Goal: Task Accomplishment & Management: Manage account settings

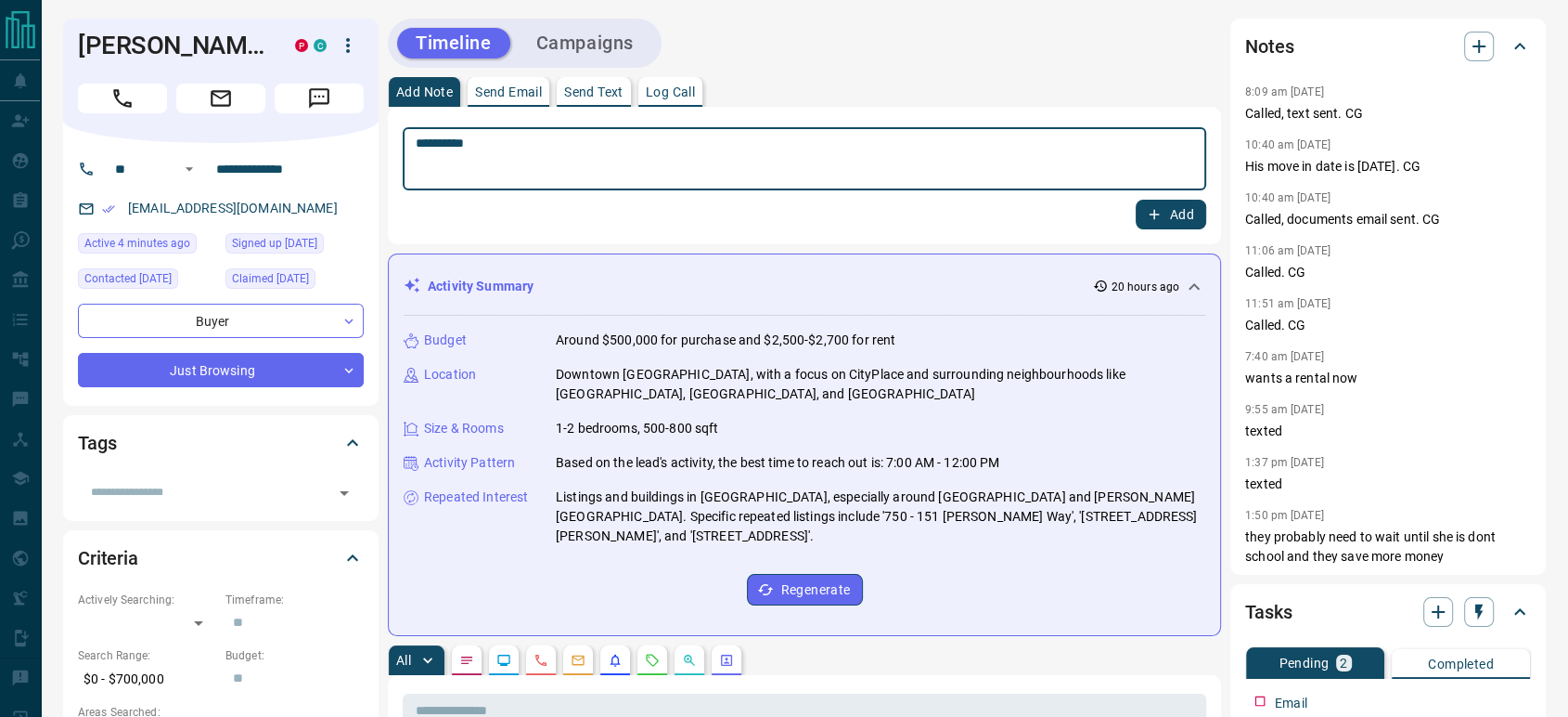
click at [1173, 204] on button "Add" at bounding box center [1170, 214] width 71 height 30
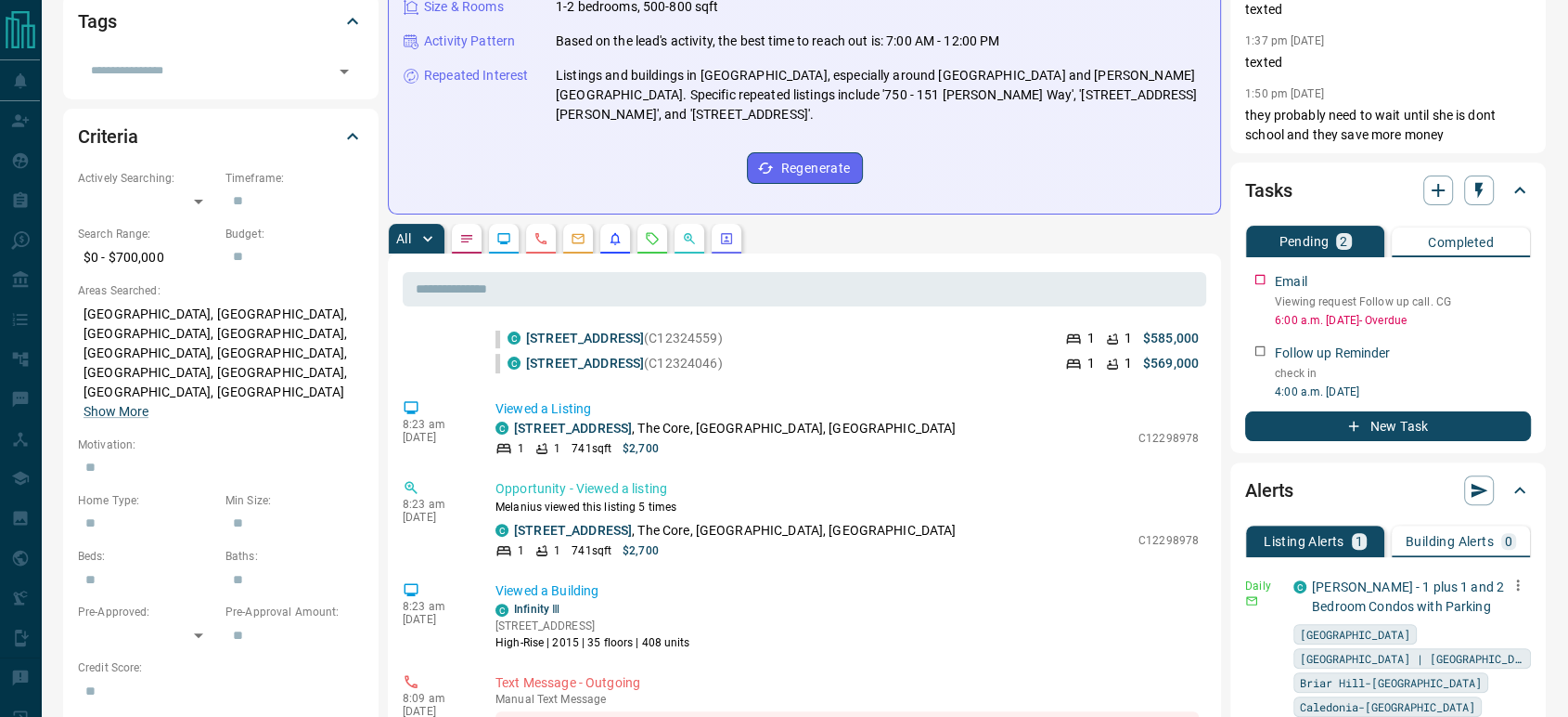
scroll to position [412, 0]
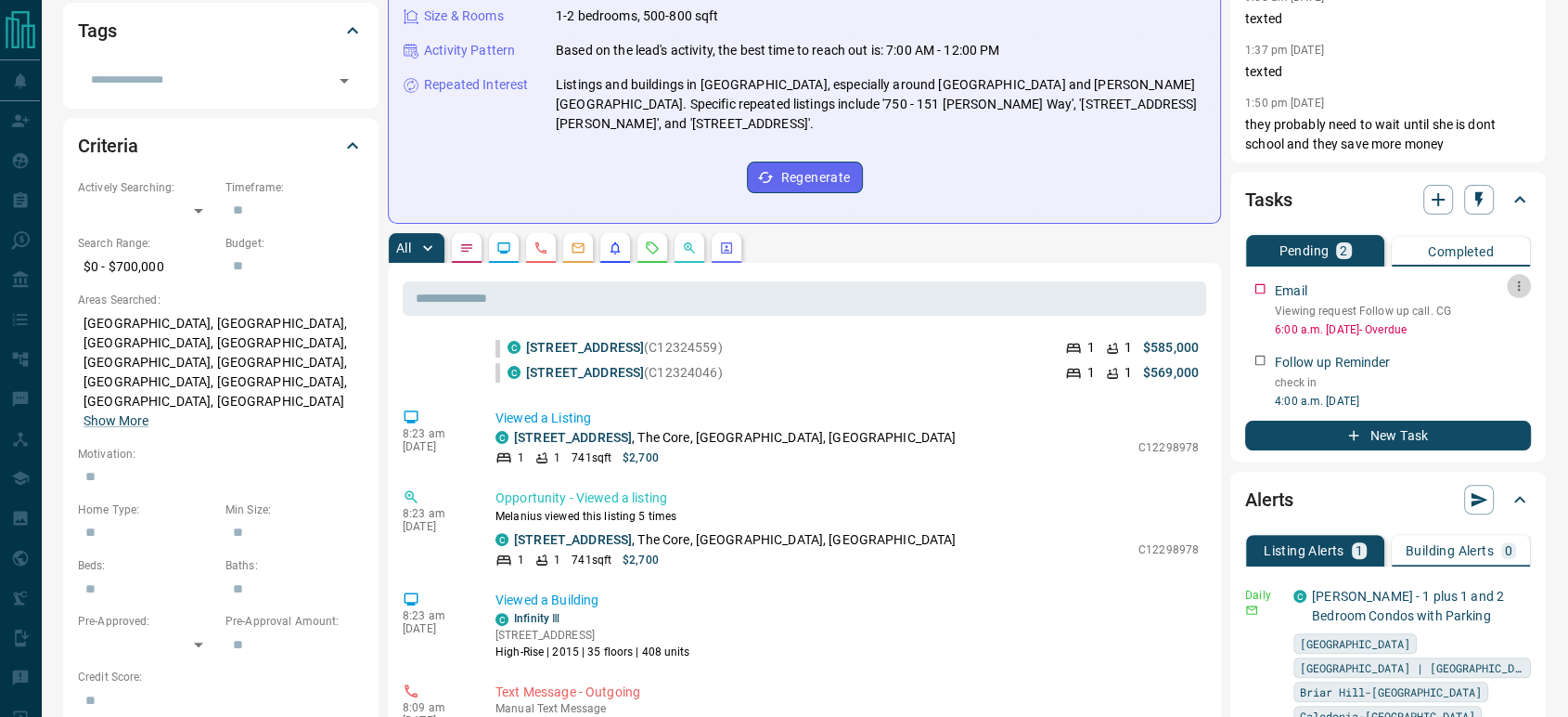
click at [1523, 284] on icon "button" at bounding box center [1519, 285] width 15 height 15
click at [1545, 285] on div at bounding box center [784, 358] width 1568 height 717
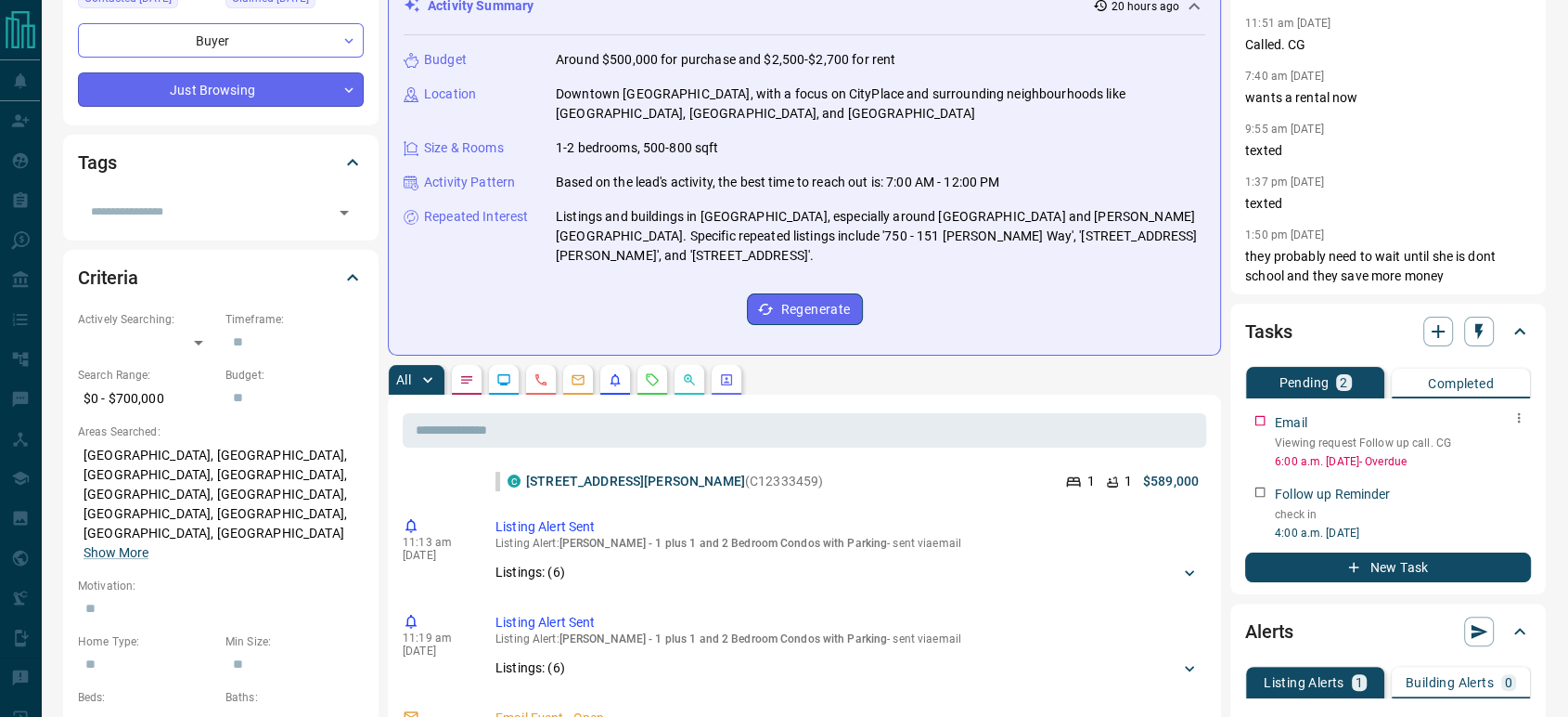
scroll to position [0, 0]
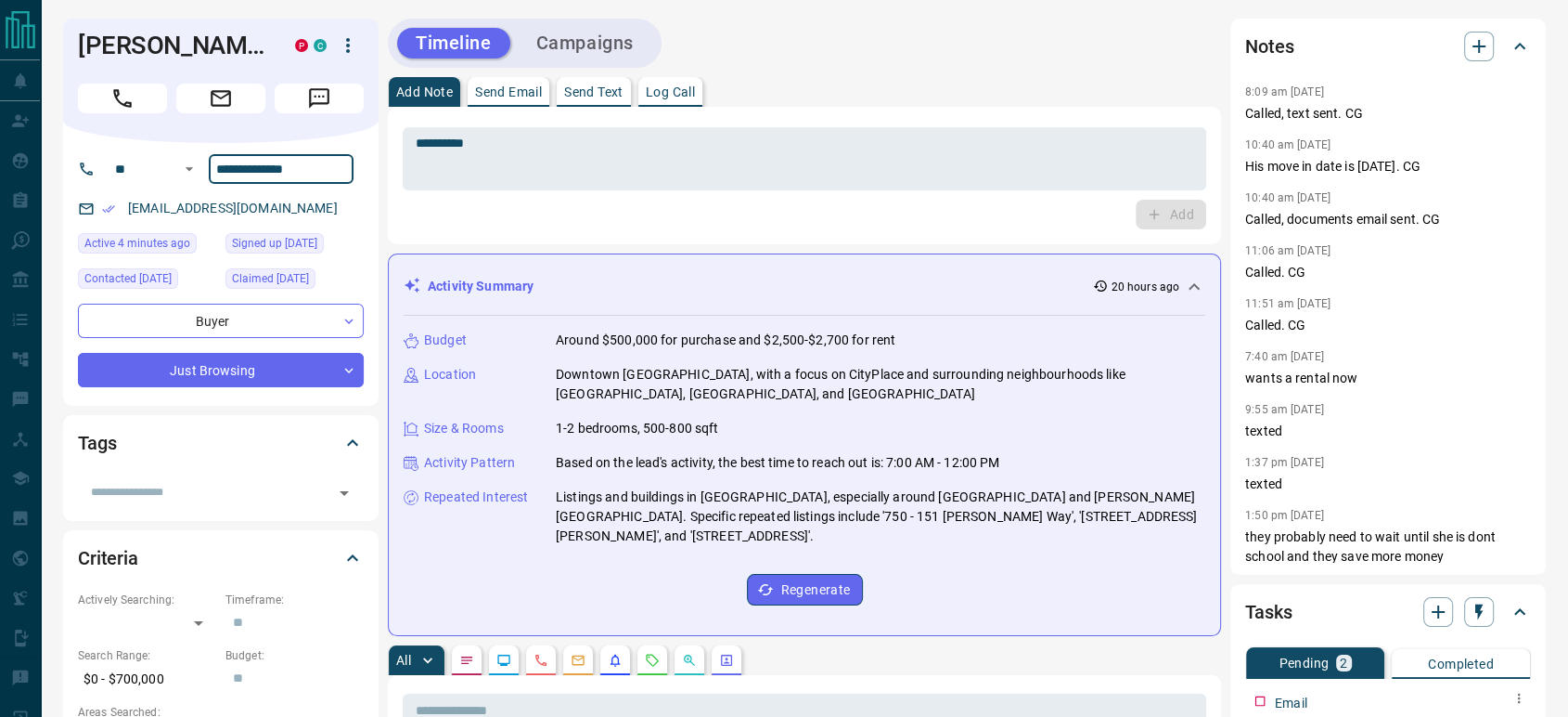
drag, startPoint x: 331, startPoint y: 195, endPoint x: 55, endPoint y: 237, distance: 279.2
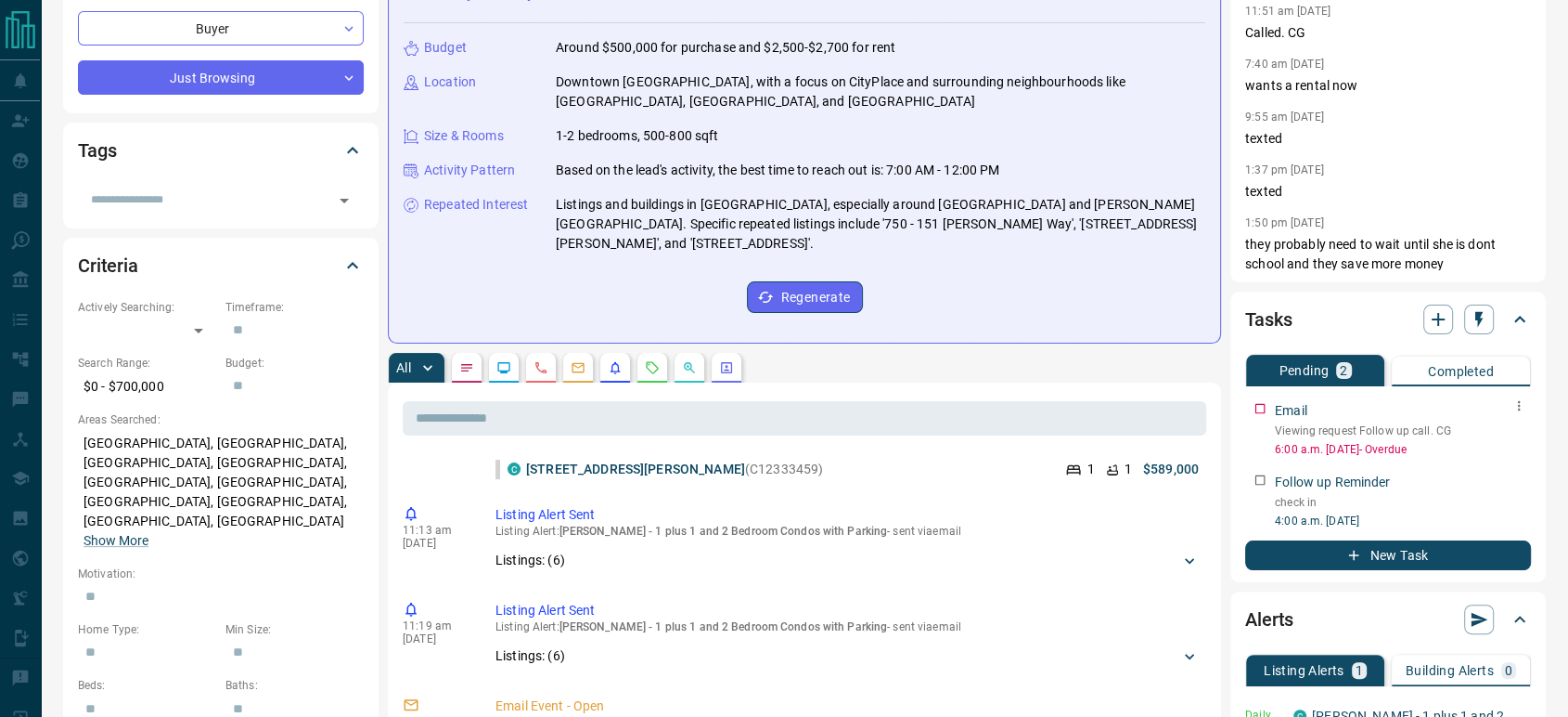
scroll to position [310, 0]
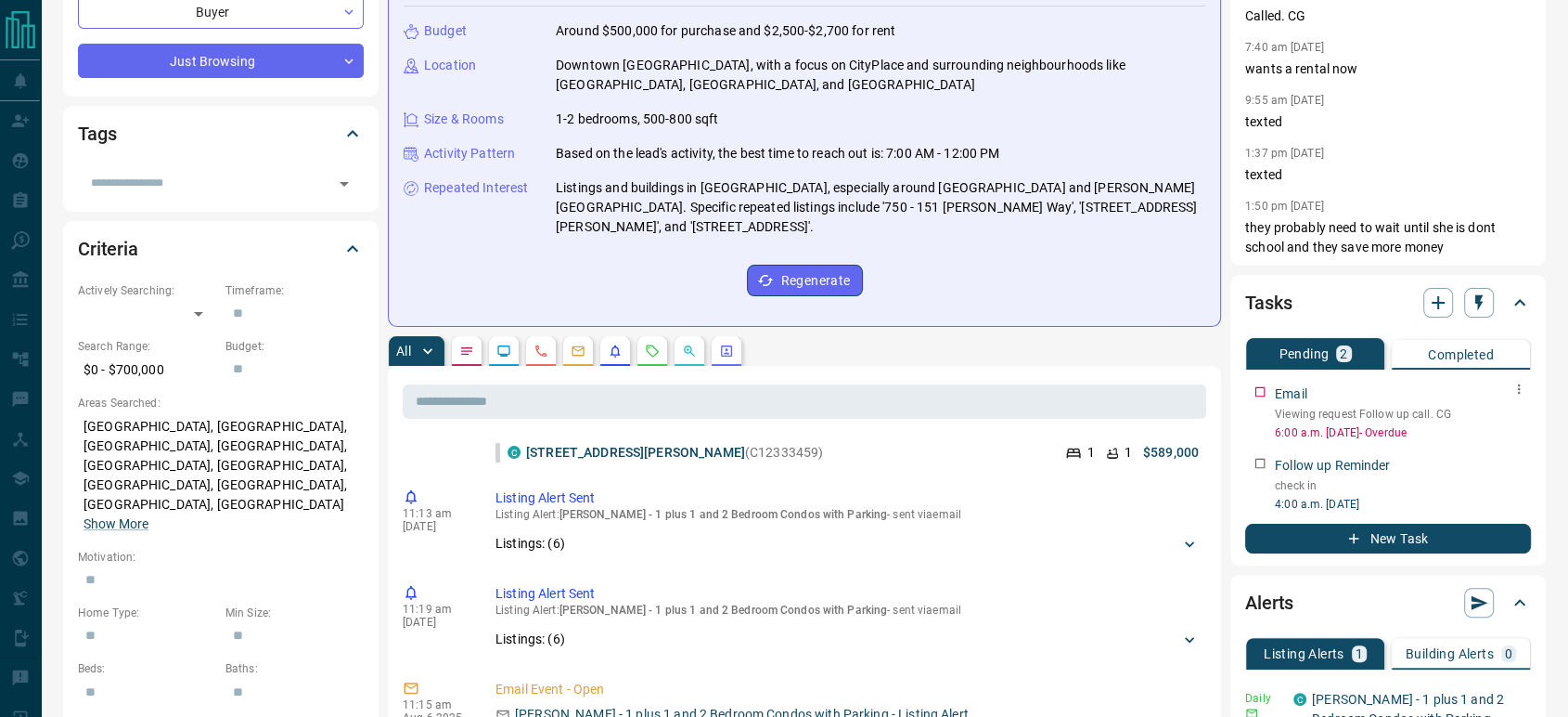
click at [1516, 388] on icon "button" at bounding box center [1519, 388] width 15 height 15
click at [1511, 418] on li "Edit" at bounding box center [1491, 423] width 81 height 28
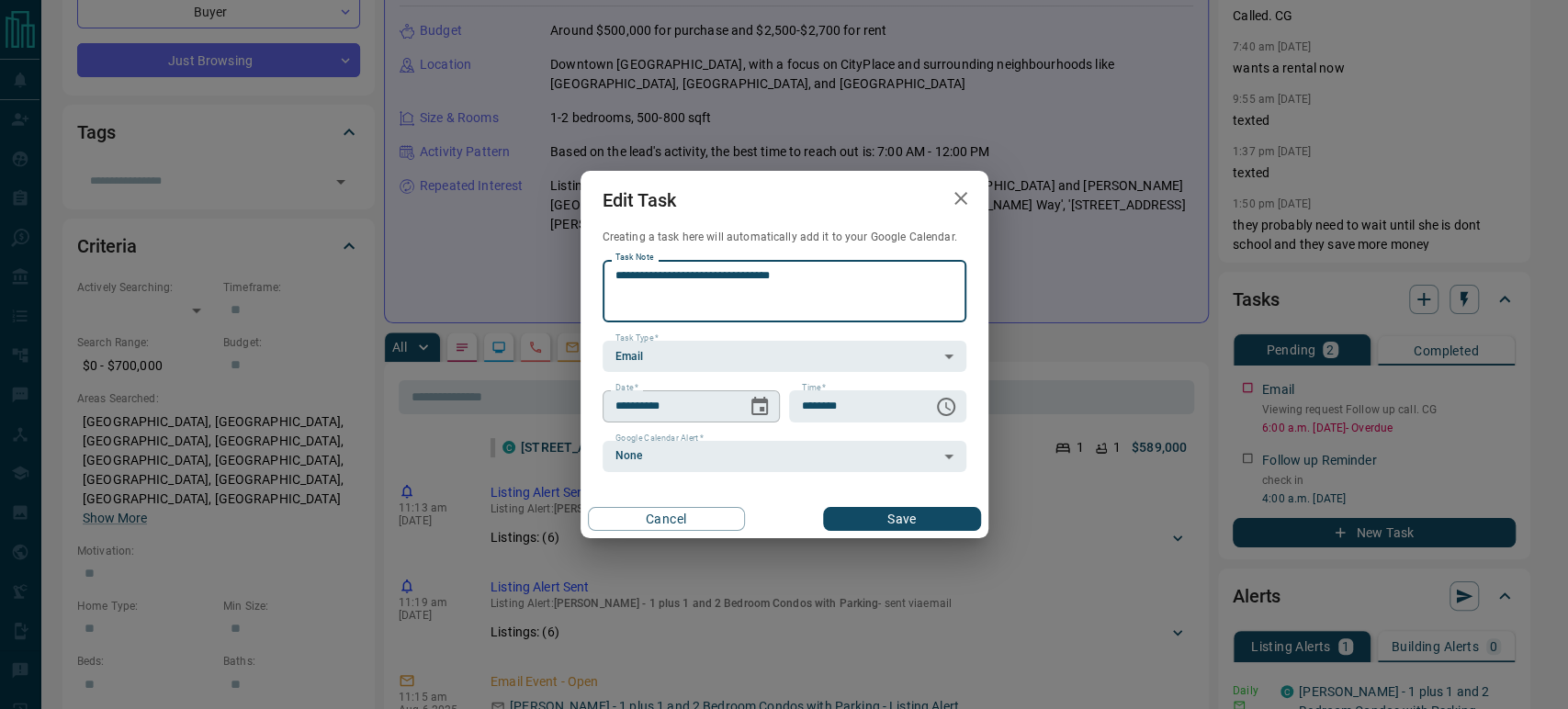
click at [762, 407] on icon "Choose date, selected date is Aug 12, 2025" at bounding box center [759, 405] width 16 height 18
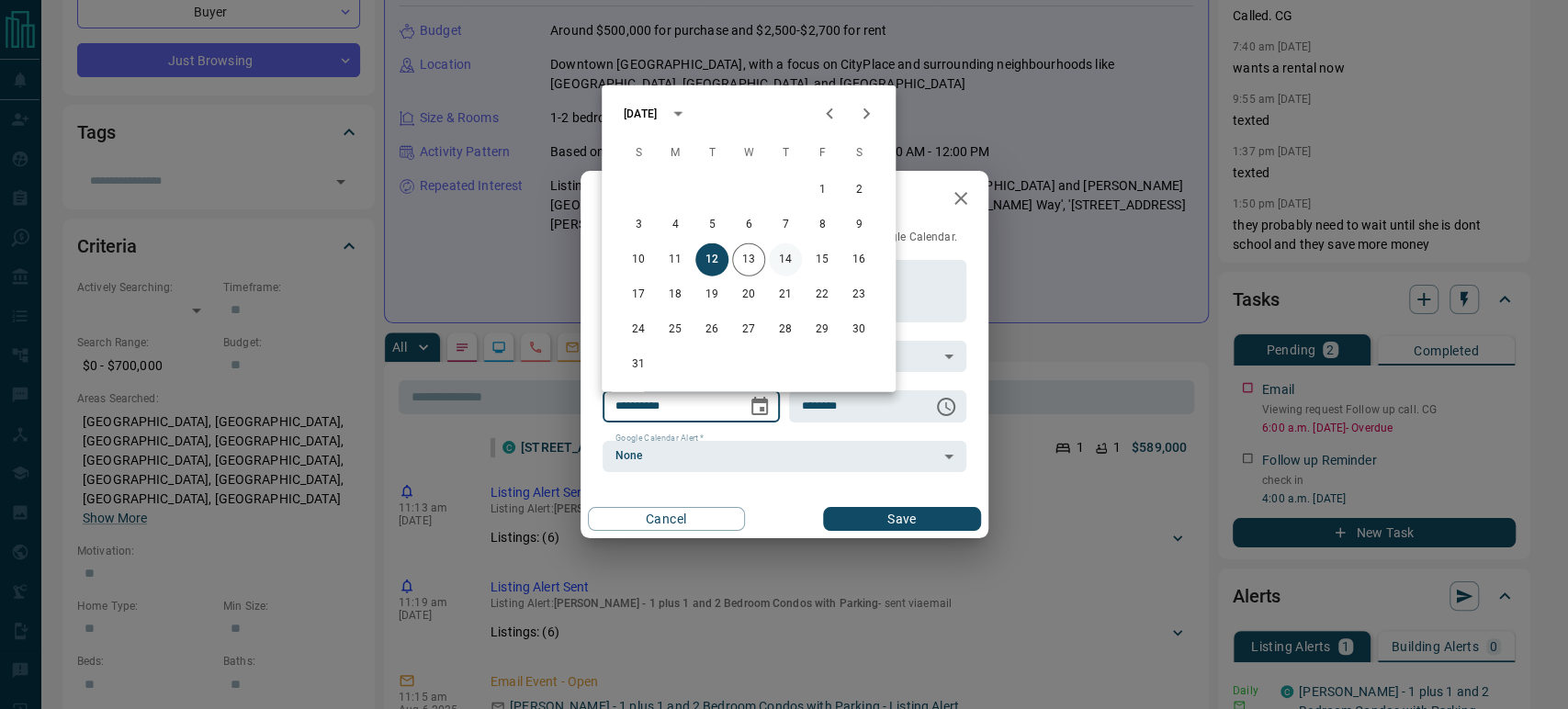
click at [777, 252] on button "14" at bounding box center [785, 259] width 34 height 33
type input "**********"
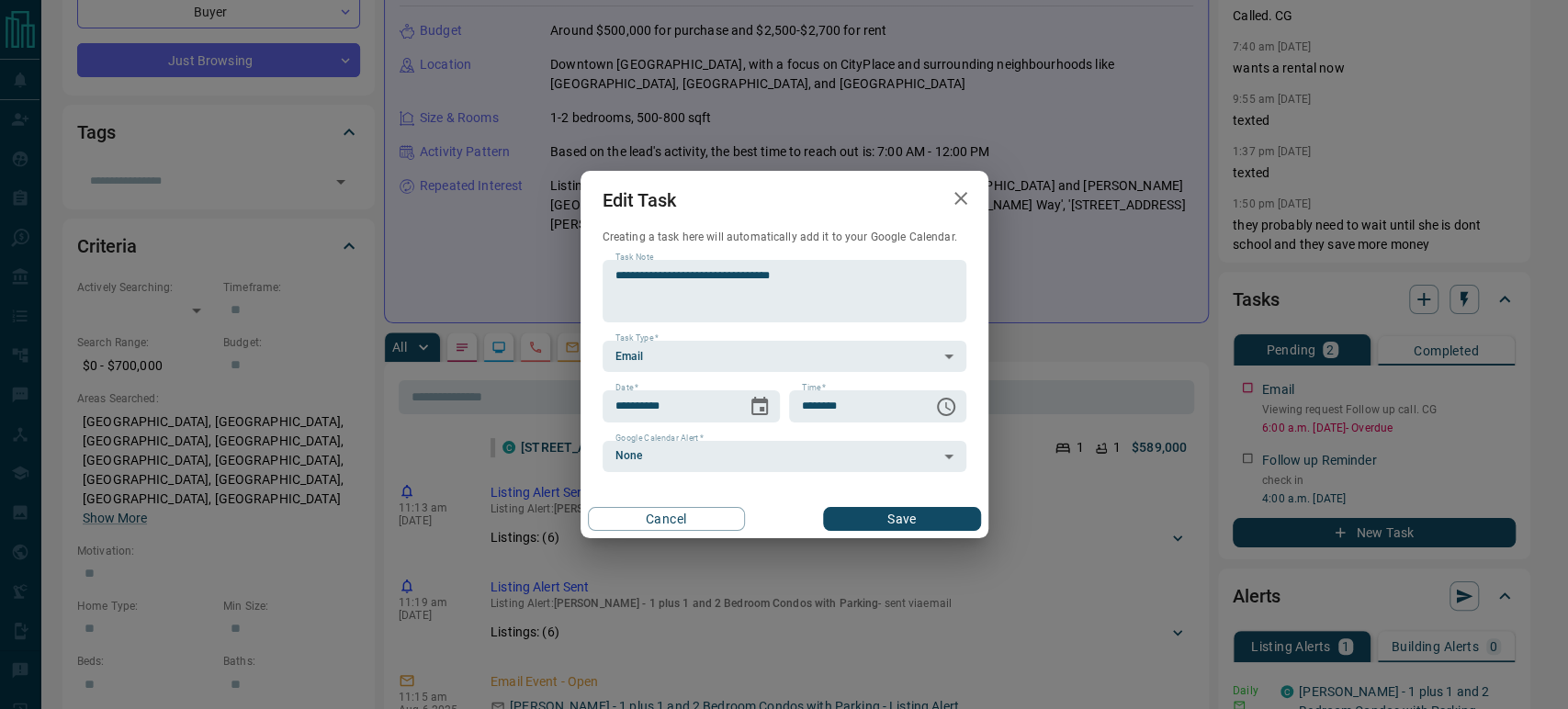
click at [878, 520] on button "Save" at bounding box center [902, 519] width 157 height 24
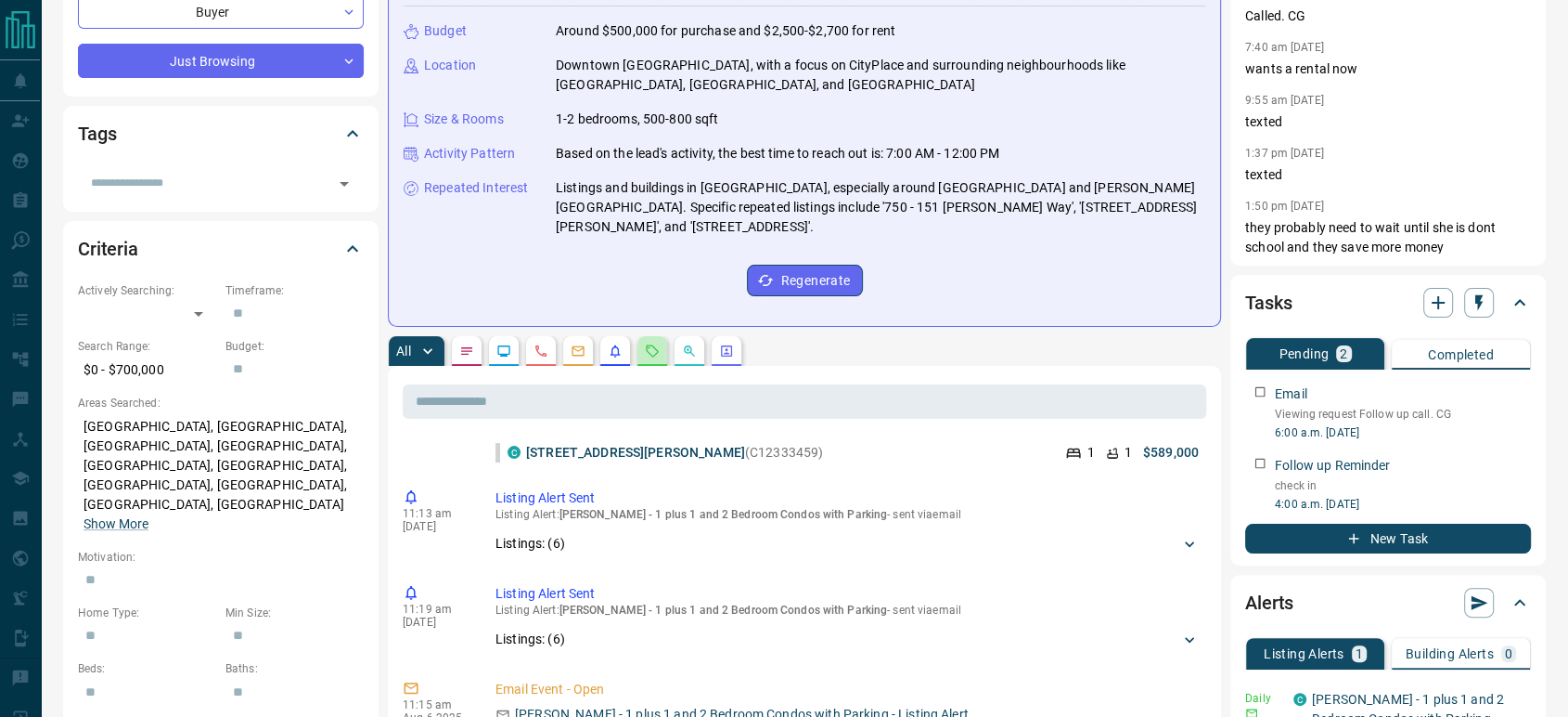
click at [652, 351] on icon "Requests" at bounding box center [652, 350] width 15 height 15
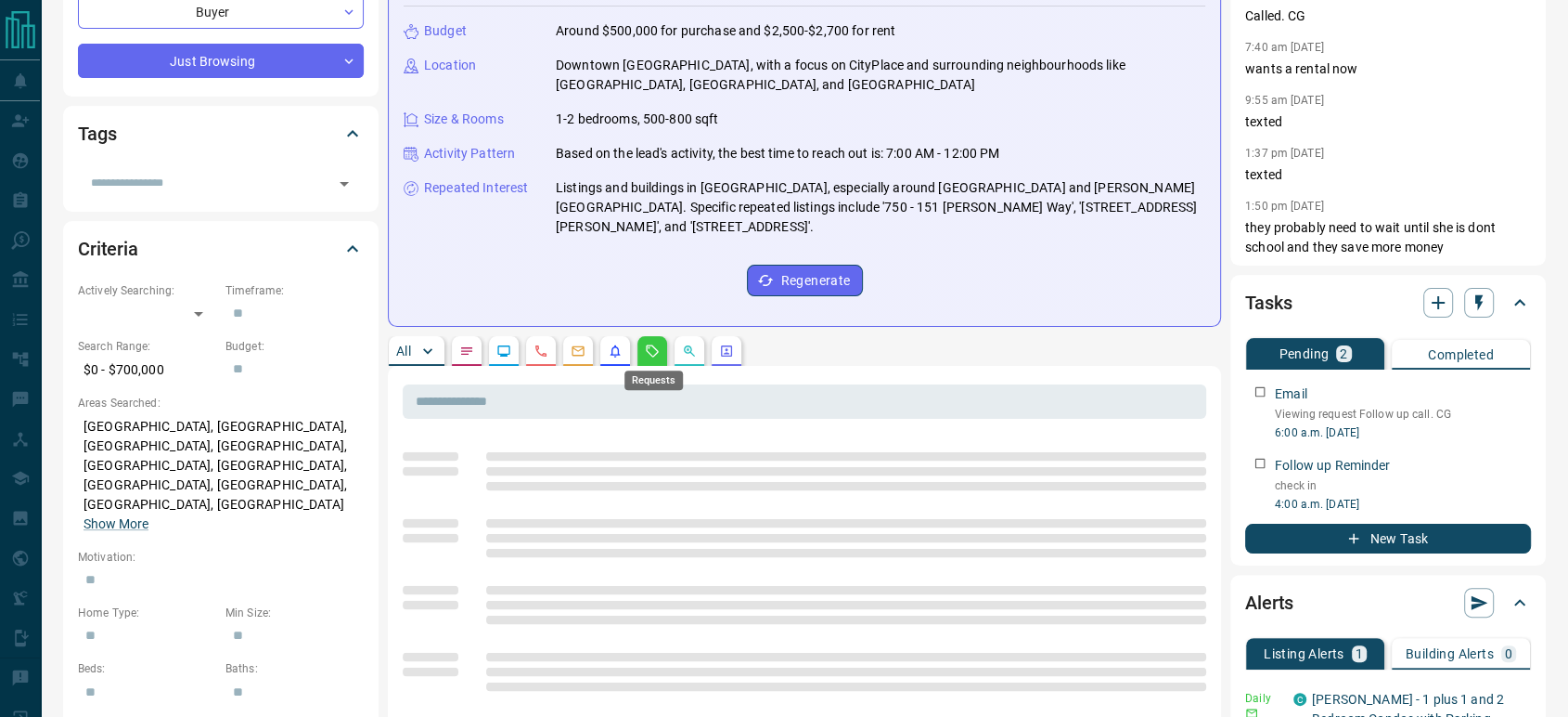
scroll to position [0, 0]
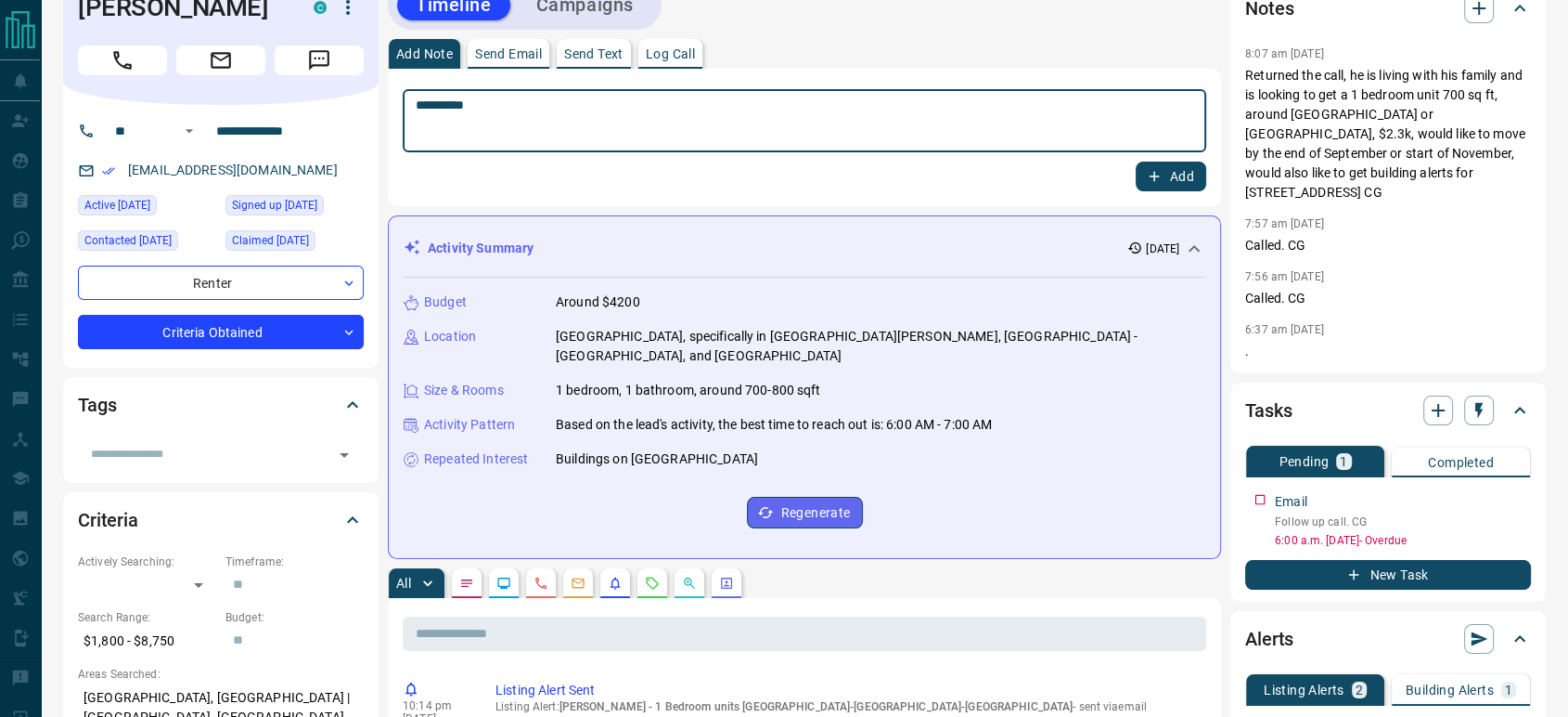
scroll to position [104, 0]
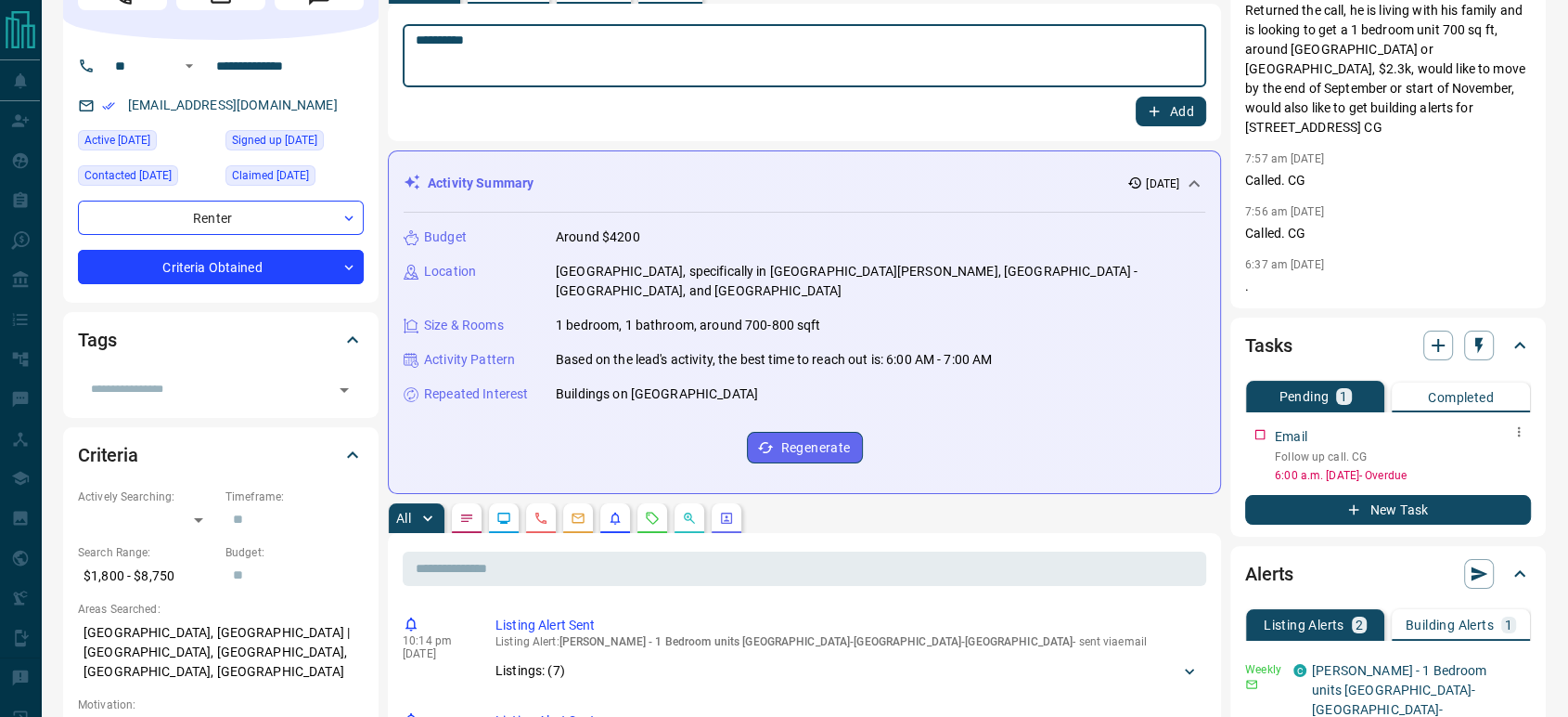
click at [1523, 424] on icon "button" at bounding box center [1519, 431] width 15 height 15
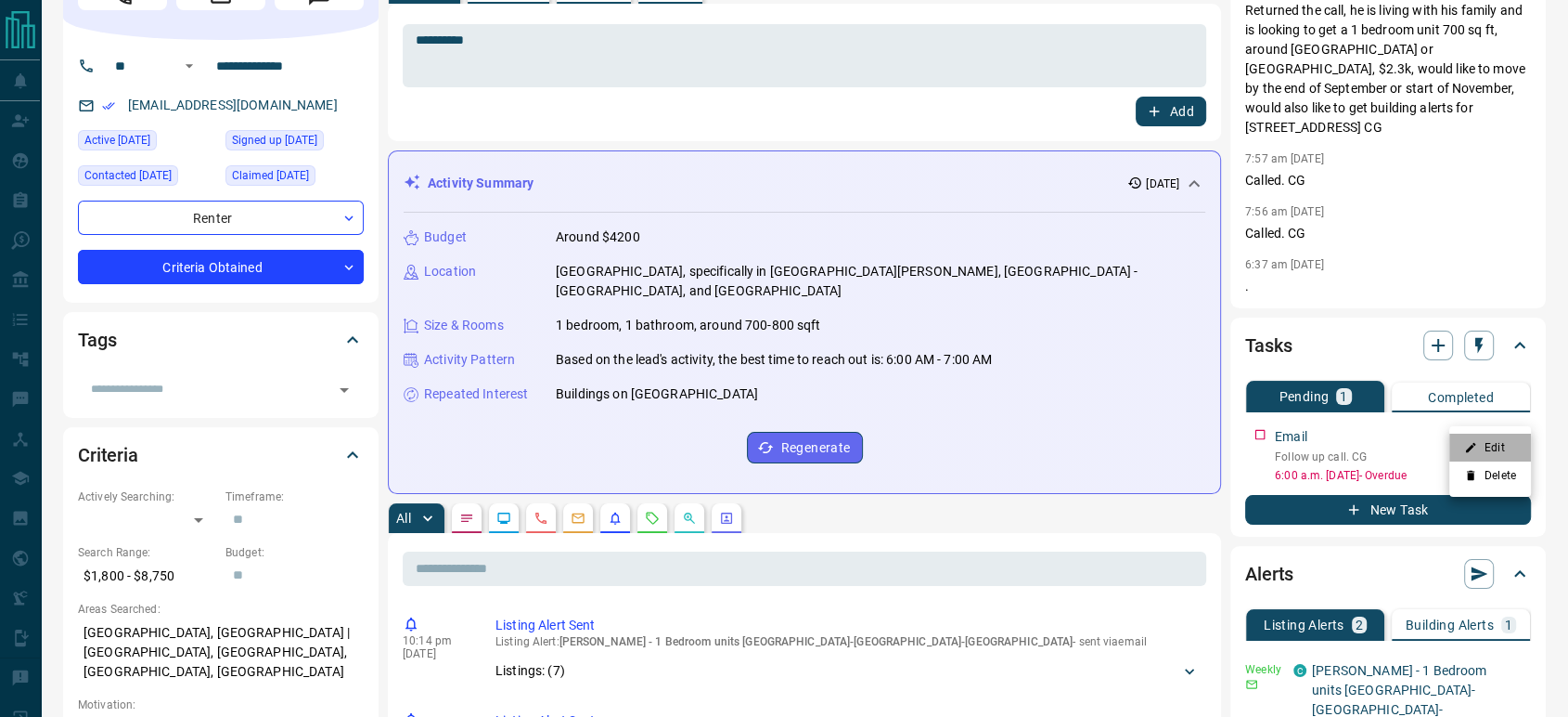
click at [1502, 436] on li "Edit" at bounding box center [1491, 447] width 81 height 28
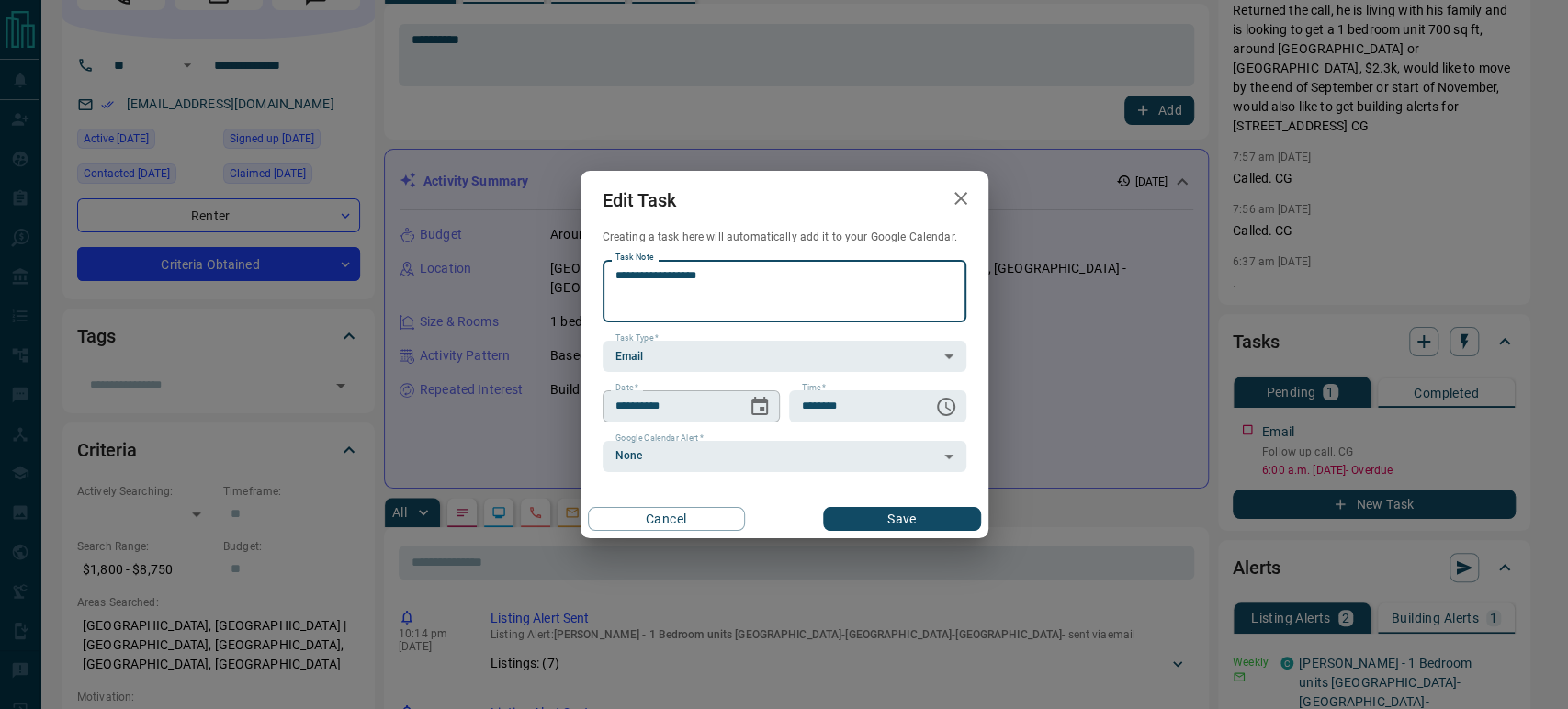
click at [772, 410] on button "Choose date, selected date is Aug 12, 2025" at bounding box center [759, 407] width 36 height 36
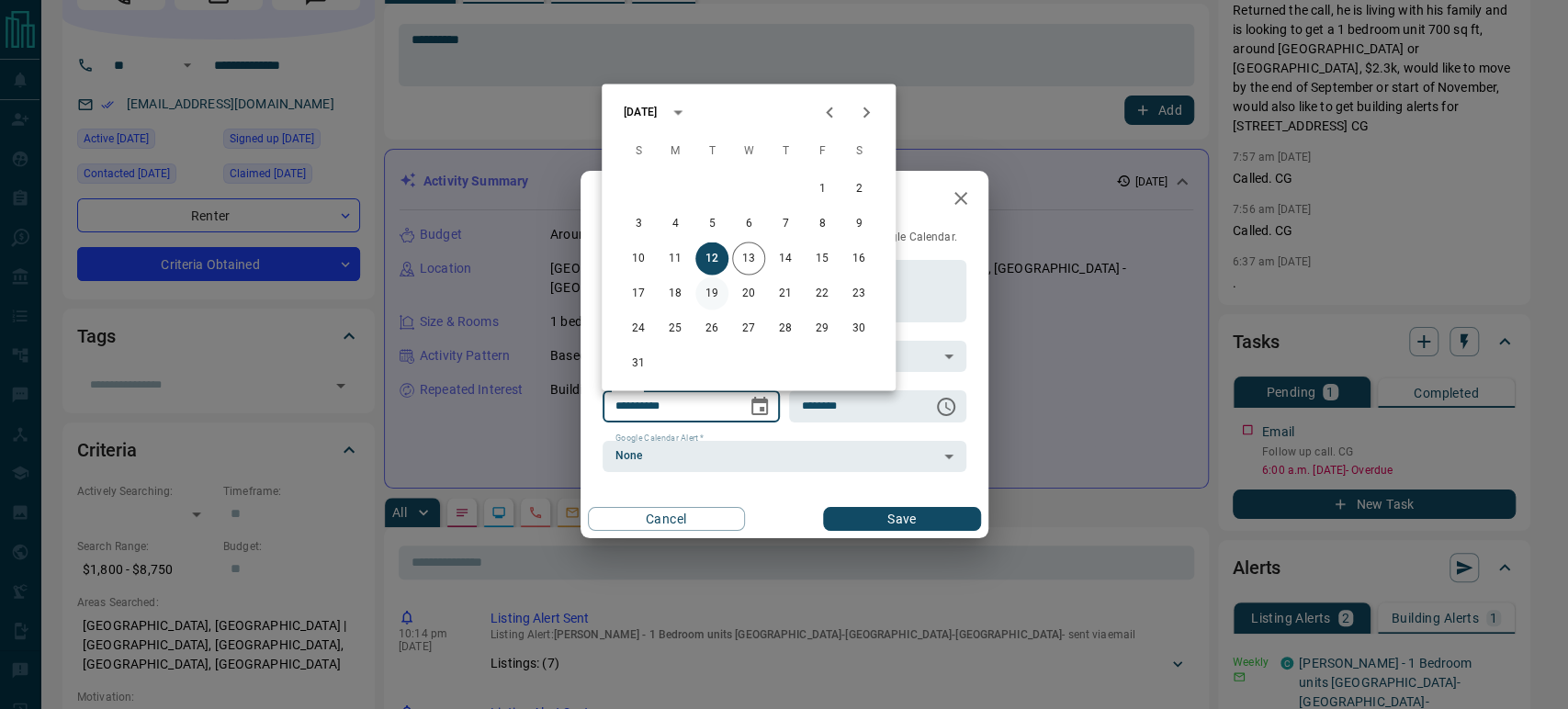
click at [711, 299] on button "19" at bounding box center [711, 293] width 34 height 33
type input "**********"
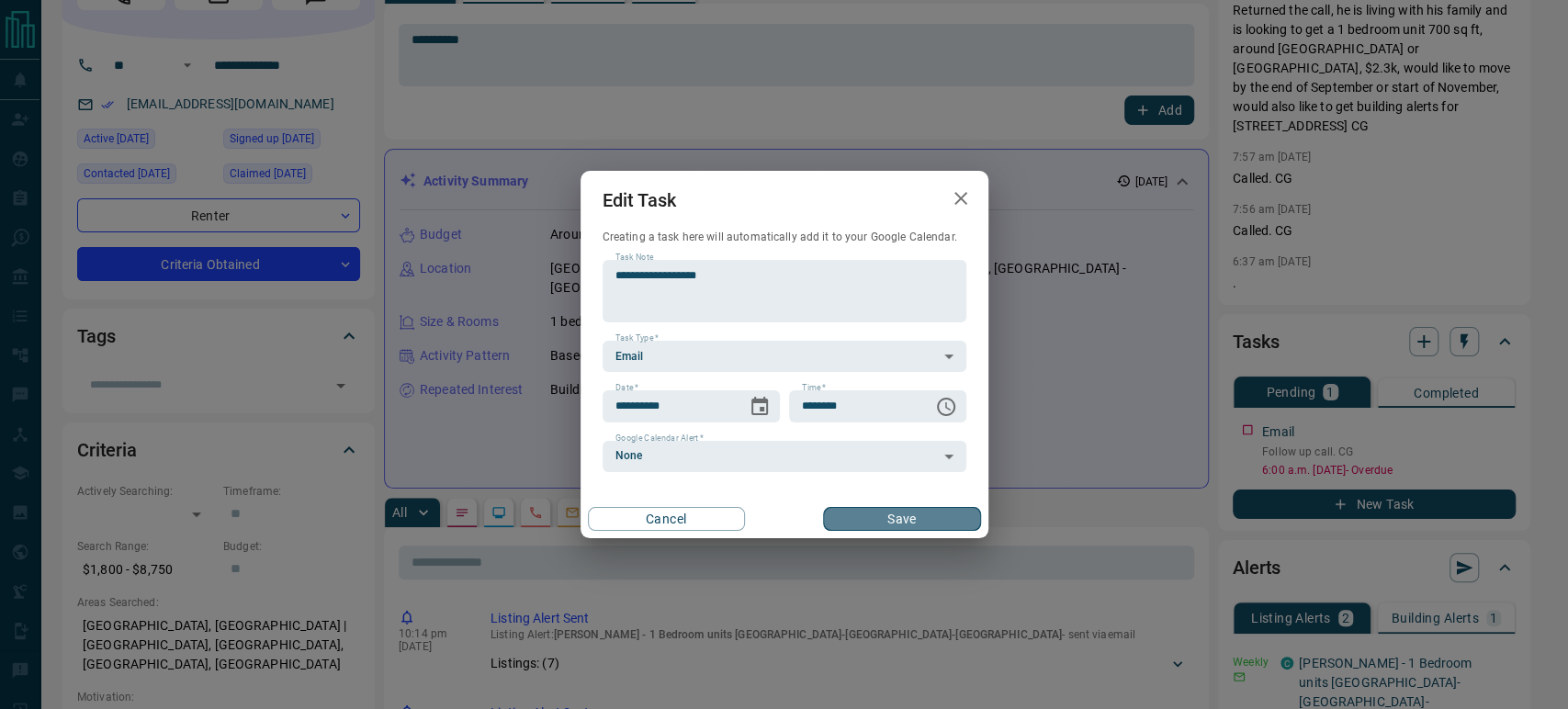
click at [889, 523] on button "Save" at bounding box center [902, 519] width 157 height 24
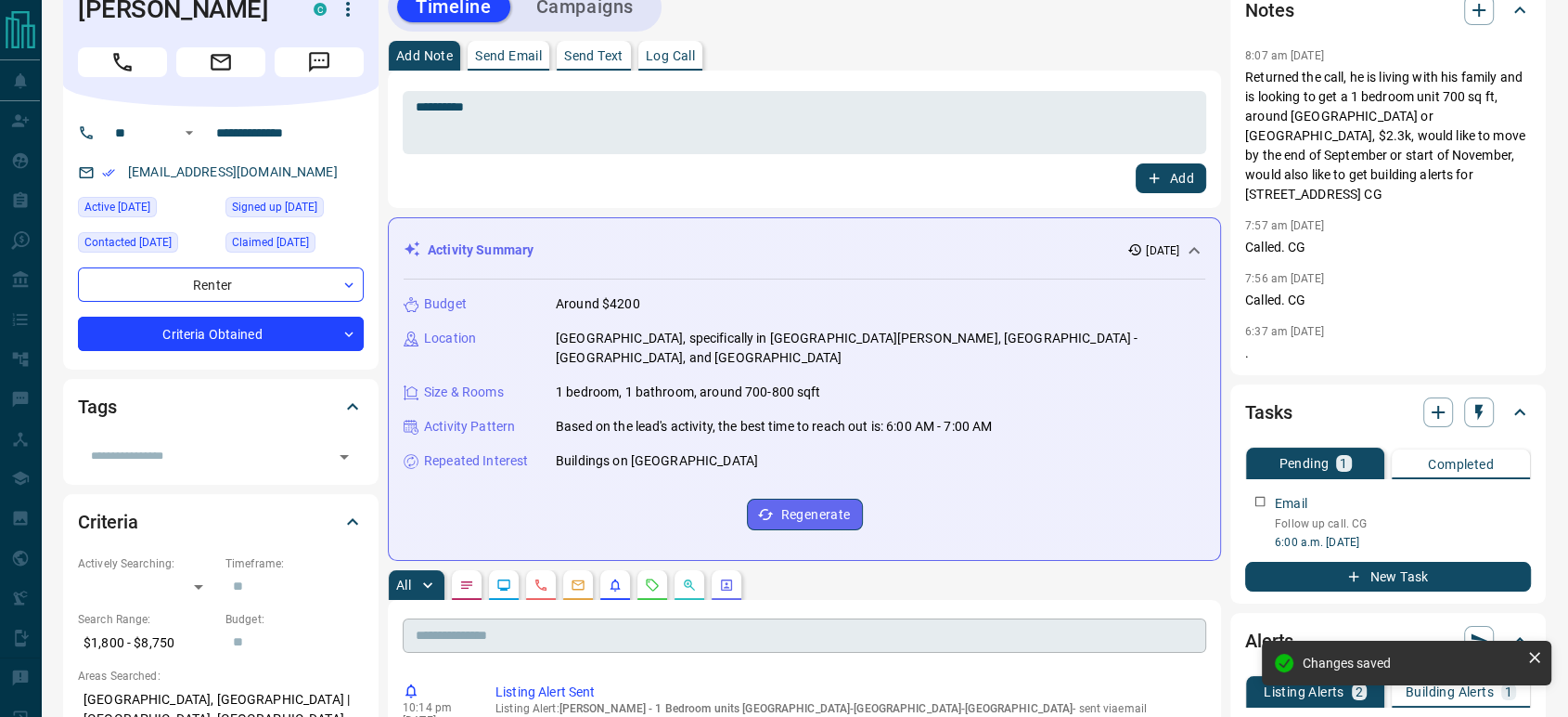
scroll to position [0, 0]
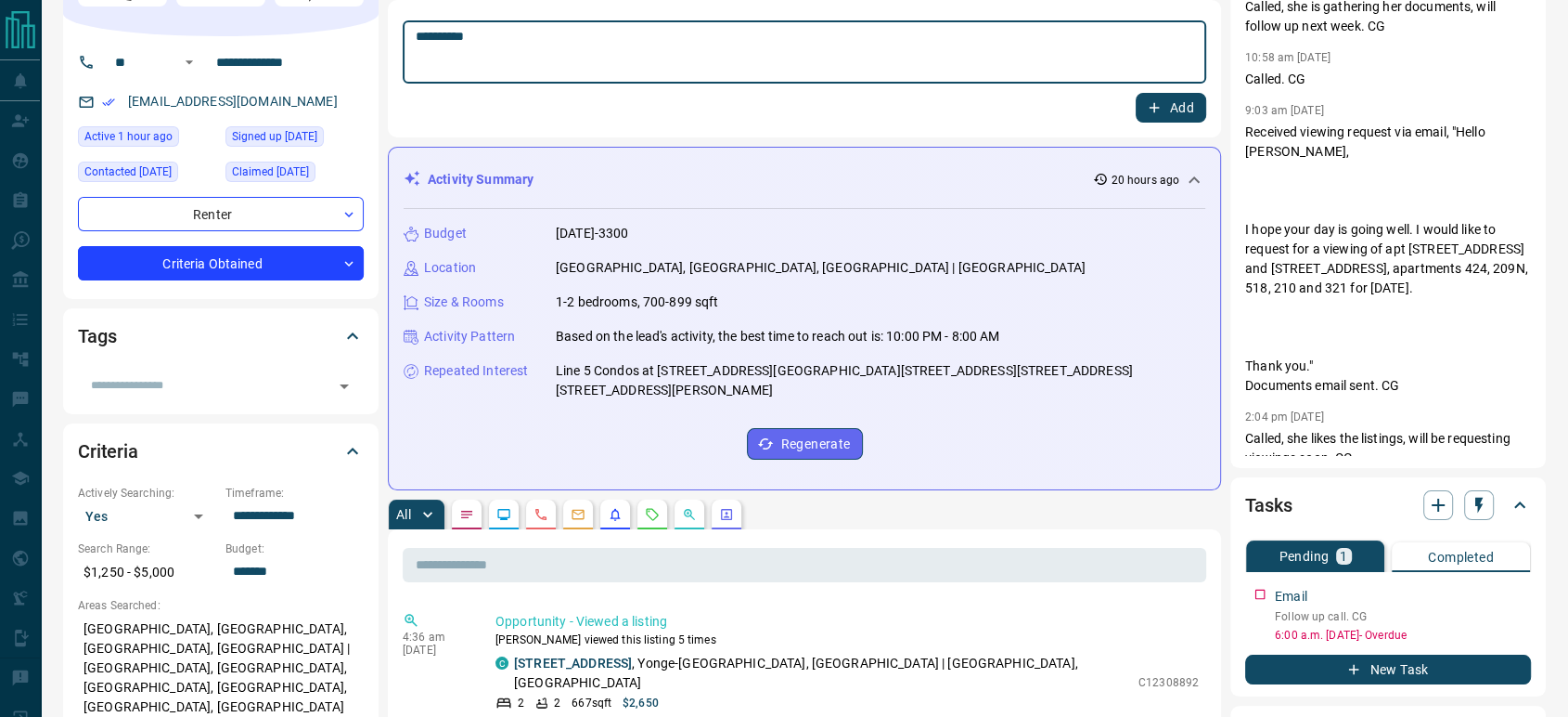
scroll to position [206, 0]
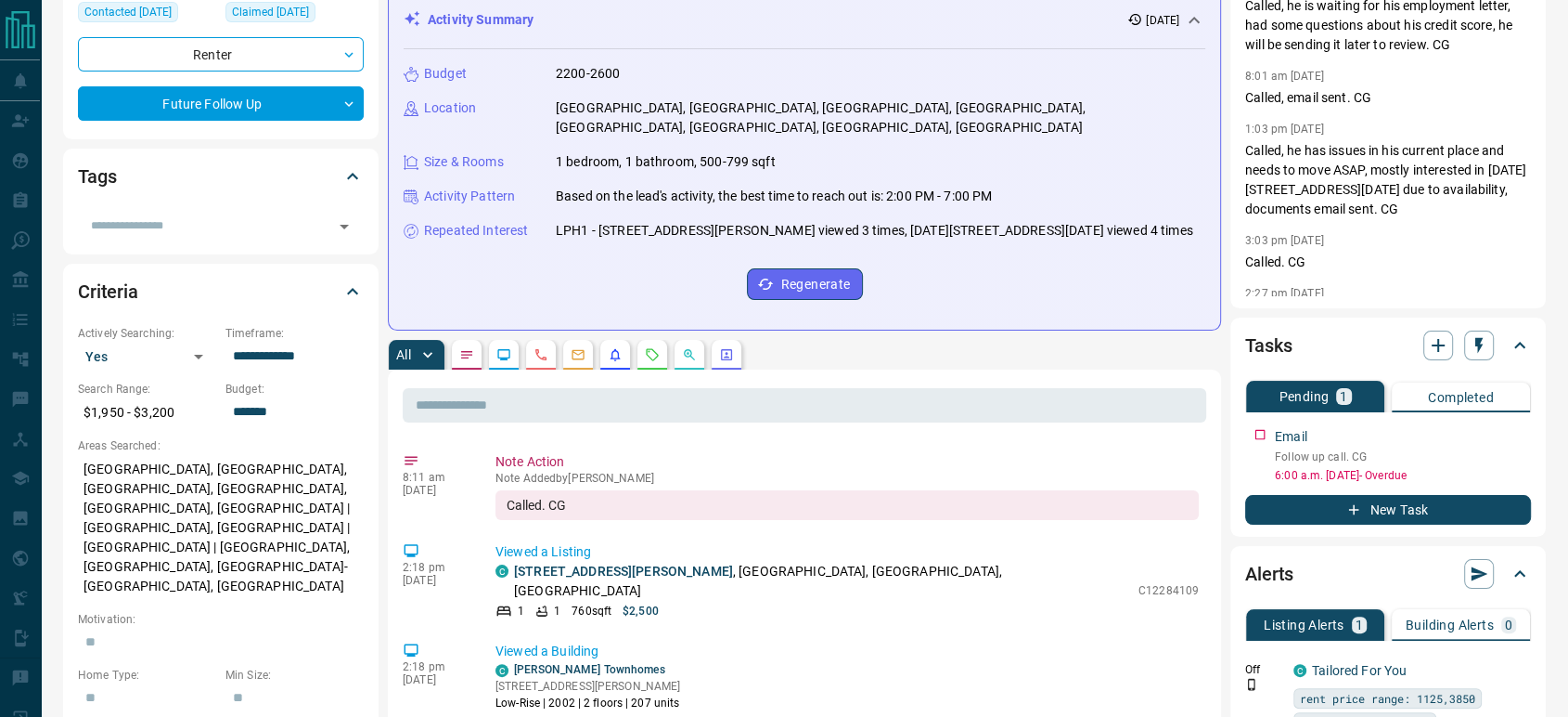
scroll to position [412, 0]
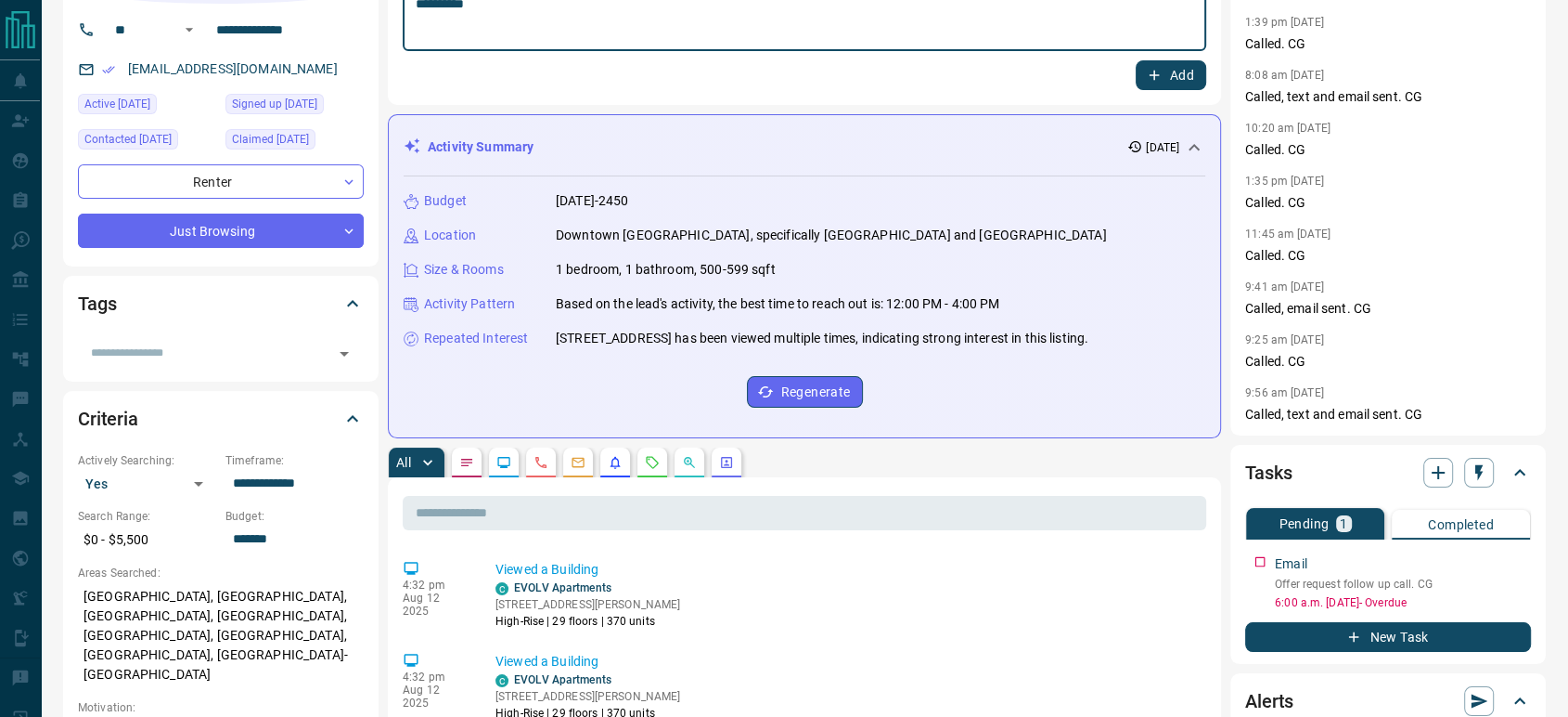
scroll to position [310, 0]
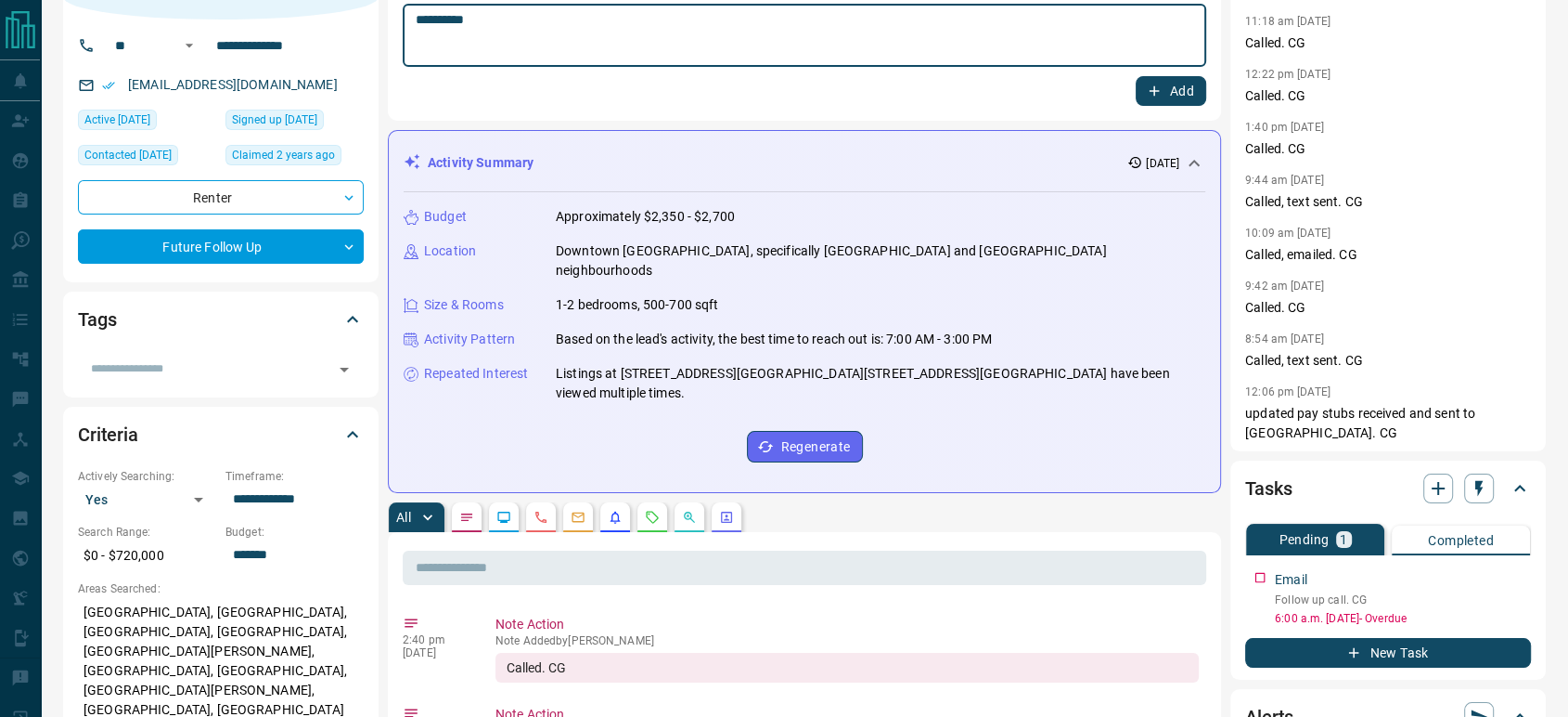
scroll to position [206, 0]
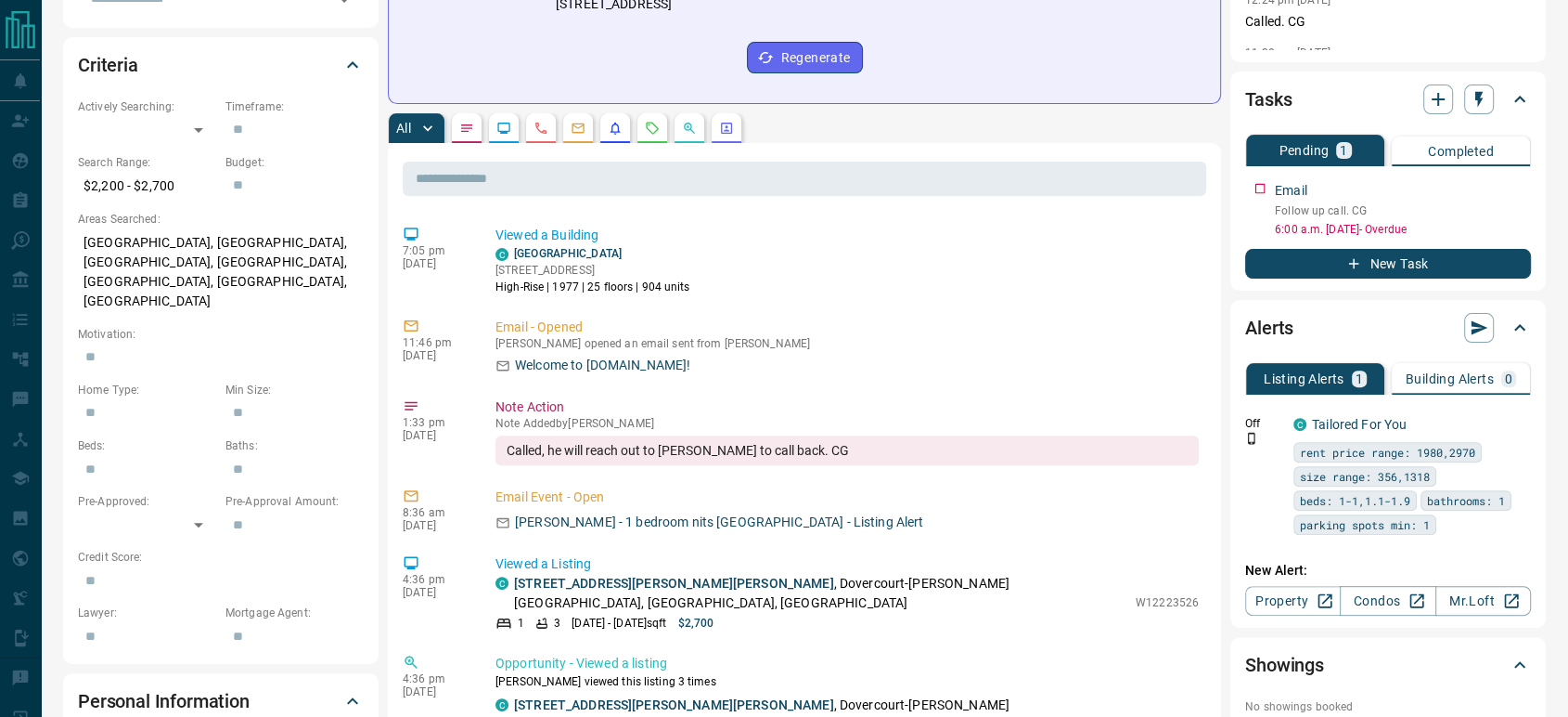
scroll to position [516, 0]
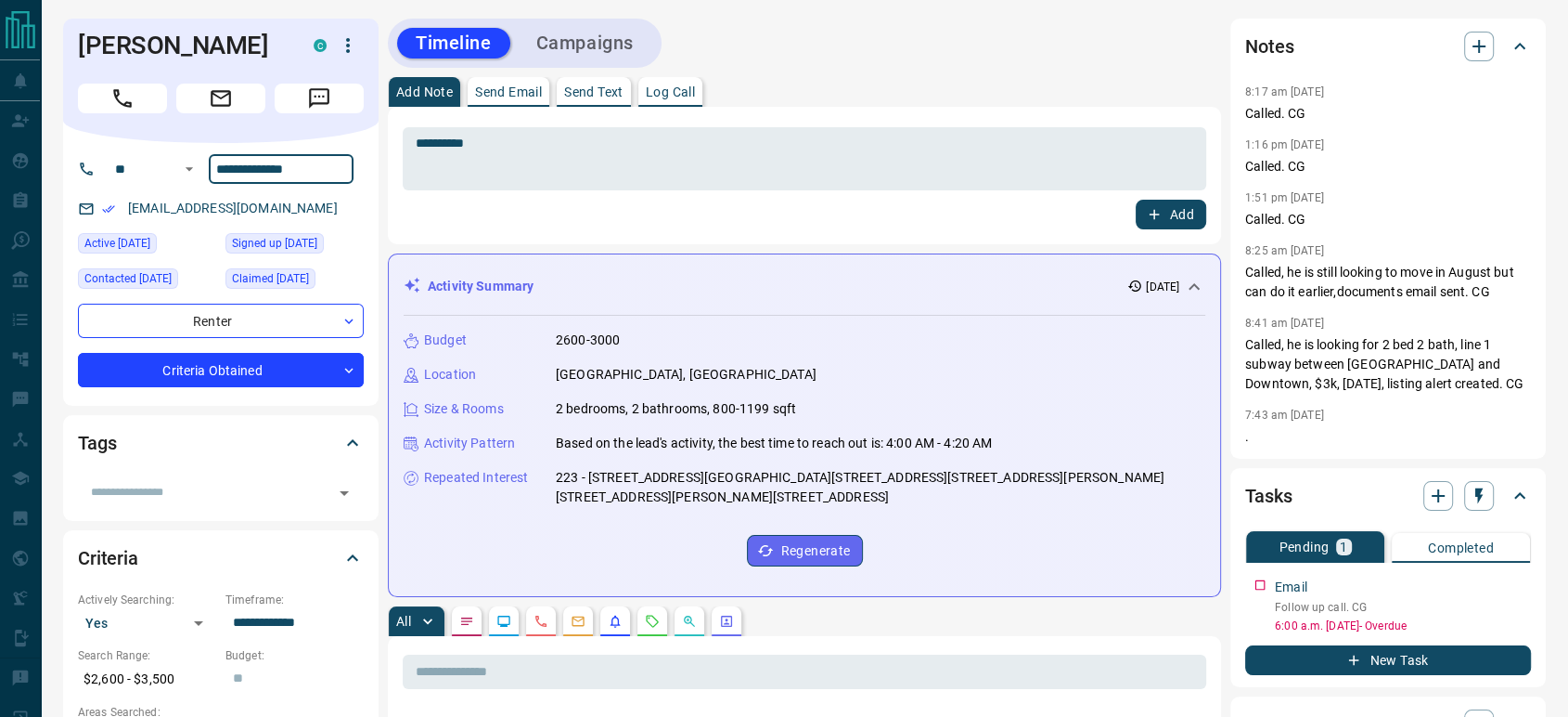
drag, startPoint x: 319, startPoint y: 159, endPoint x: 79, endPoint y: 202, distance: 243.8
click at [92, 202] on div "**********" at bounding box center [221, 275] width 315 height 263
click at [1188, 218] on button "Add" at bounding box center [1170, 214] width 71 height 30
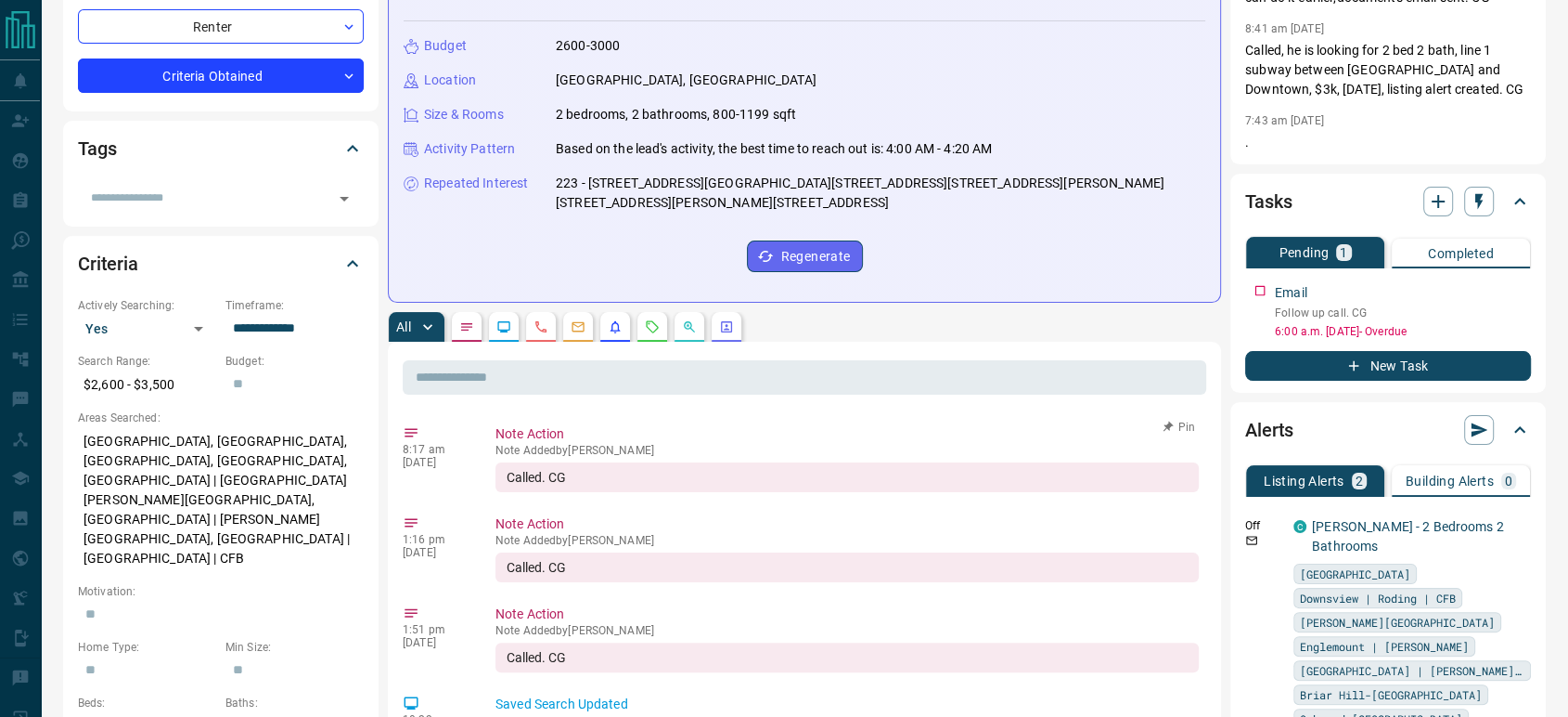
scroll to position [310, 0]
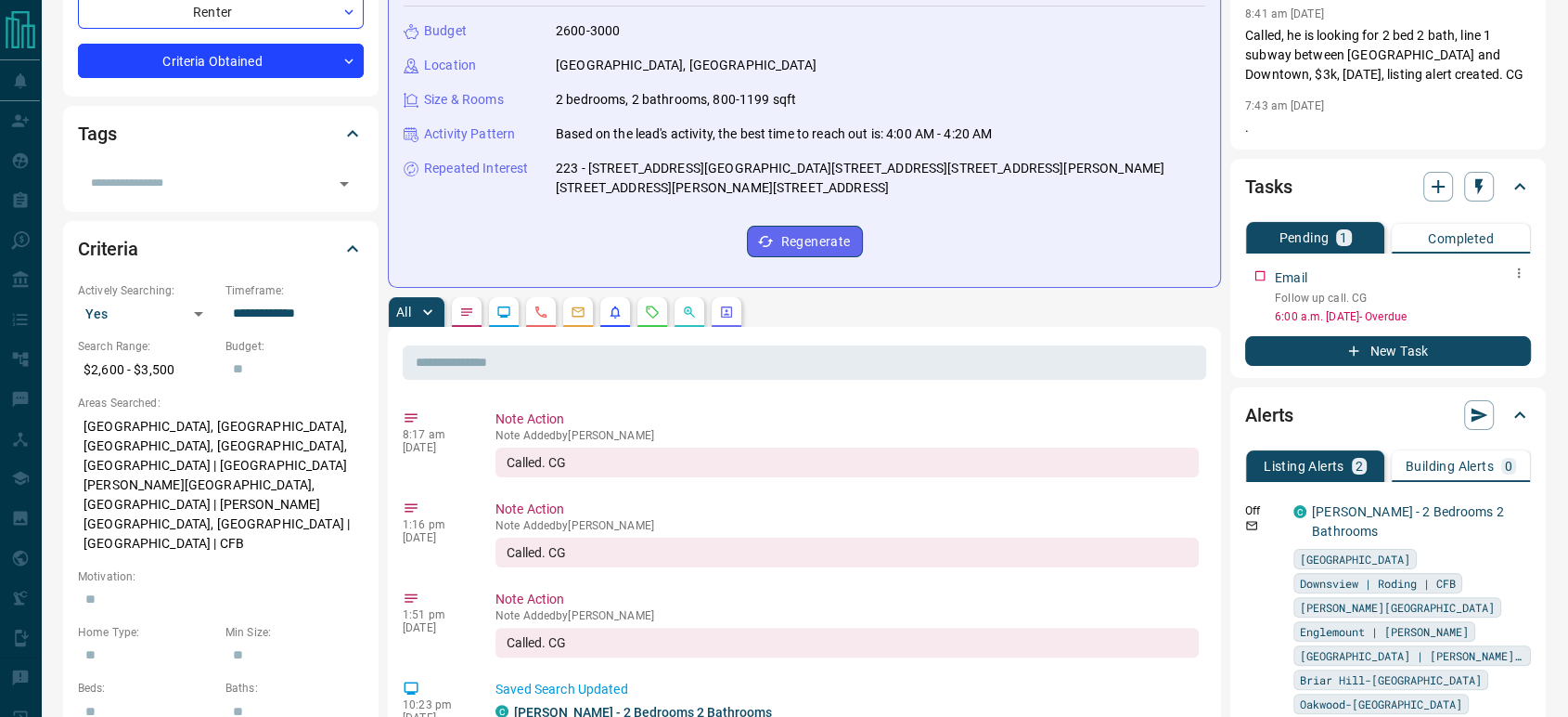
click at [1521, 273] on icon "button" at bounding box center [1519, 272] width 15 height 15
click at [1512, 305] on li "Edit" at bounding box center [1491, 307] width 81 height 28
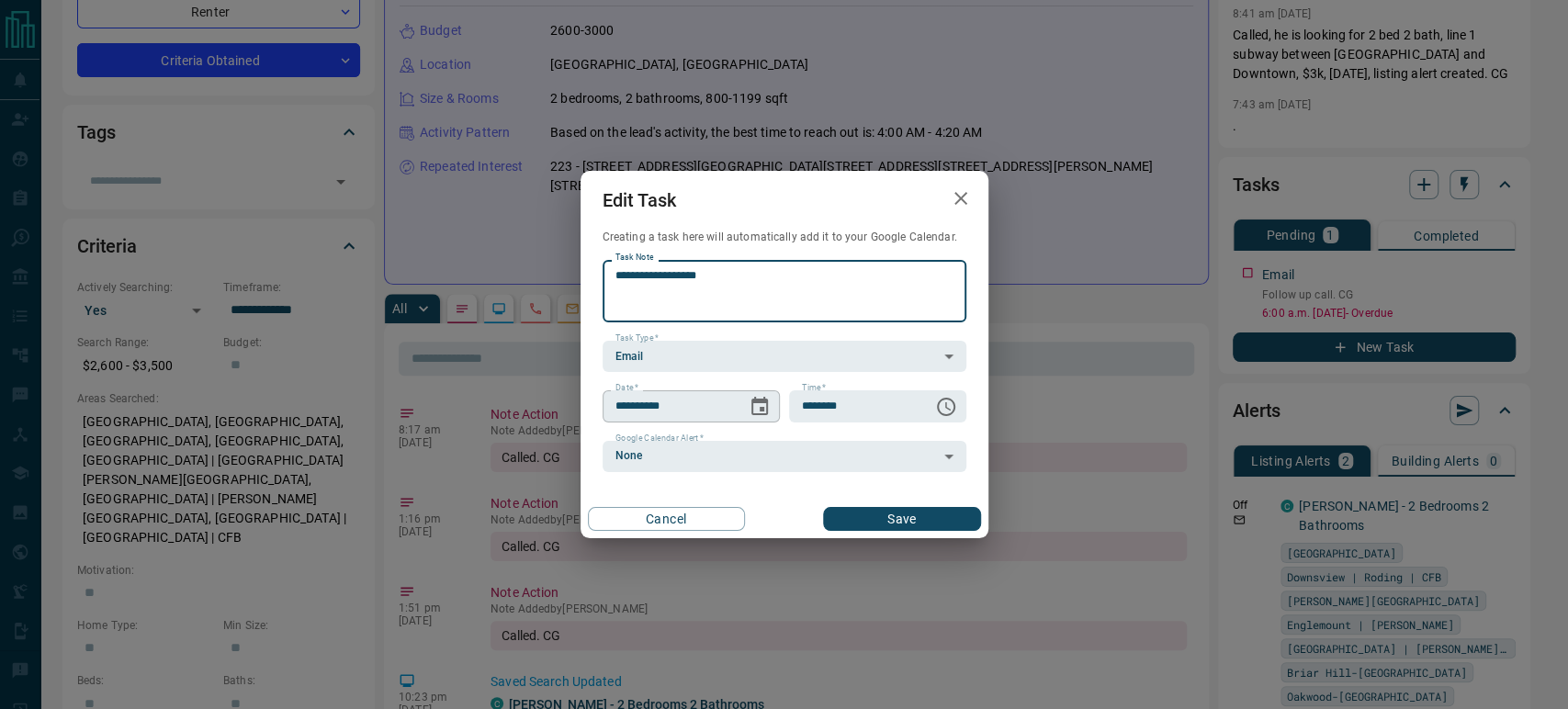
click at [749, 401] on icon "Choose date, selected date is Aug 12, 2025" at bounding box center [759, 407] width 22 height 22
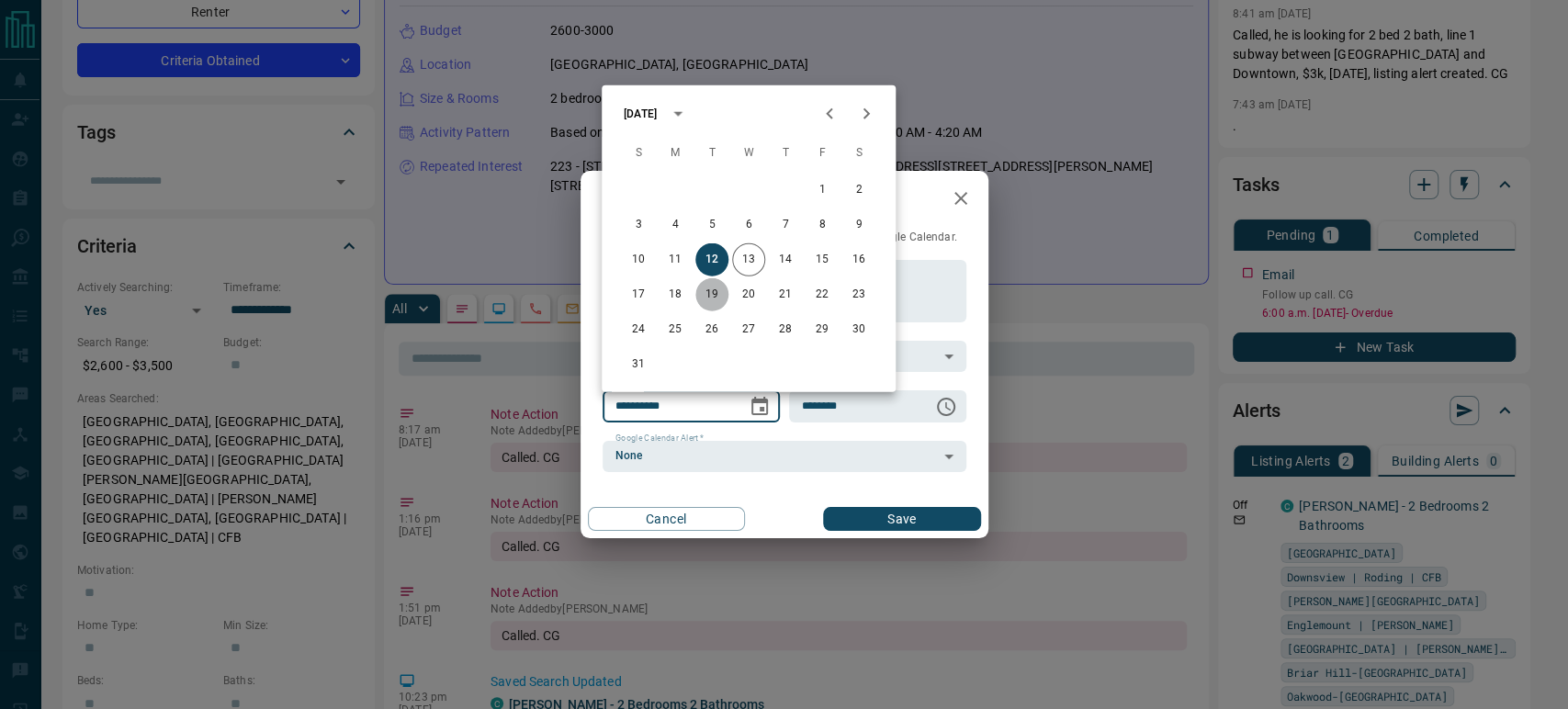
click at [714, 289] on button "19" at bounding box center [711, 295] width 34 height 33
type input "**********"
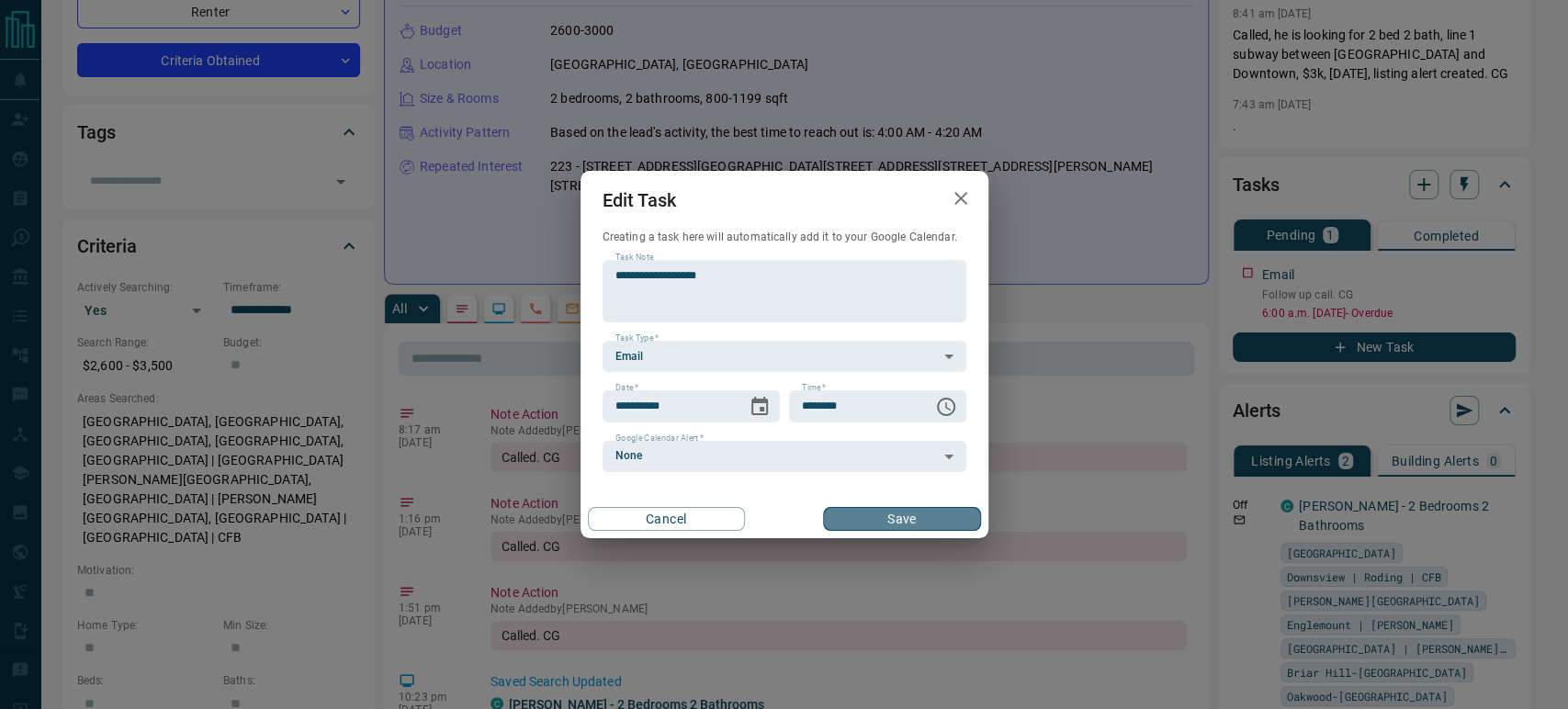
drag, startPoint x: 895, startPoint y: 521, endPoint x: 930, endPoint y: 516, distance: 35.4
click at [895, 522] on button "Save" at bounding box center [902, 519] width 157 height 24
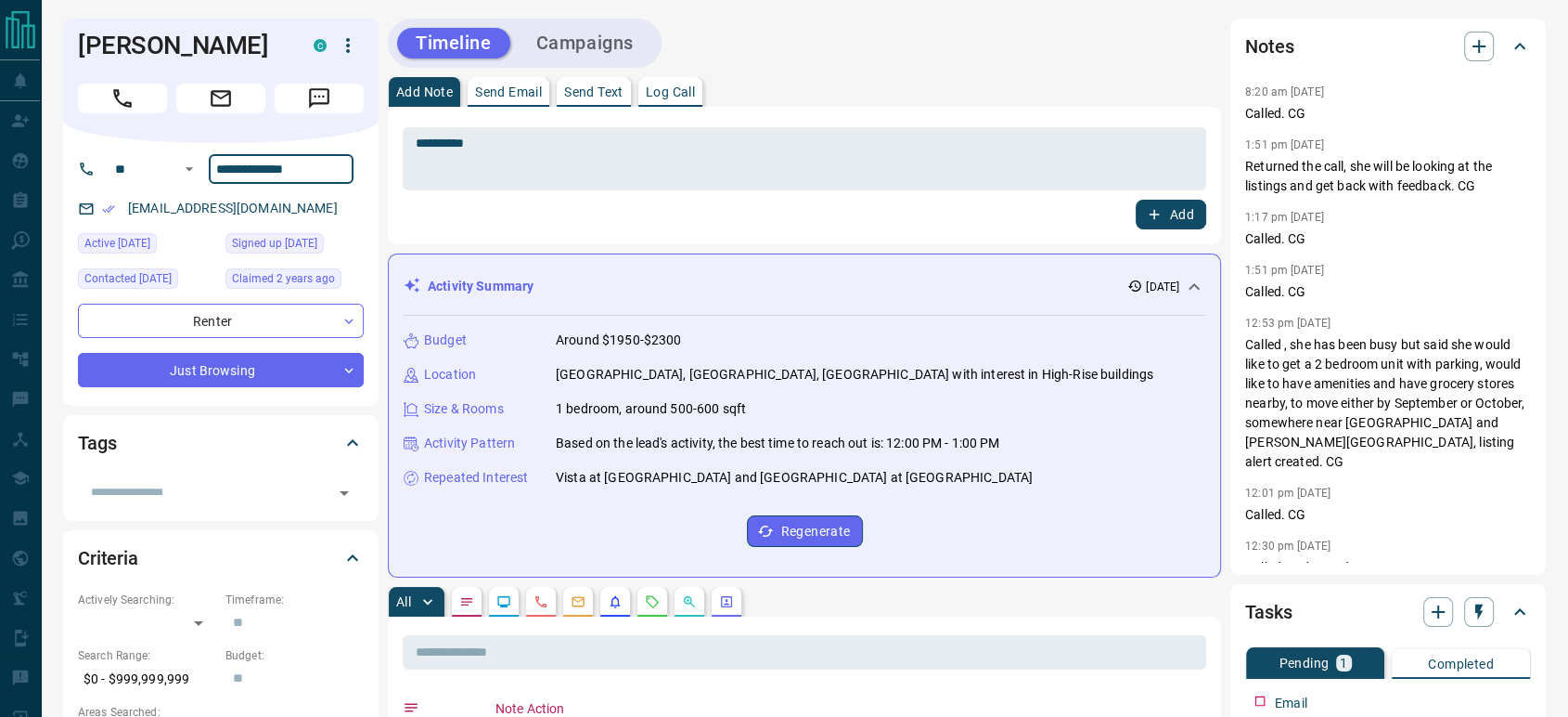
drag, startPoint x: 328, startPoint y: 162, endPoint x: 186, endPoint y: 198, distance: 146.5
click at [186, 198] on div "**********" at bounding box center [221, 275] width 315 height 263
click at [1167, 221] on button "Add" at bounding box center [1170, 214] width 71 height 30
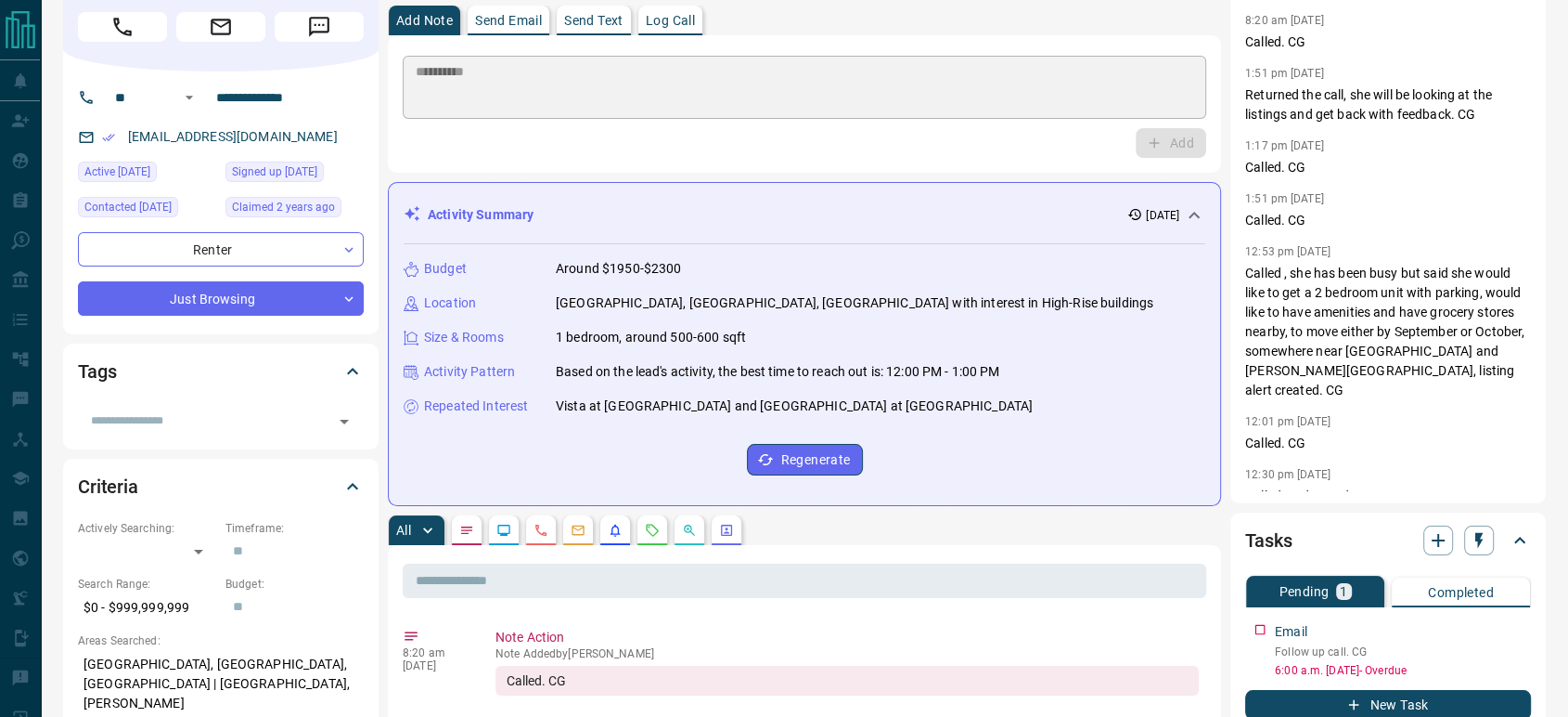
scroll to position [104, 0]
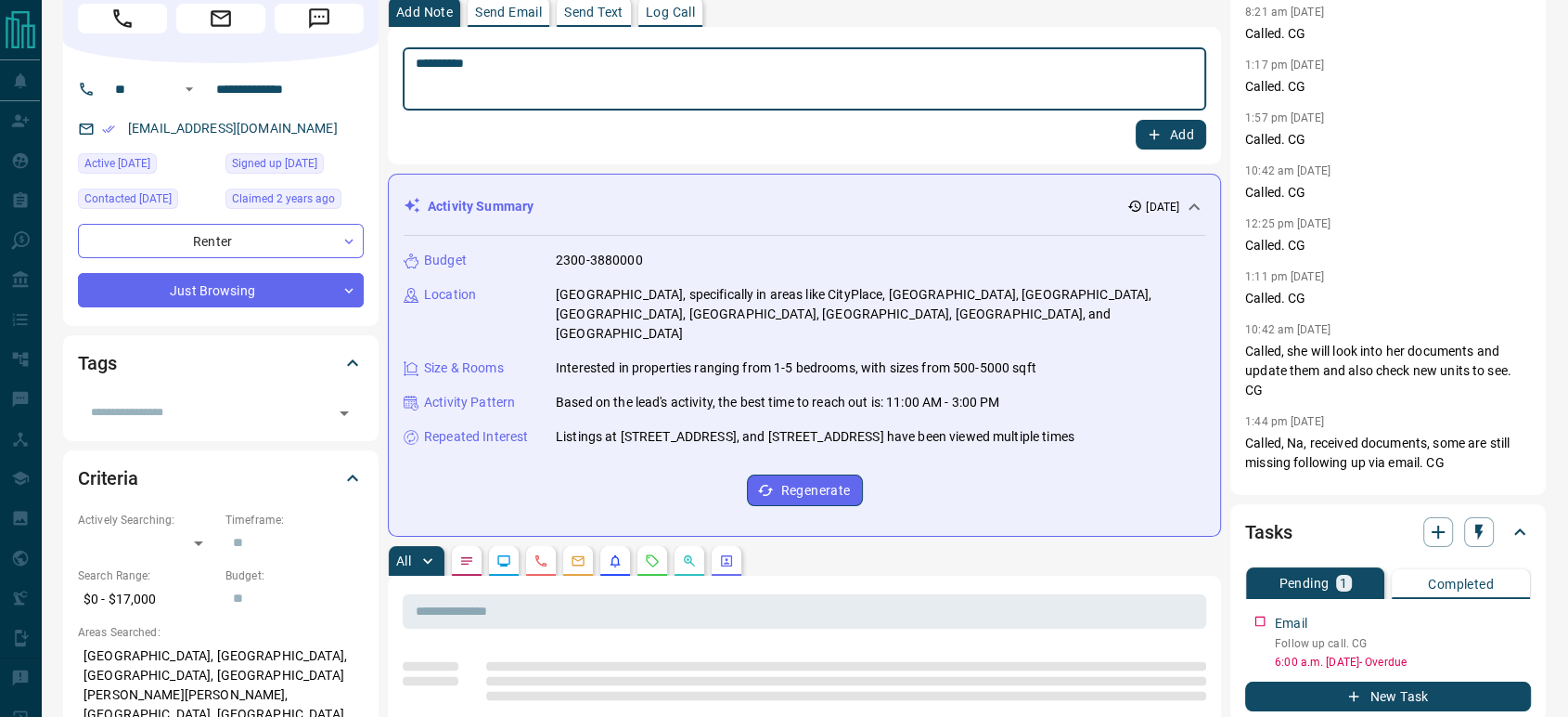
scroll to position [104, 0]
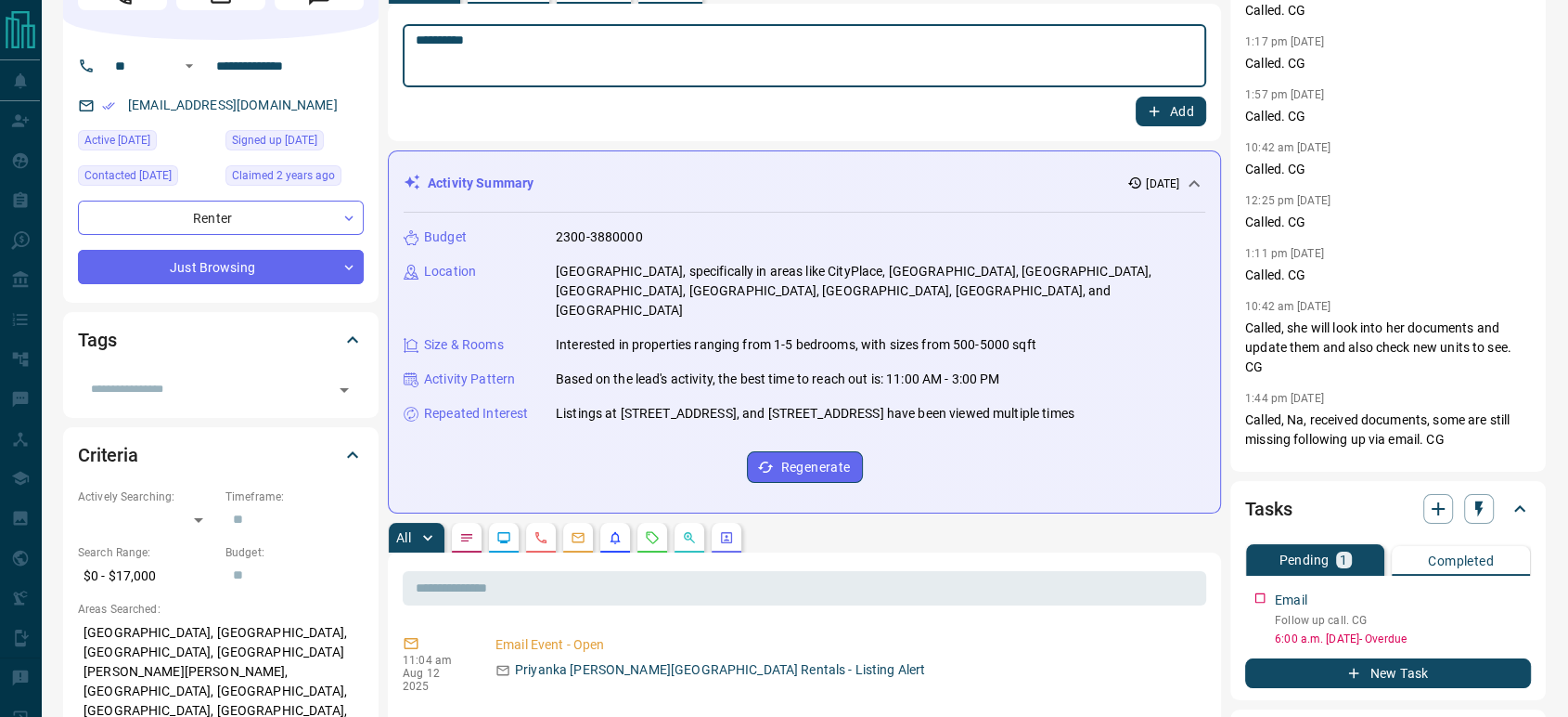
click at [1187, 104] on button "Add" at bounding box center [1170, 111] width 71 height 30
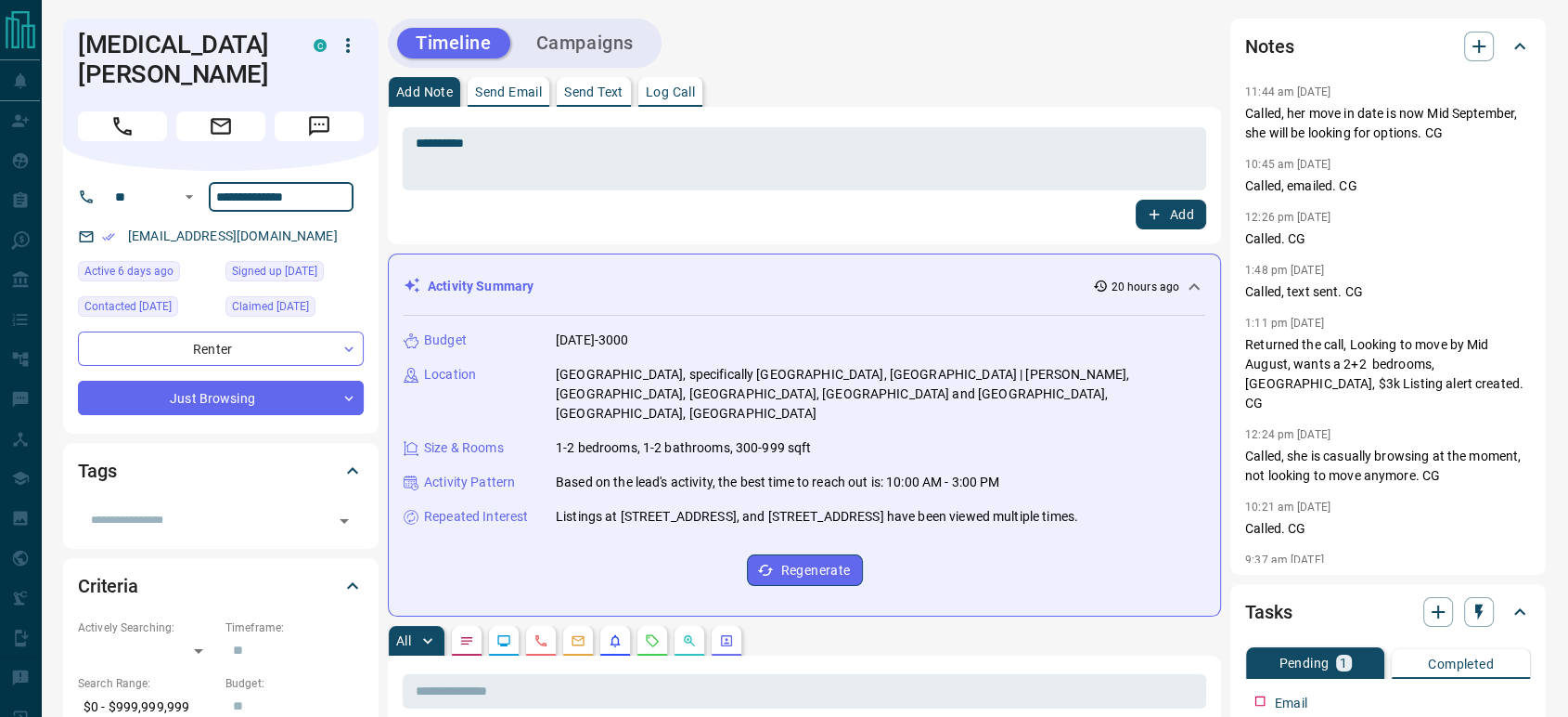
drag, startPoint x: 341, startPoint y: 169, endPoint x: 103, endPoint y: 194, distance: 239.3
click at [103, 194] on div "**********" at bounding box center [221, 303] width 315 height 263
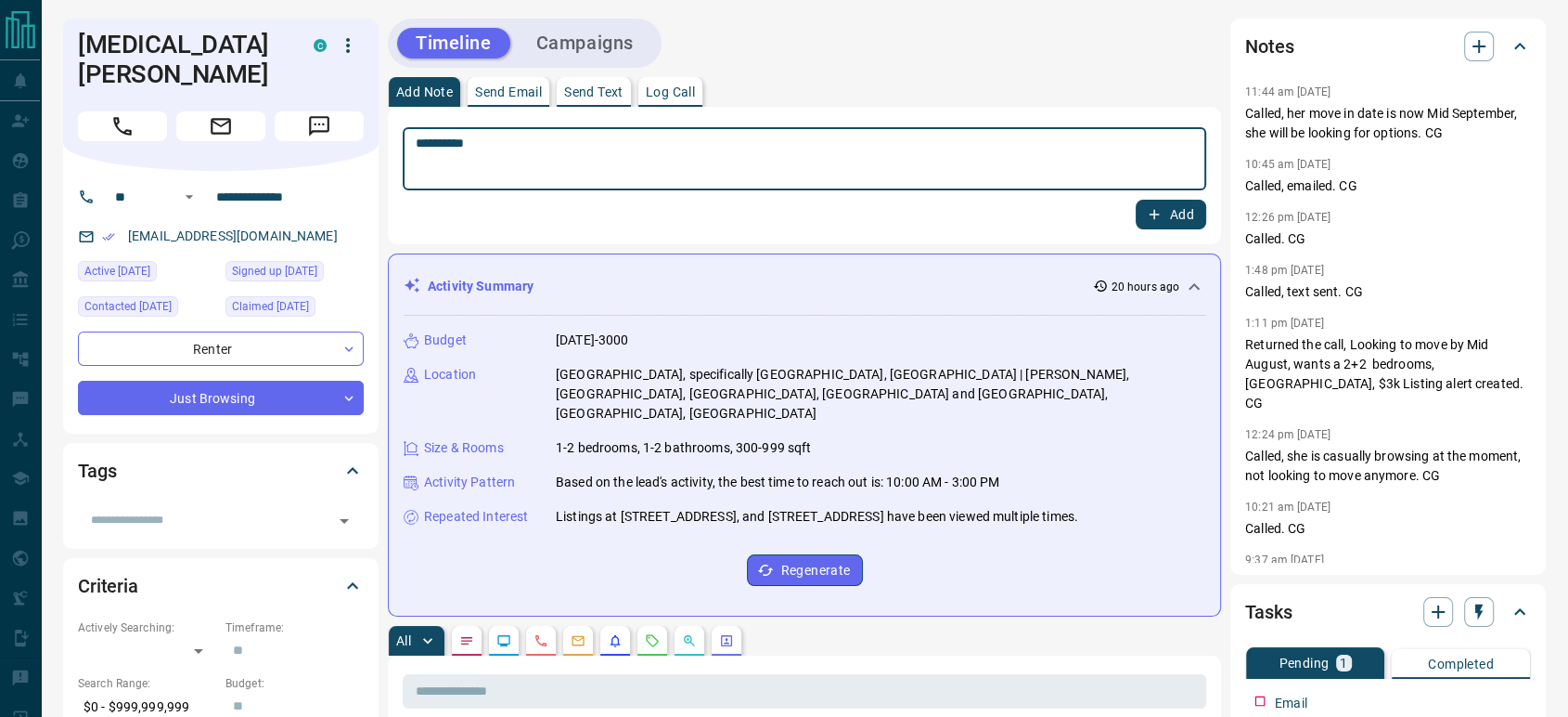
click at [452, 144] on textarea "**********" at bounding box center [805, 159] width 778 height 47
type textarea "**********"
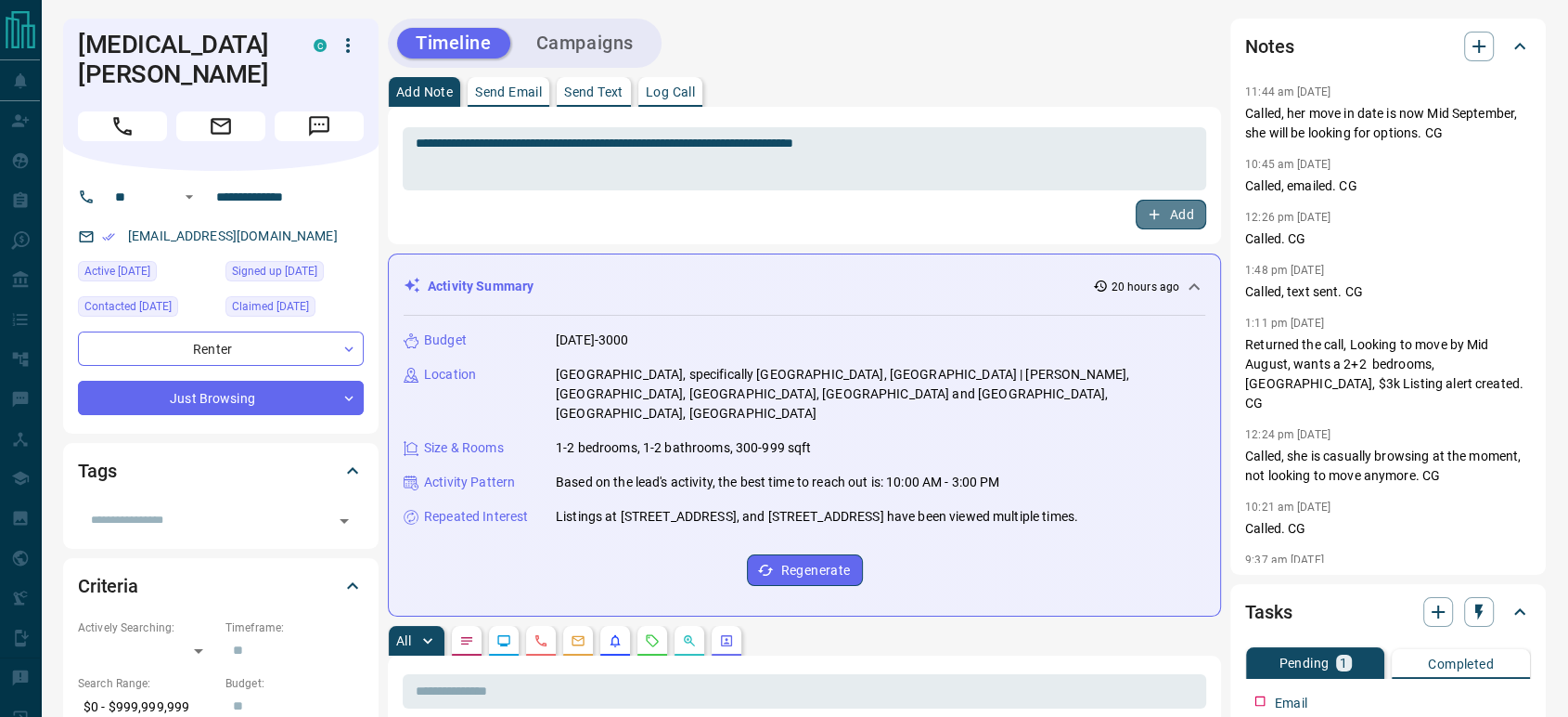
click at [1168, 202] on button "Add" at bounding box center [1170, 214] width 71 height 30
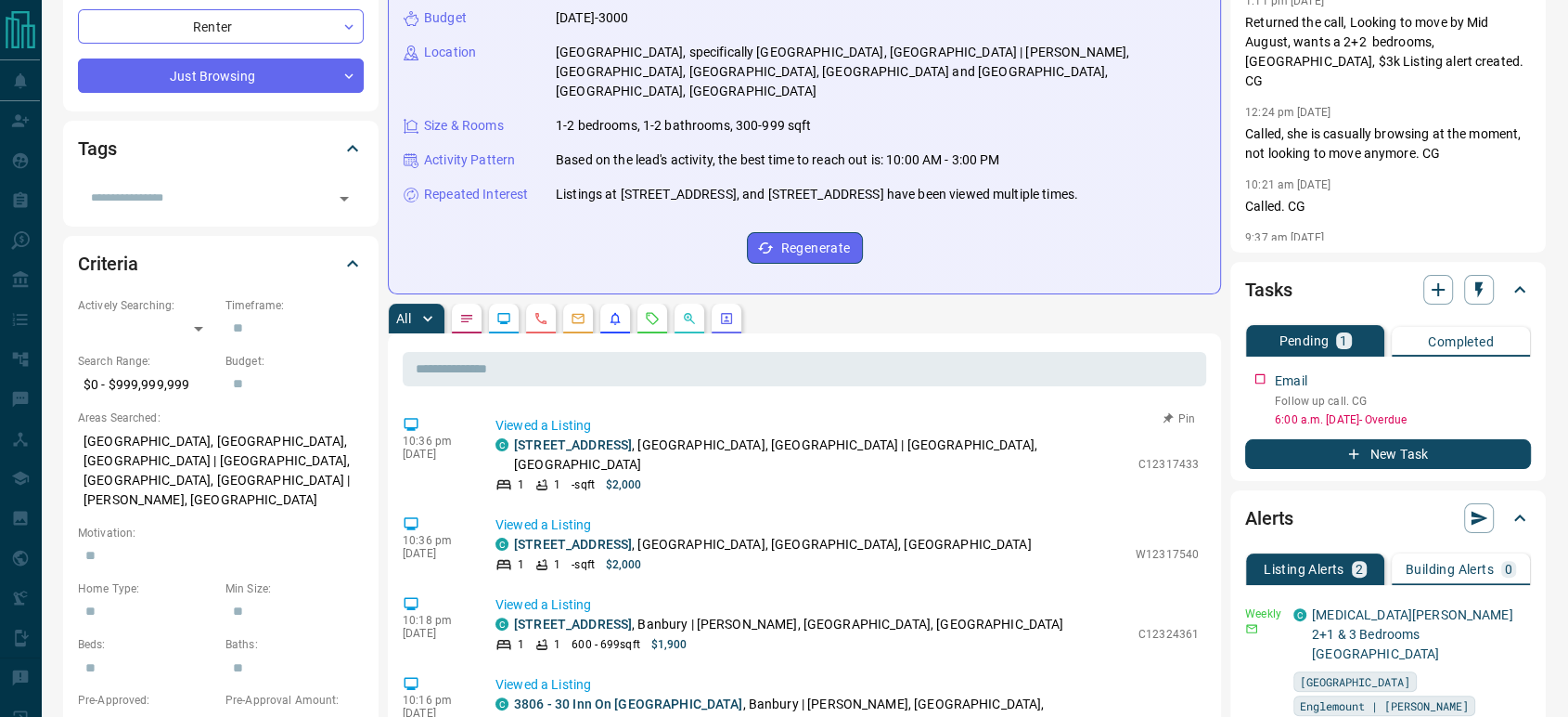
scroll to position [412, 0]
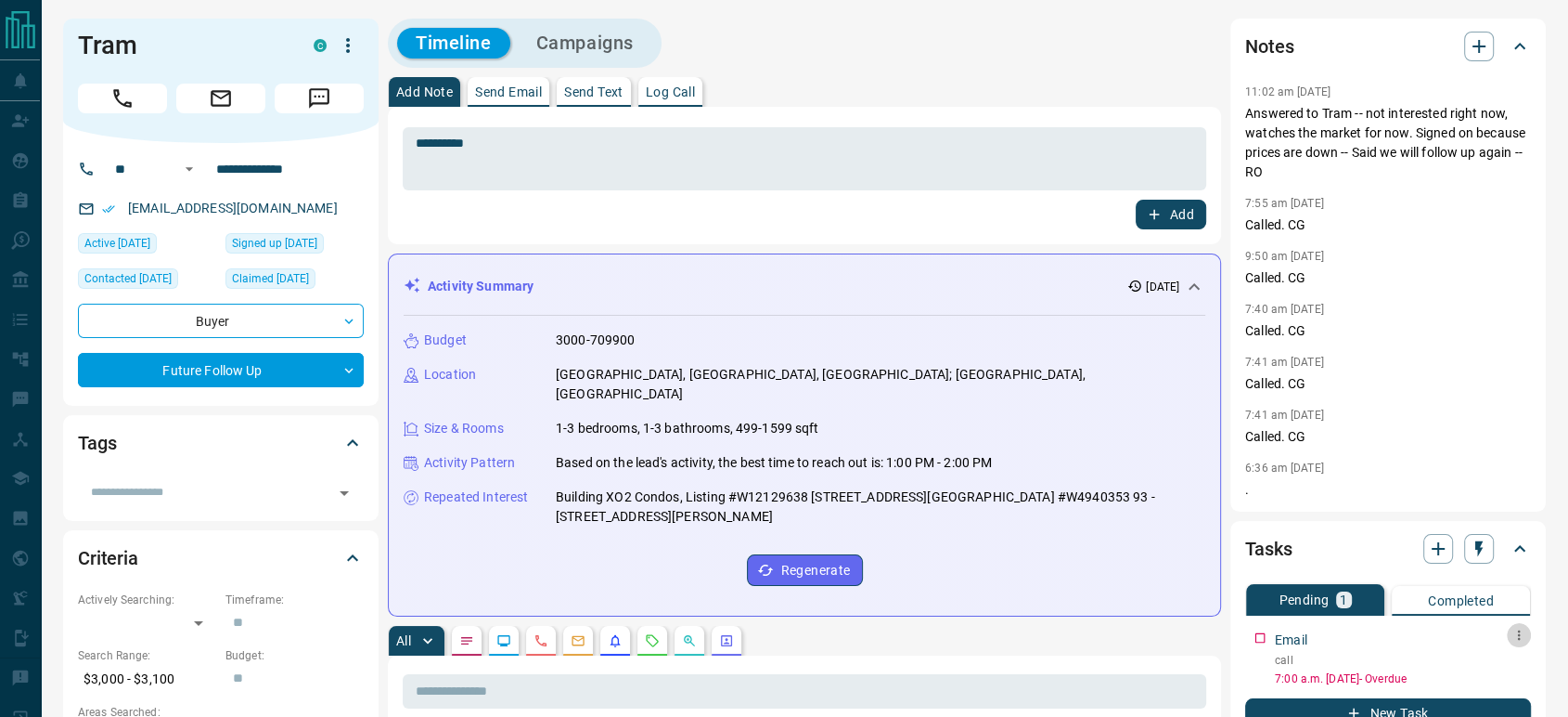
click at [1516, 631] on icon "button" at bounding box center [1519, 635] width 15 height 15
click at [1507, 658] on li "Edit" at bounding box center [1491, 652] width 81 height 28
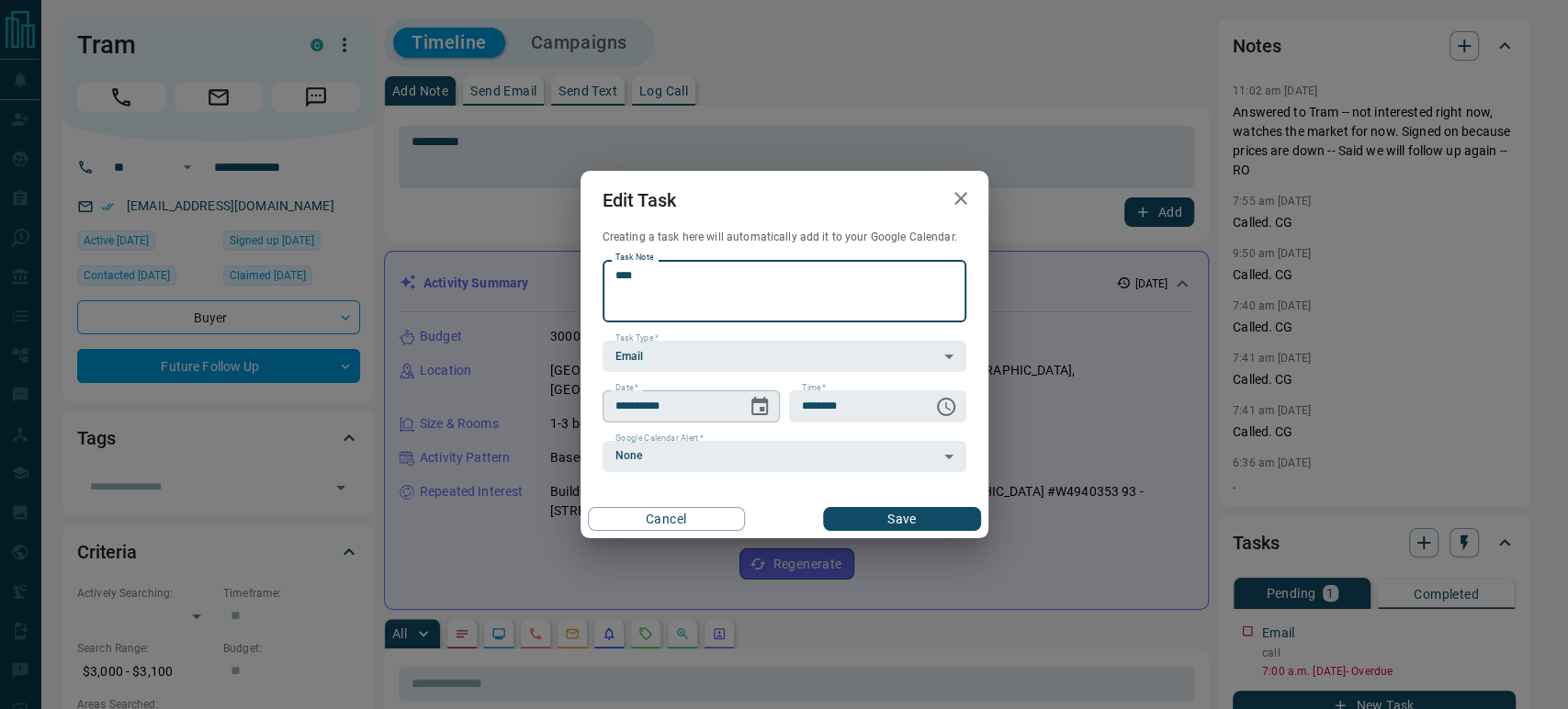
click at [750, 399] on icon "Choose date, selected date is Aug 12, 2025" at bounding box center [759, 407] width 22 height 22
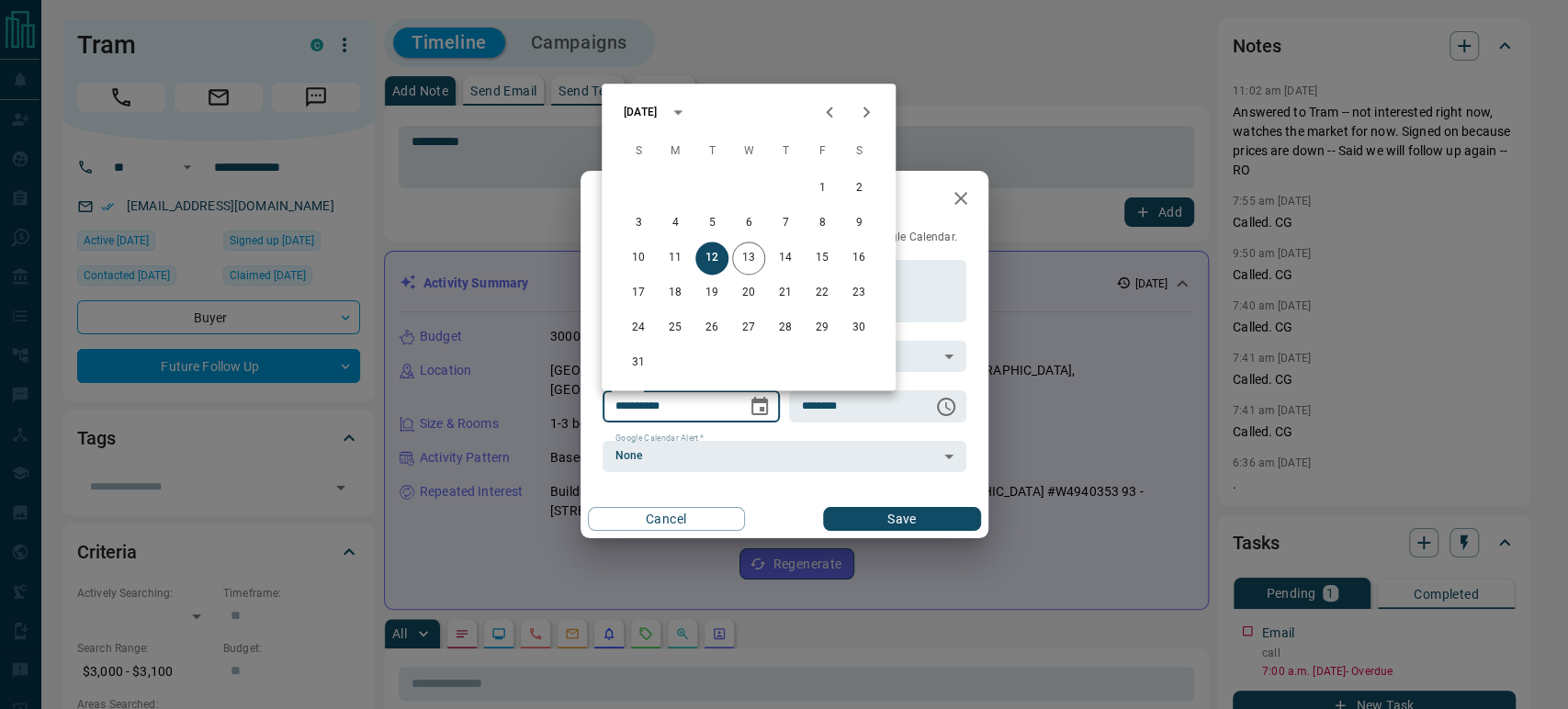
click at [860, 93] on div "August 2025 S M T W T F S 1 2 3 4 5 6 7 8 9 10 11 12 13 14 15 16 17 18 19 20 21…" at bounding box center [748, 236] width 294 height 306
click at [860, 100] on button "Next month" at bounding box center [866, 112] width 36 height 36
click at [702, 260] on button "14" at bounding box center [711, 257] width 34 height 33
type input "**********"
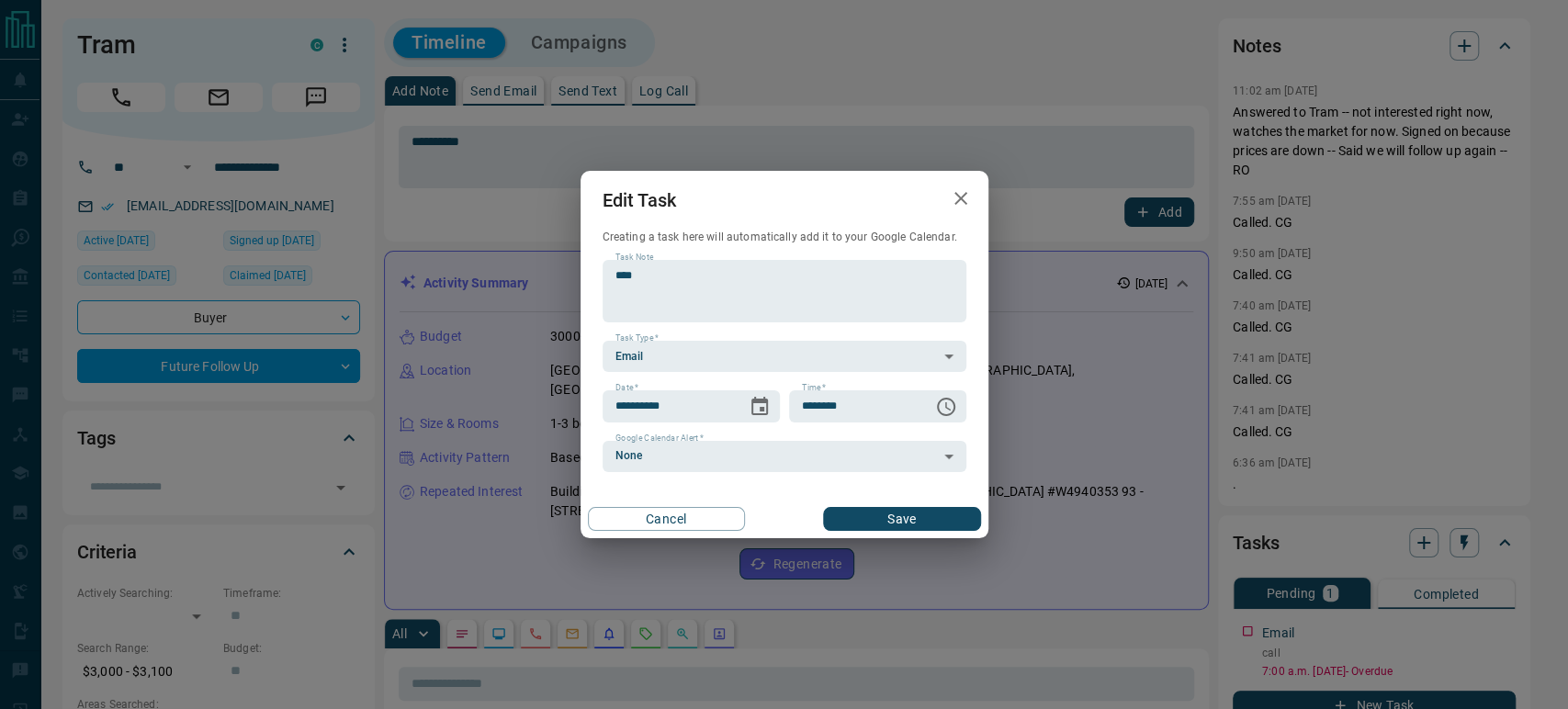
click at [918, 516] on button "Save" at bounding box center [902, 519] width 157 height 24
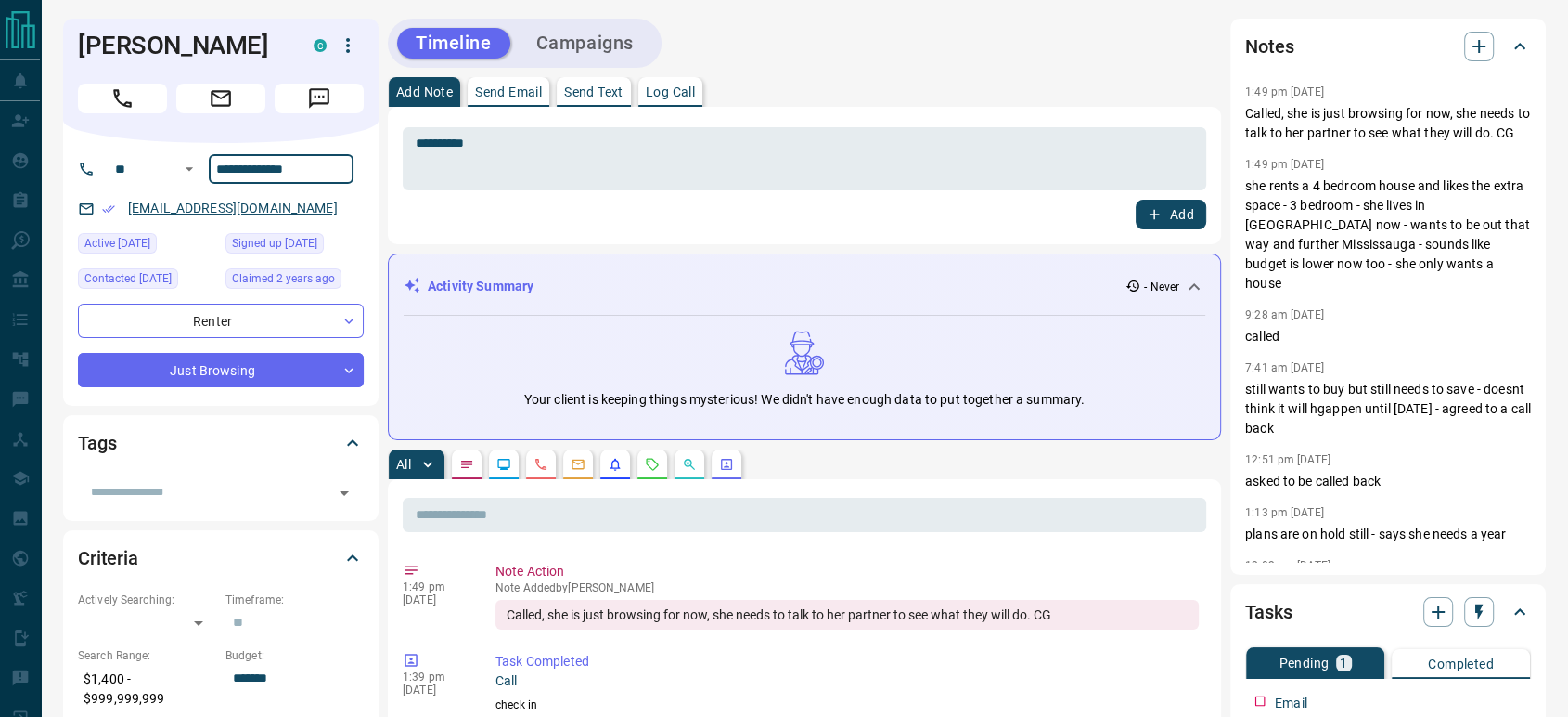
drag, startPoint x: 324, startPoint y: 167, endPoint x: 149, endPoint y: 204, distance: 178.9
click at [149, 204] on div "**********" at bounding box center [221, 275] width 315 height 263
click at [452, 140] on textarea "**********" at bounding box center [805, 159] width 778 height 47
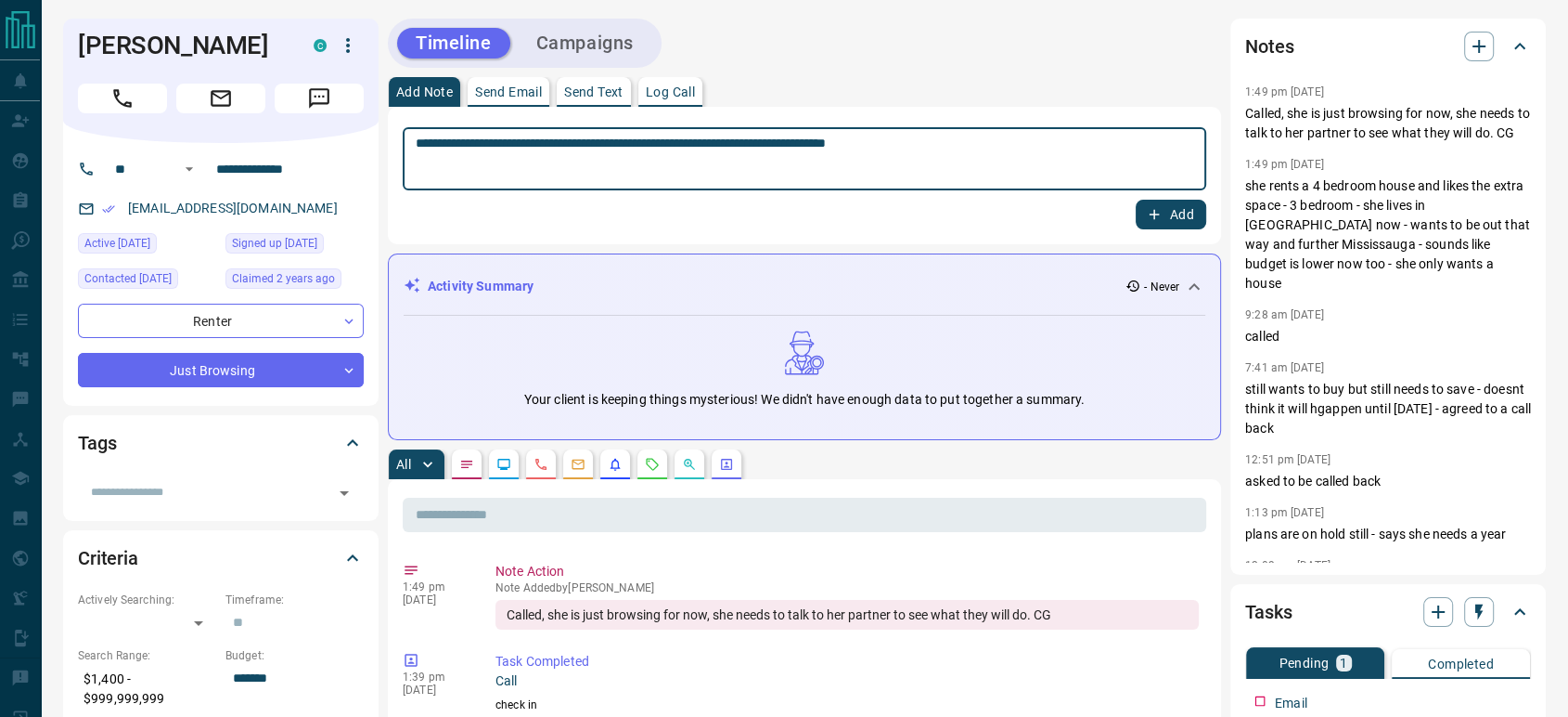
type textarea "**********"
click at [1187, 206] on button "Add" at bounding box center [1170, 214] width 71 height 30
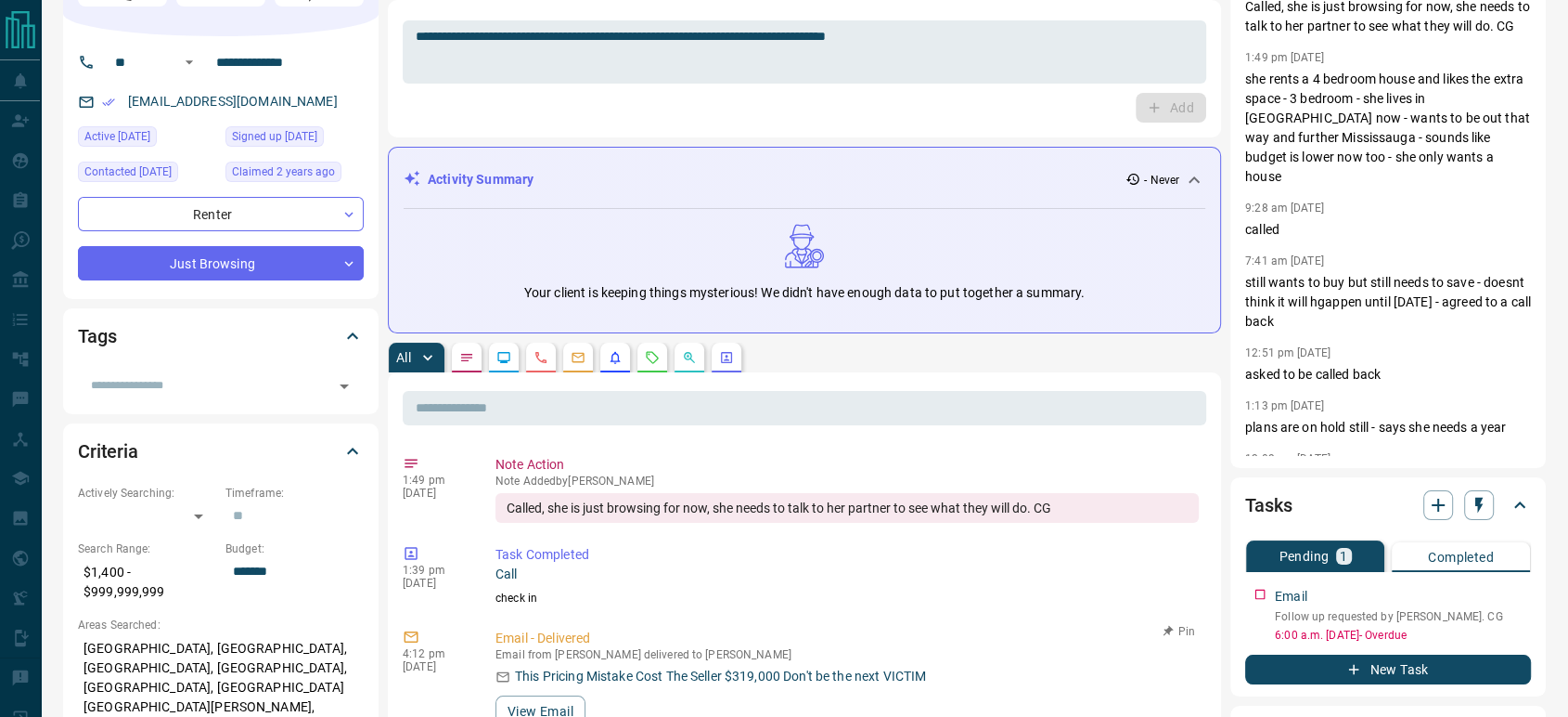
scroll to position [206, 0]
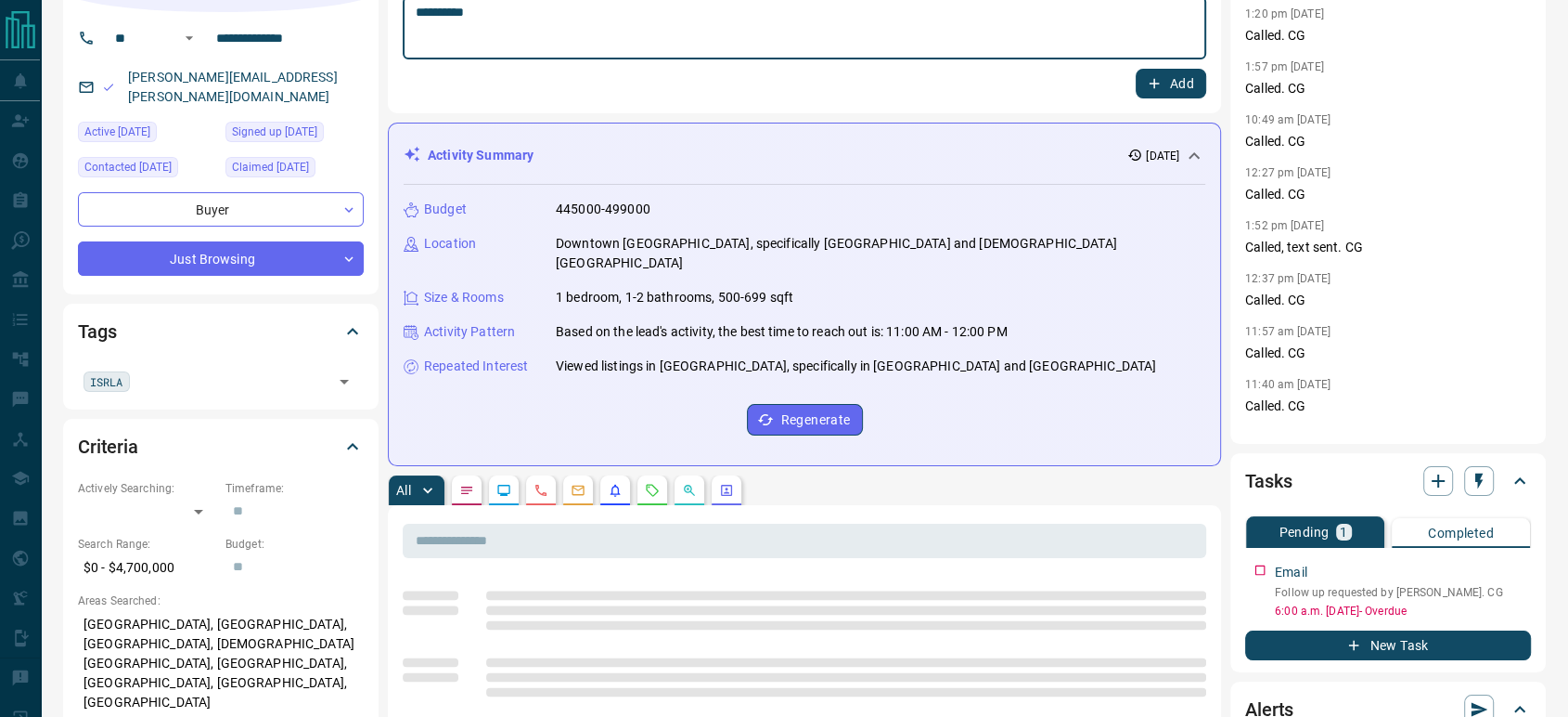
scroll to position [206, 0]
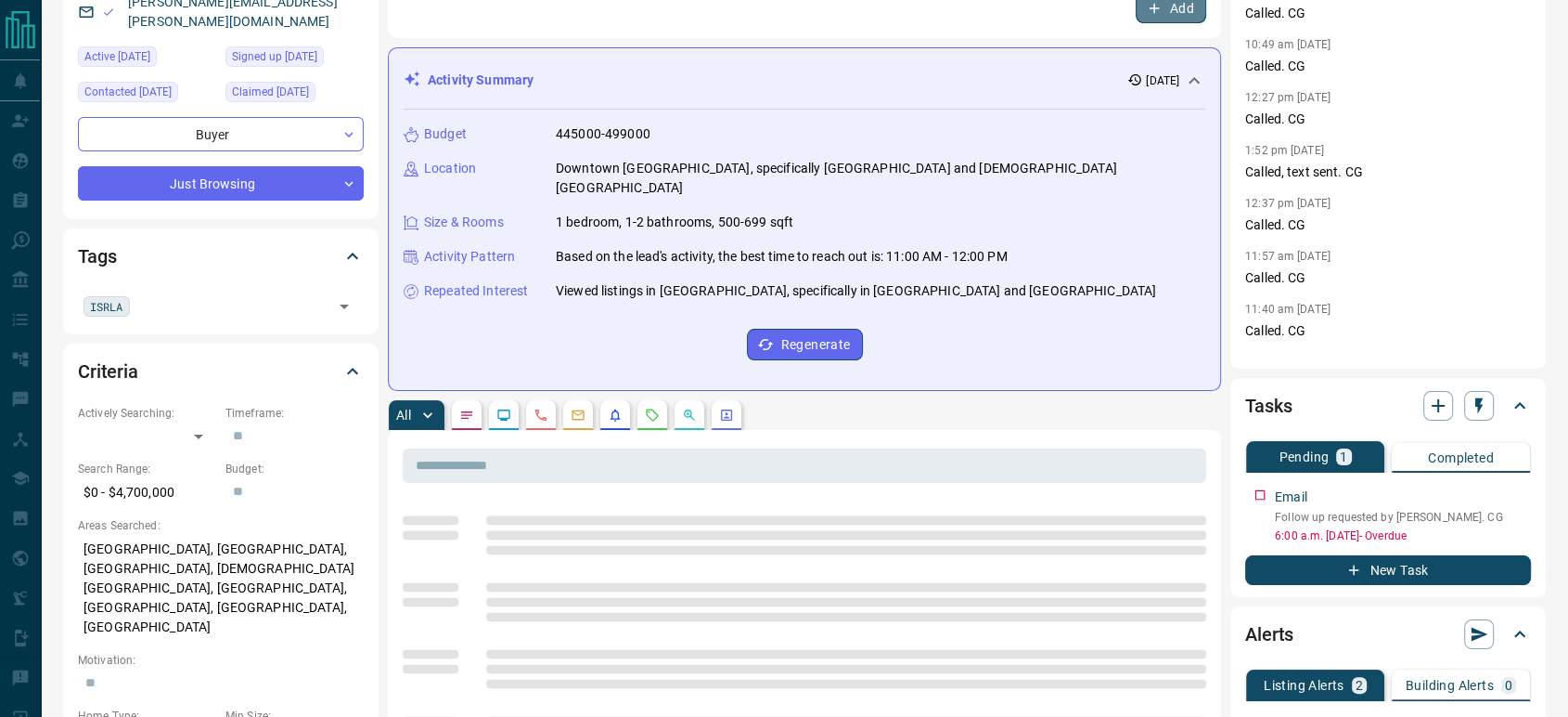
click at [1188, 12] on button "Add" at bounding box center [1170, 8] width 71 height 30
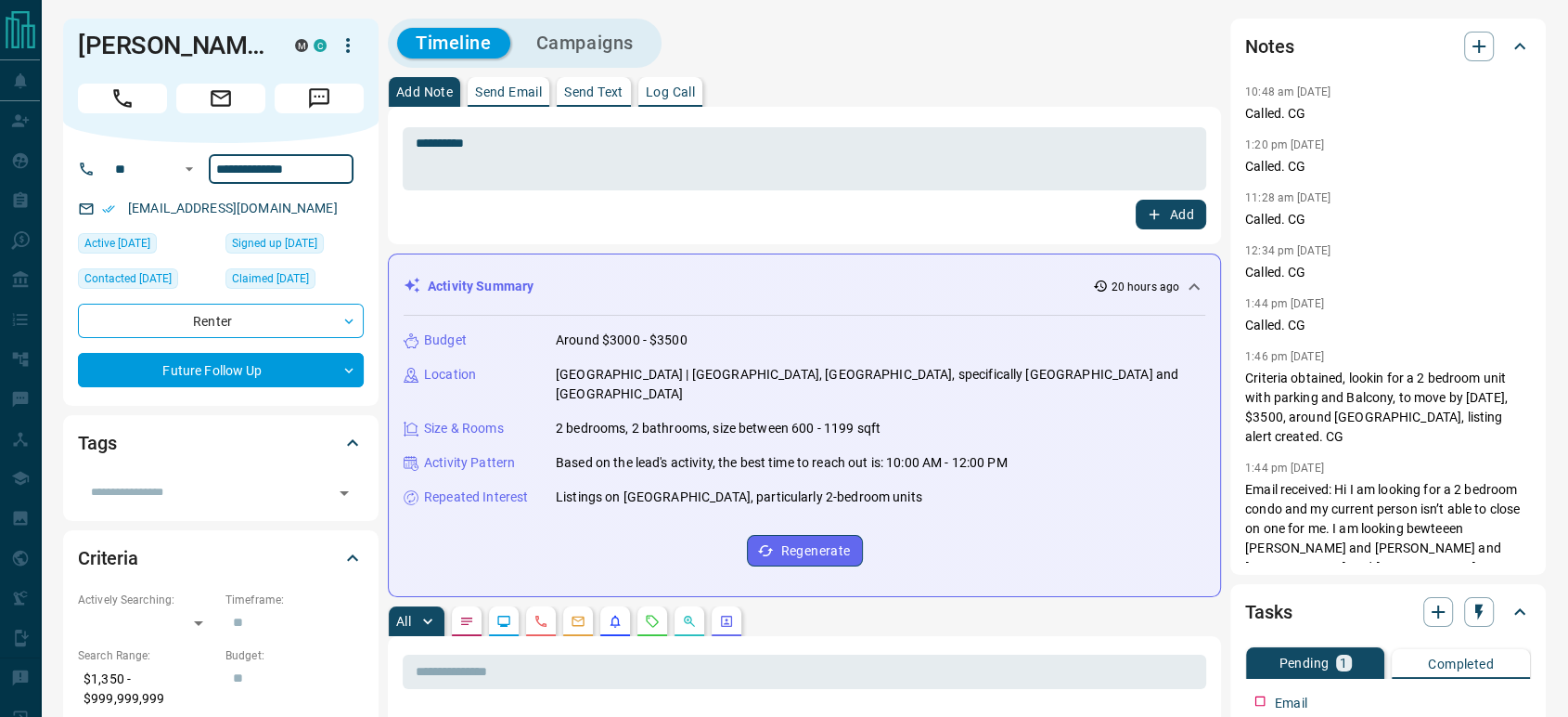
drag, startPoint x: 316, startPoint y: 176, endPoint x: 119, endPoint y: 217, distance: 201.2
click at [119, 217] on div "**********" at bounding box center [221, 275] width 315 height 263
click at [1168, 213] on button "Add" at bounding box center [1170, 214] width 71 height 30
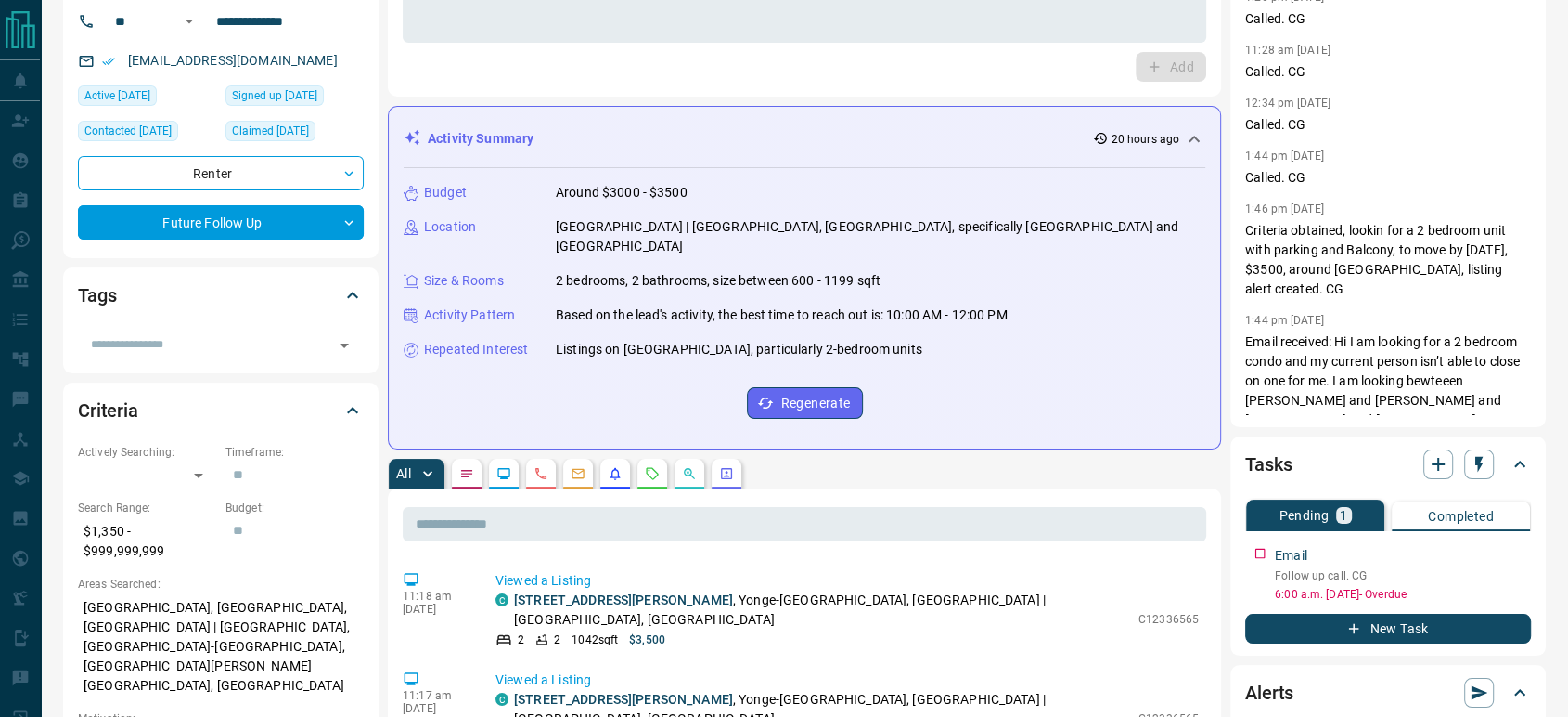
scroll to position [310, 0]
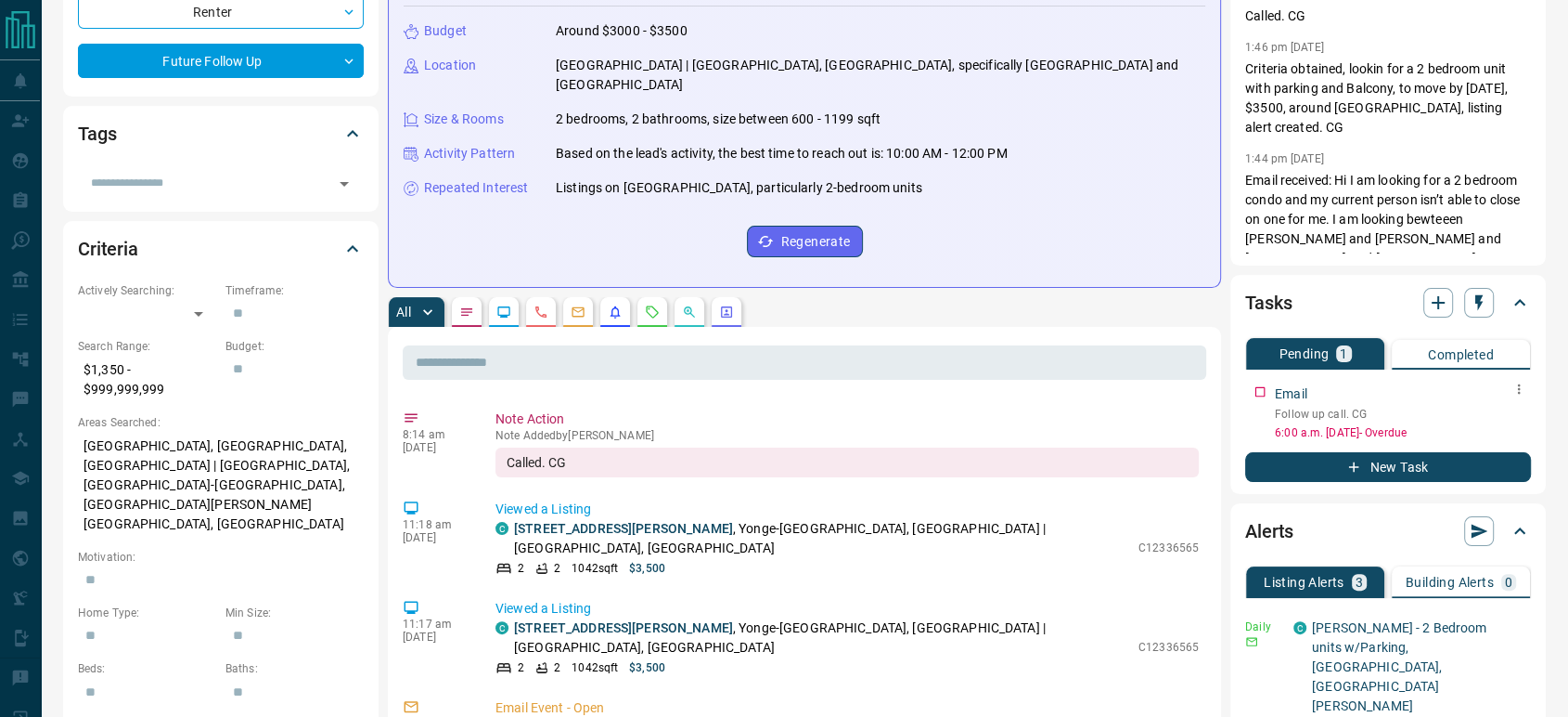
click at [1517, 388] on icon "button" at bounding box center [1519, 388] width 15 height 15
click at [1513, 422] on li "Edit" at bounding box center [1491, 423] width 81 height 28
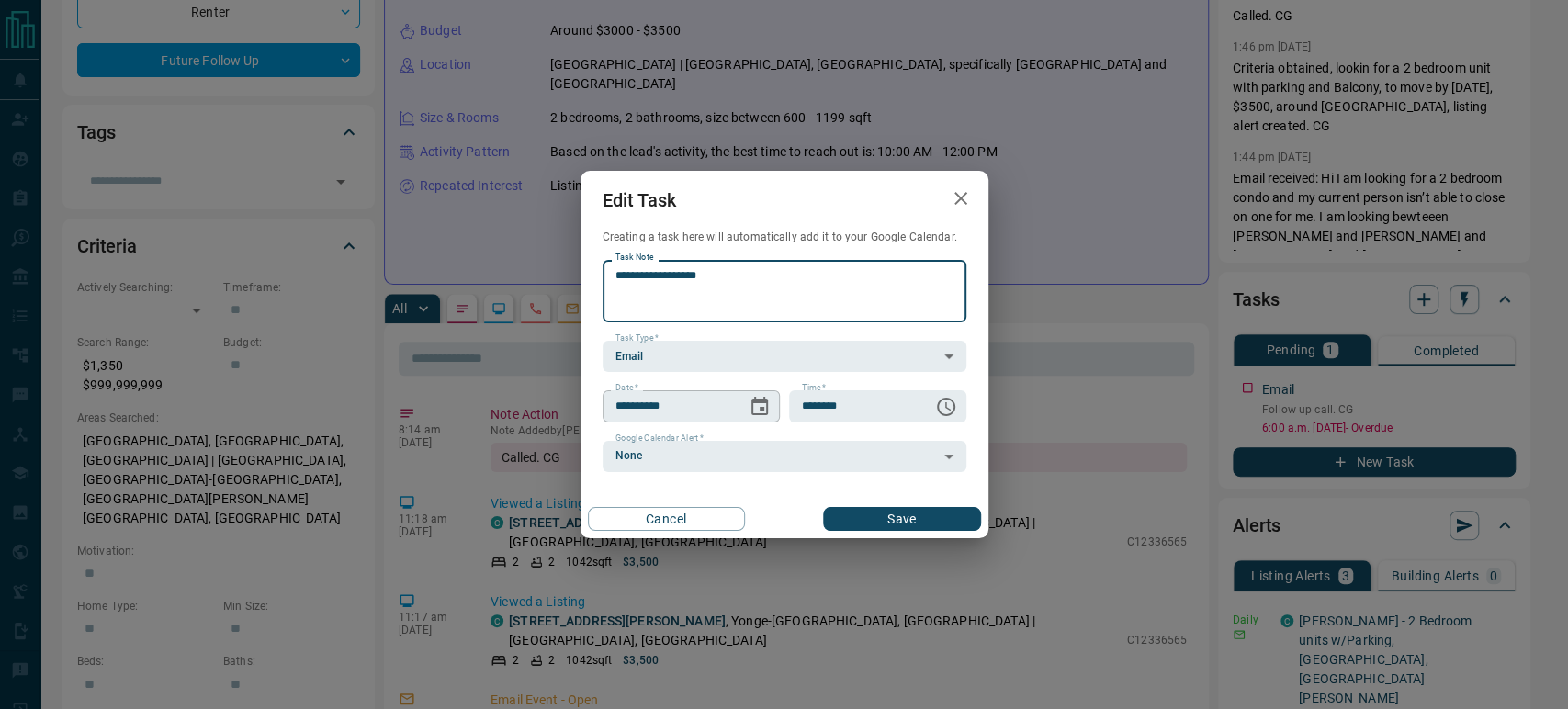
click at [772, 403] on button "Choose date, selected date is Aug 12, 2025" at bounding box center [759, 407] width 36 height 36
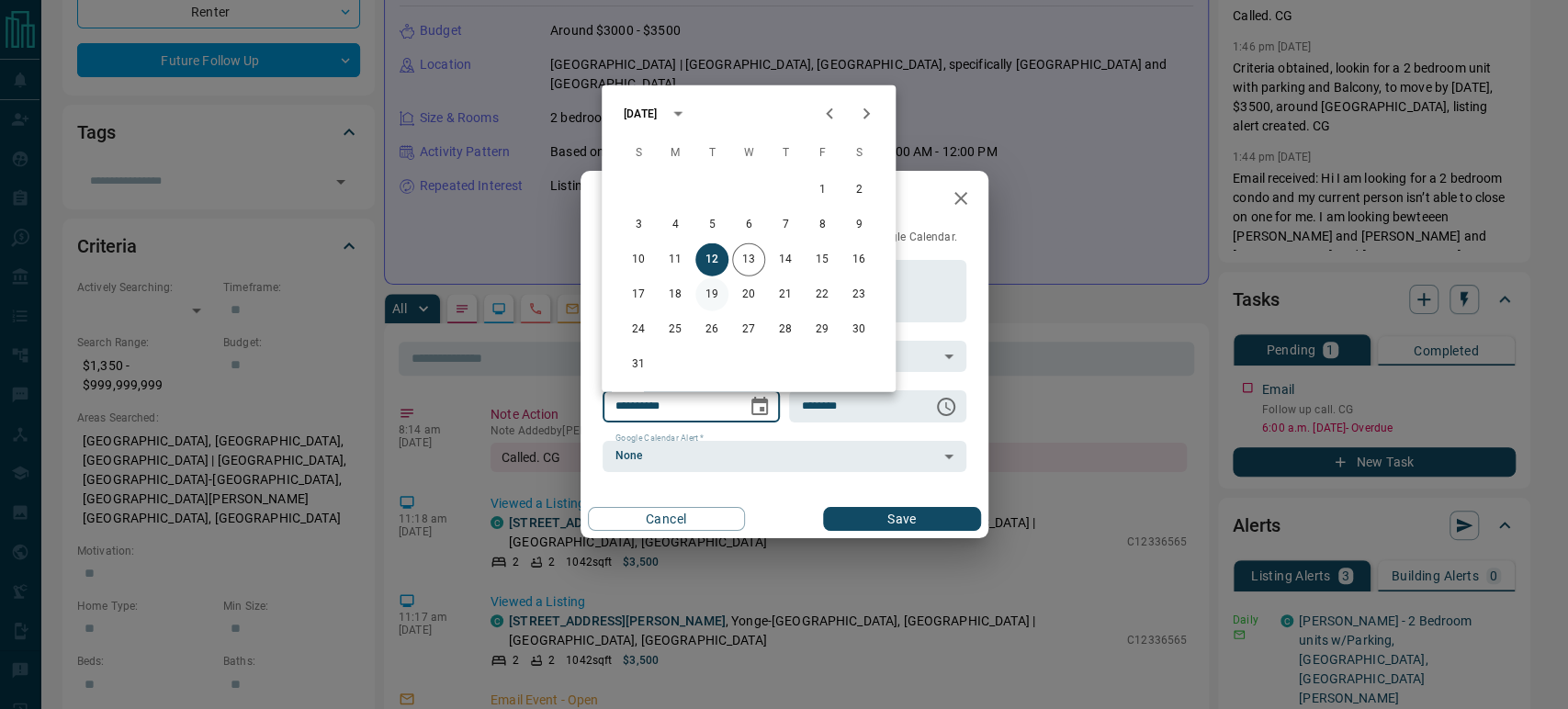
click at [711, 290] on button "19" at bounding box center [711, 295] width 34 height 33
type input "**********"
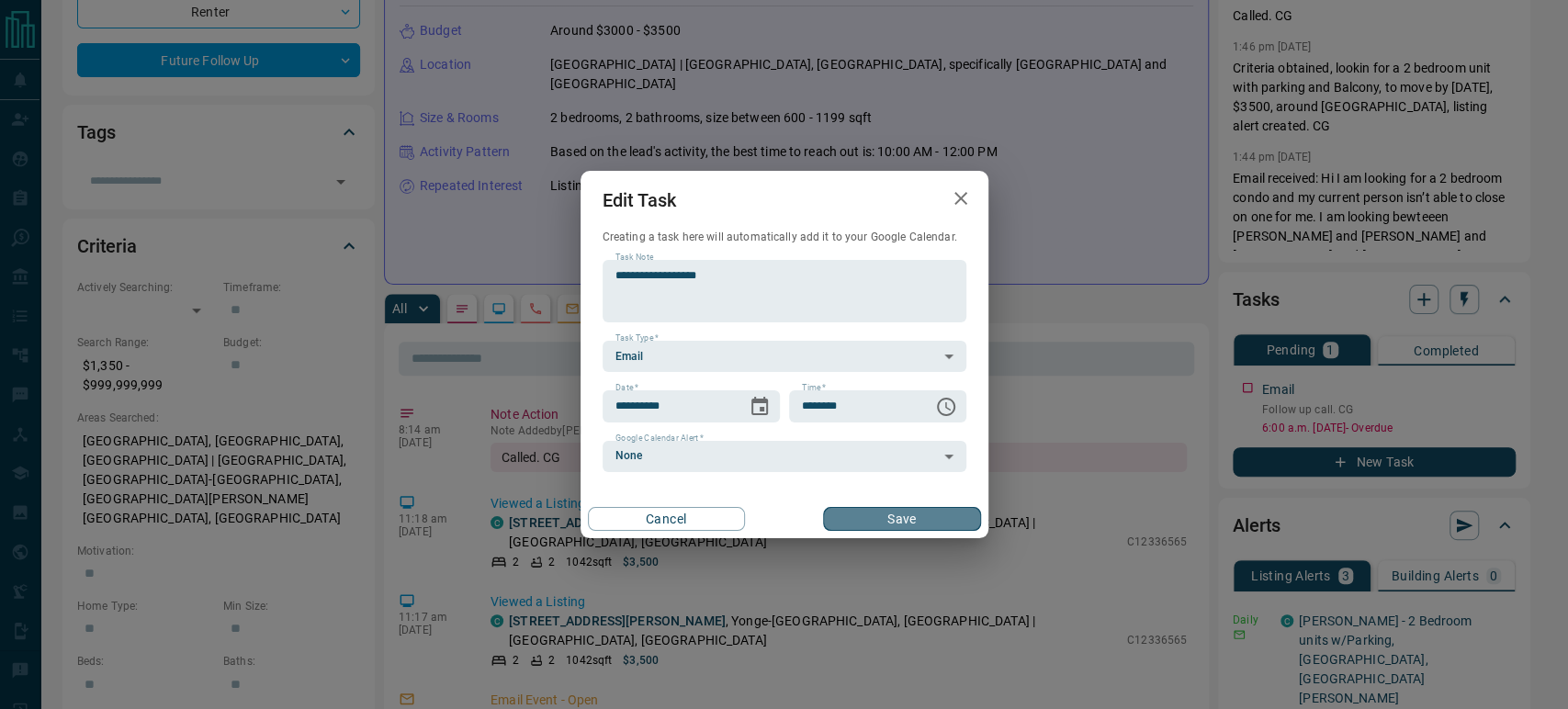
click at [904, 517] on button "Save" at bounding box center [902, 519] width 157 height 24
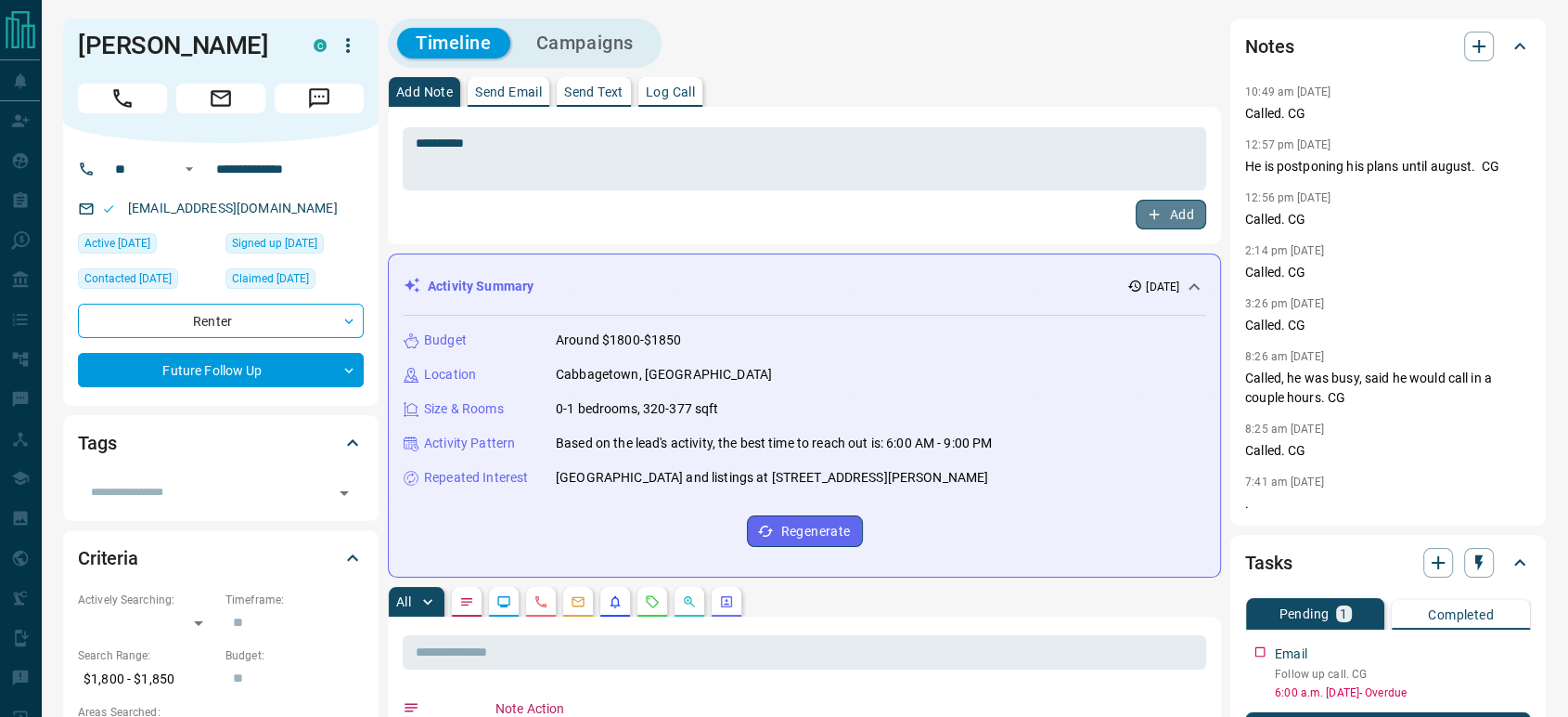
click at [1157, 210] on icon "button" at bounding box center [1154, 214] width 16 height 16
drag, startPoint x: 329, startPoint y: 172, endPoint x: 150, endPoint y: 217, distance: 184.6
click at [150, 217] on div "**********" at bounding box center [221, 275] width 315 height 263
click at [794, 178] on textarea "**********" at bounding box center [805, 159] width 778 height 47
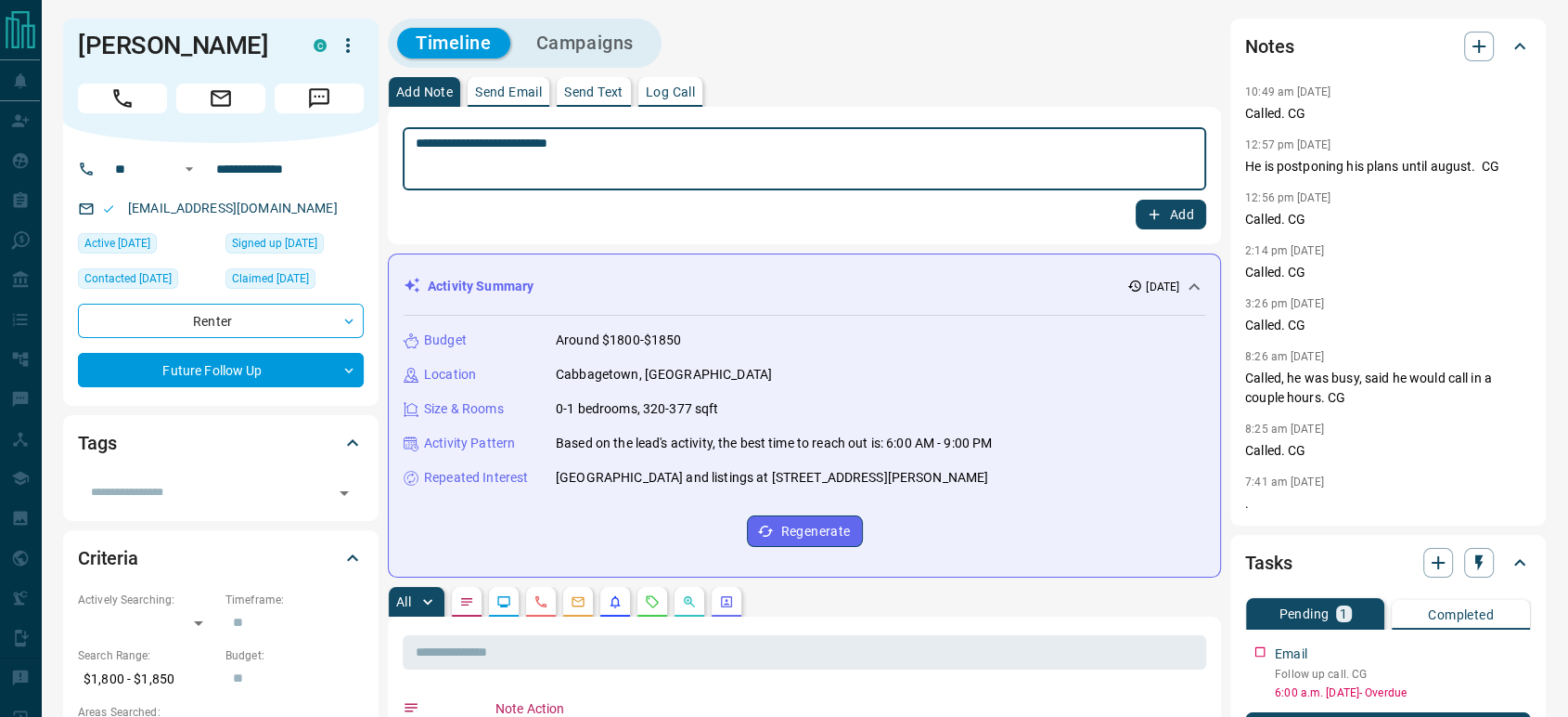
type textarea "**********"
click at [1155, 215] on icon "button" at bounding box center [1155, 215] width 11 height 11
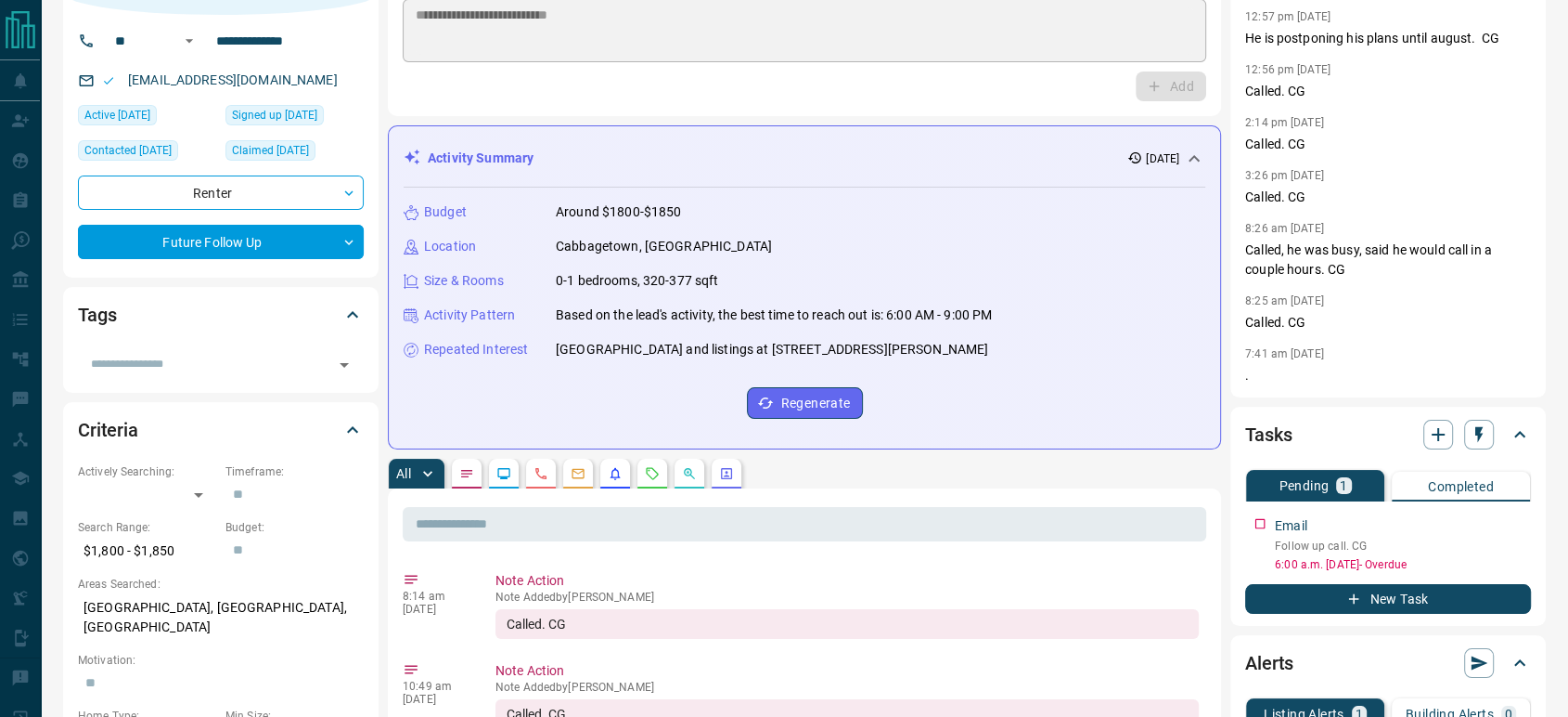
scroll to position [206, 0]
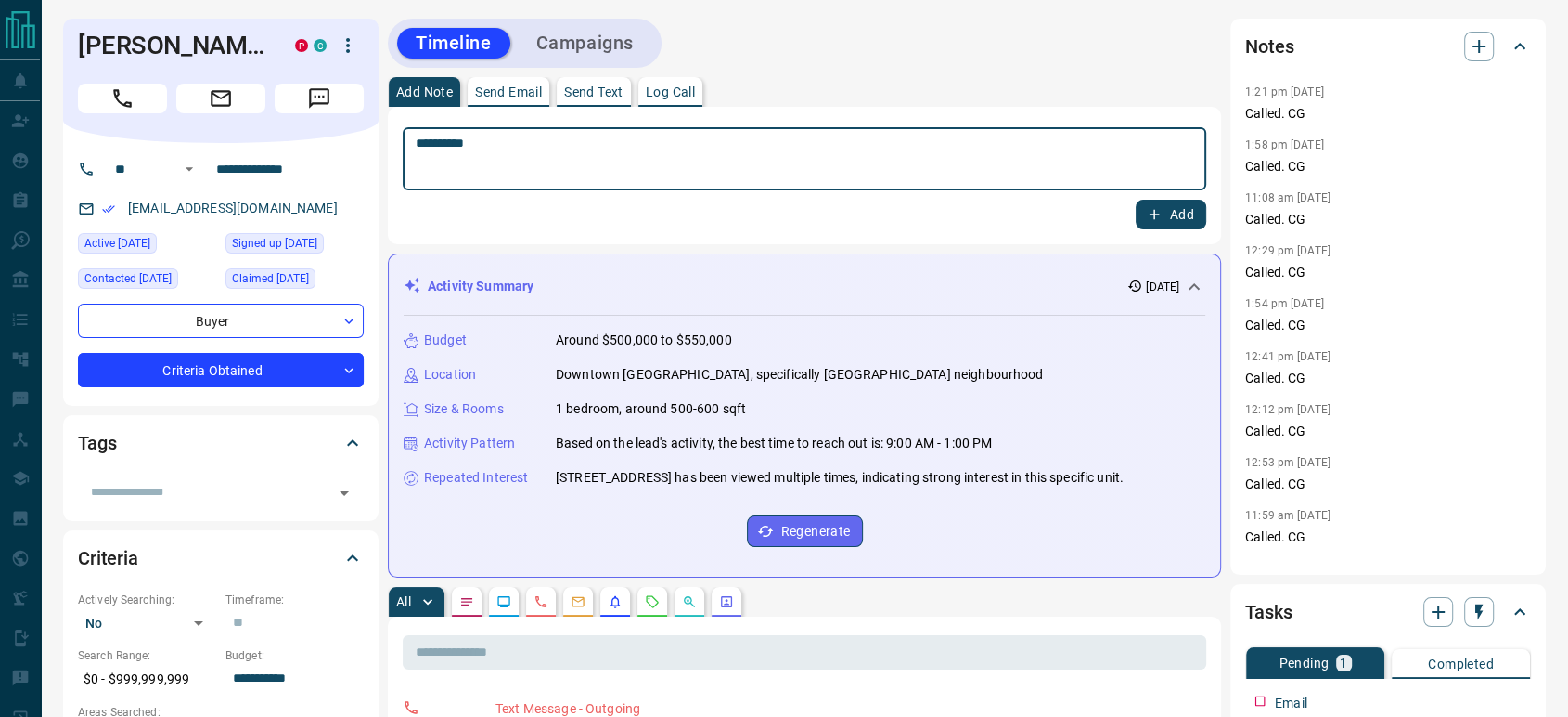
click at [1162, 220] on icon "button" at bounding box center [1154, 214] width 16 height 16
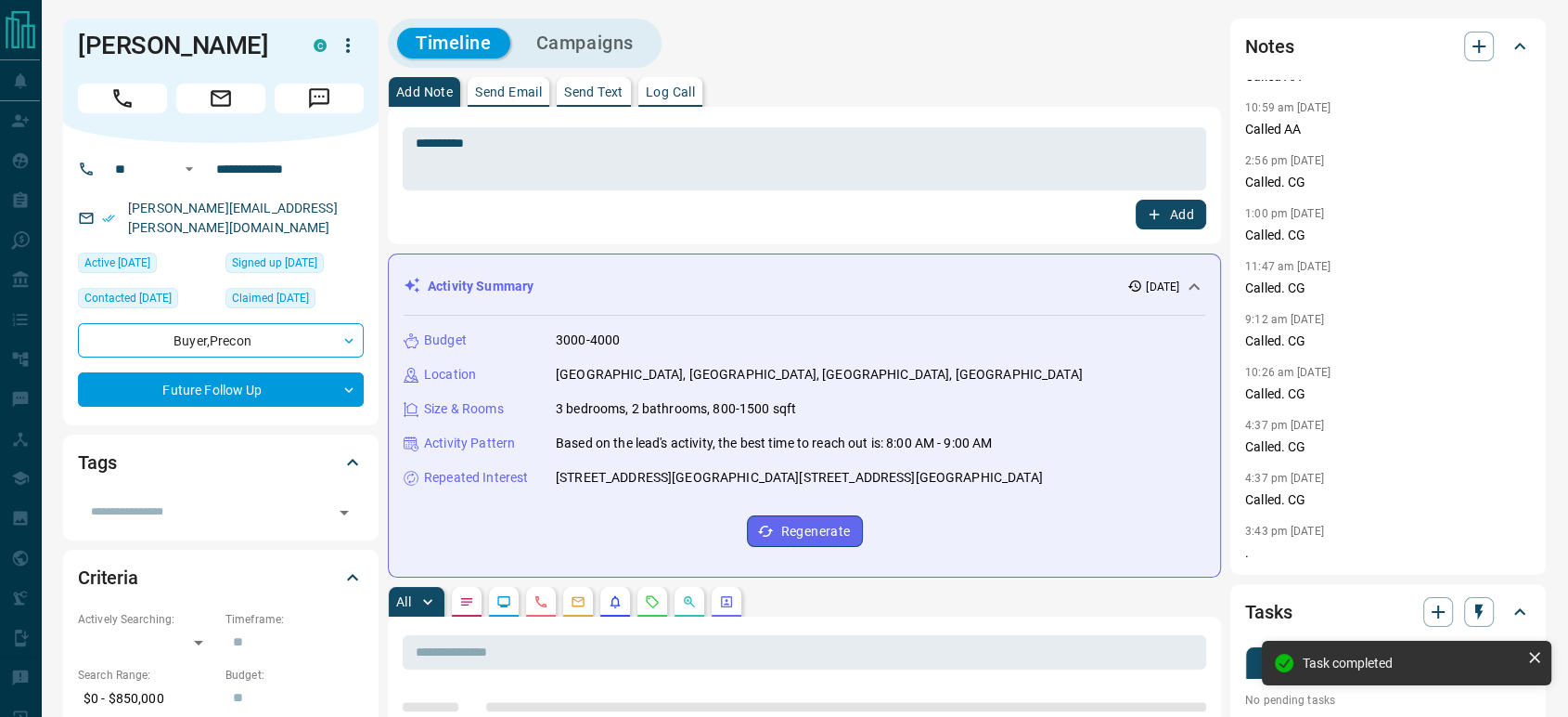
click at [1162, 222] on icon "button" at bounding box center [1154, 214] width 16 height 16
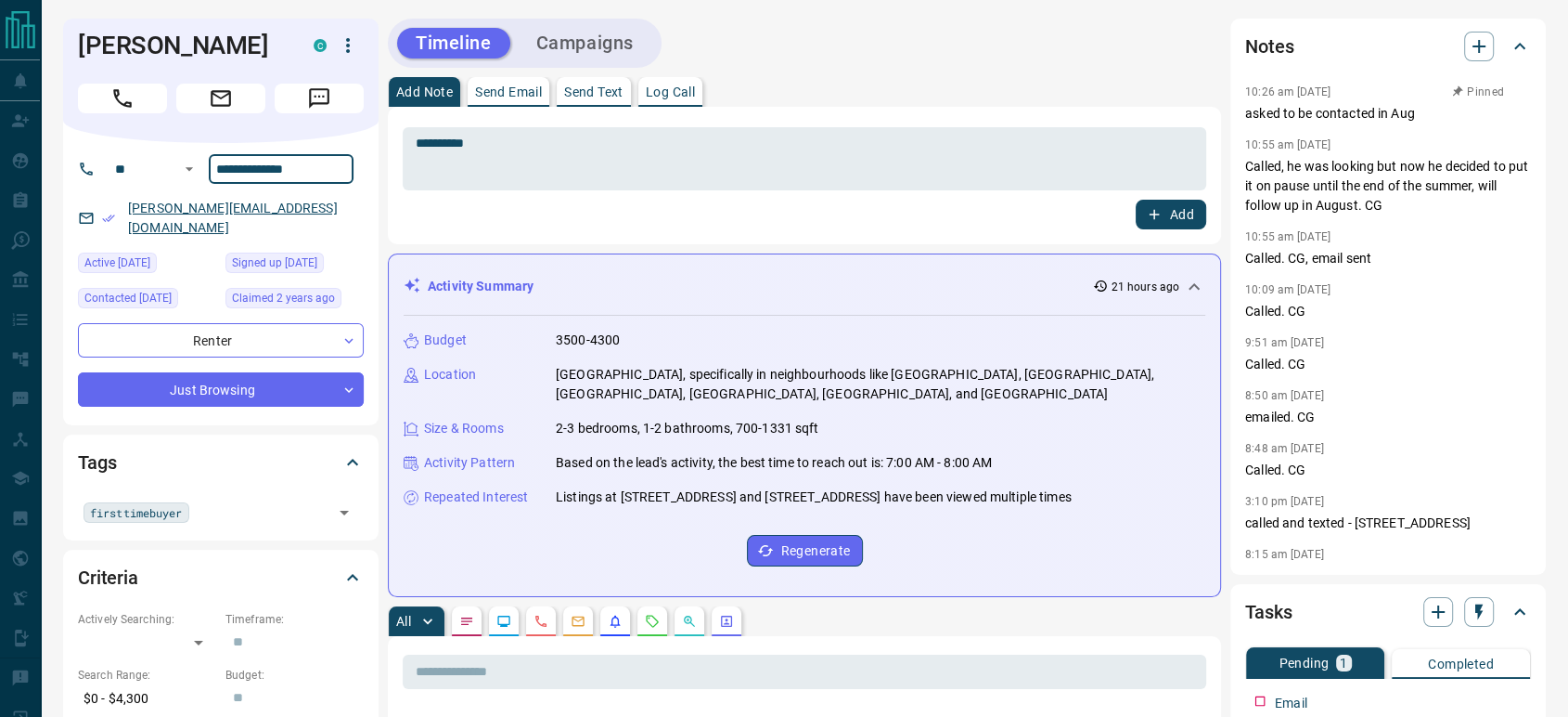
drag, startPoint x: 327, startPoint y: 165, endPoint x: 150, endPoint y: 206, distance: 181.7
click at [150, 206] on div "**********" at bounding box center [221, 284] width 315 height 283
click at [1160, 215] on icon "button" at bounding box center [1154, 214] width 16 height 16
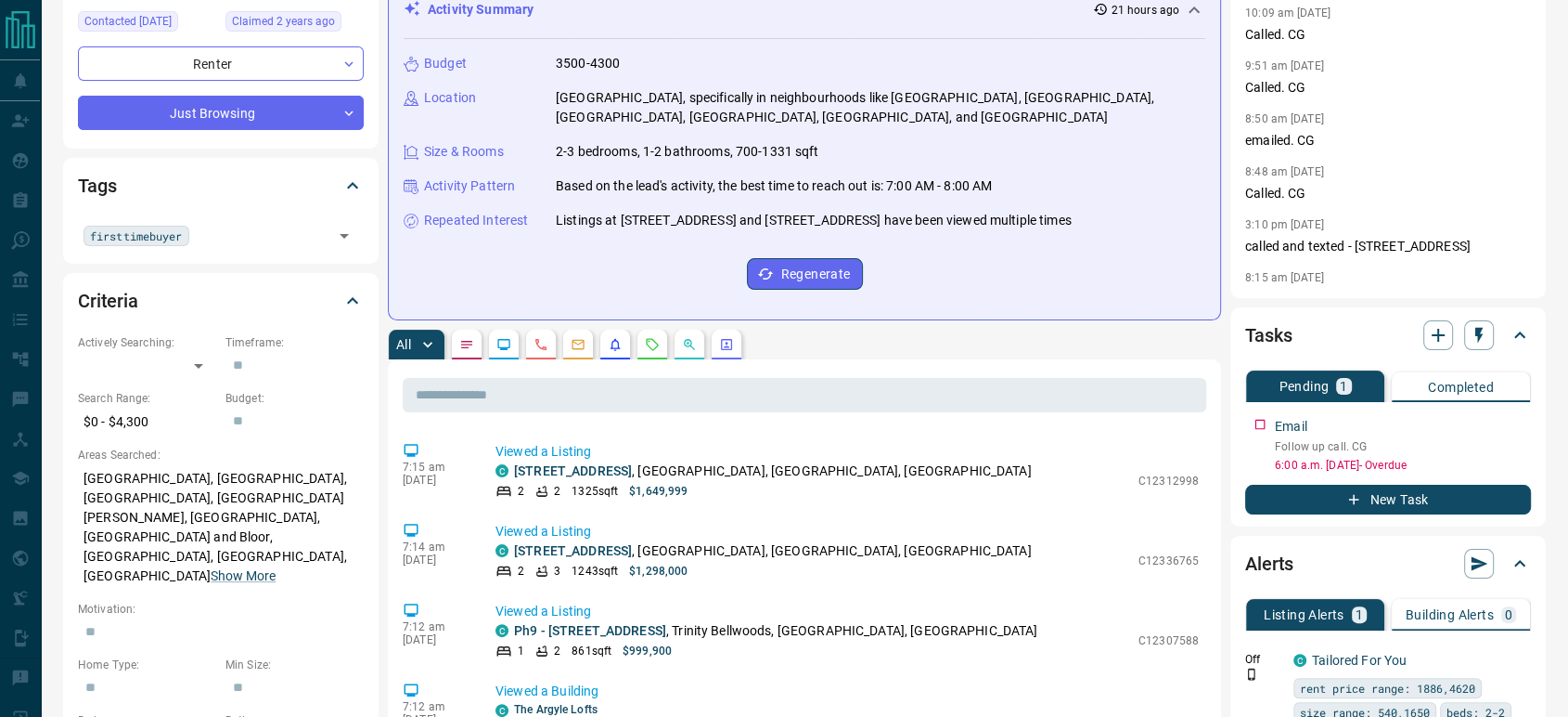
scroll to position [412, 0]
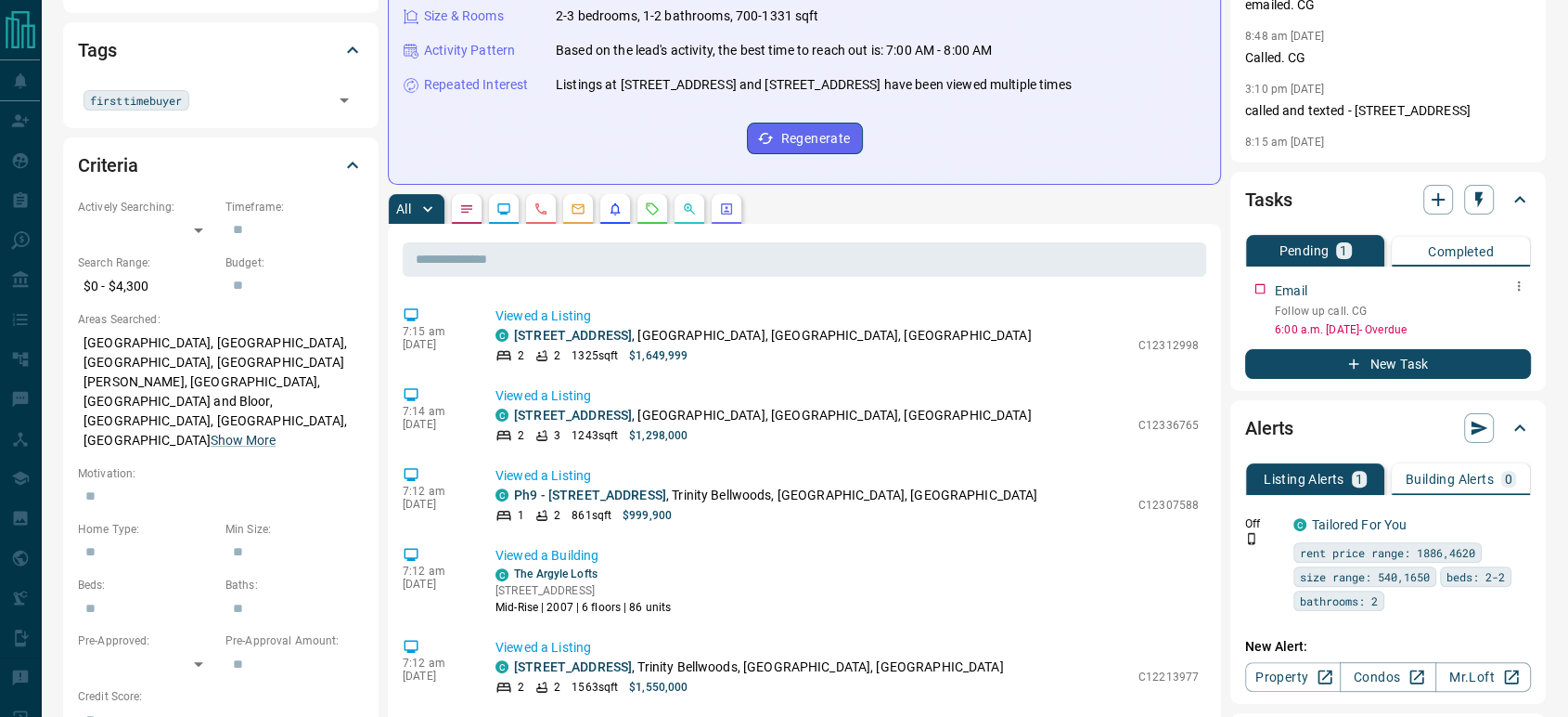
click at [1517, 284] on icon "button" at bounding box center [1519, 285] width 15 height 15
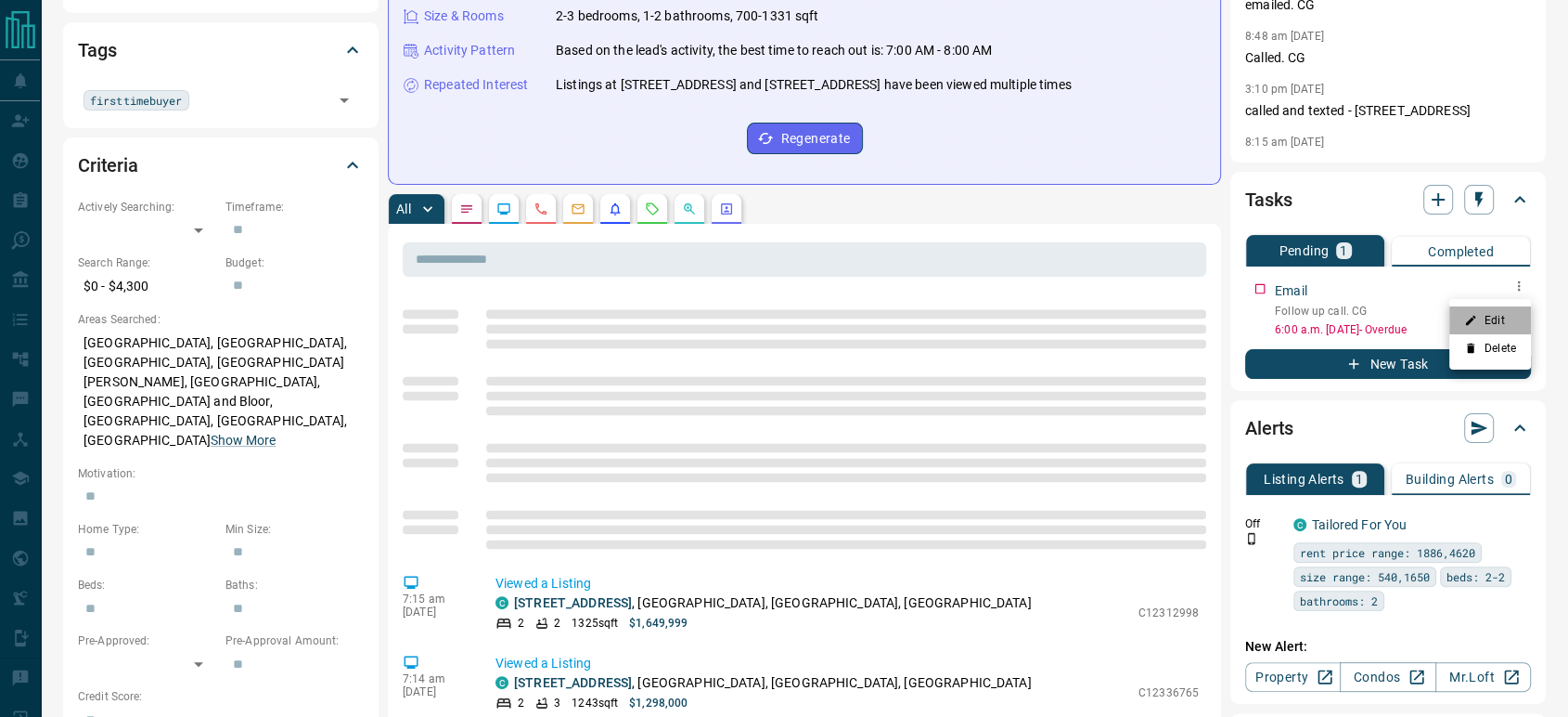
click at [1512, 314] on li "Edit" at bounding box center [1491, 320] width 81 height 28
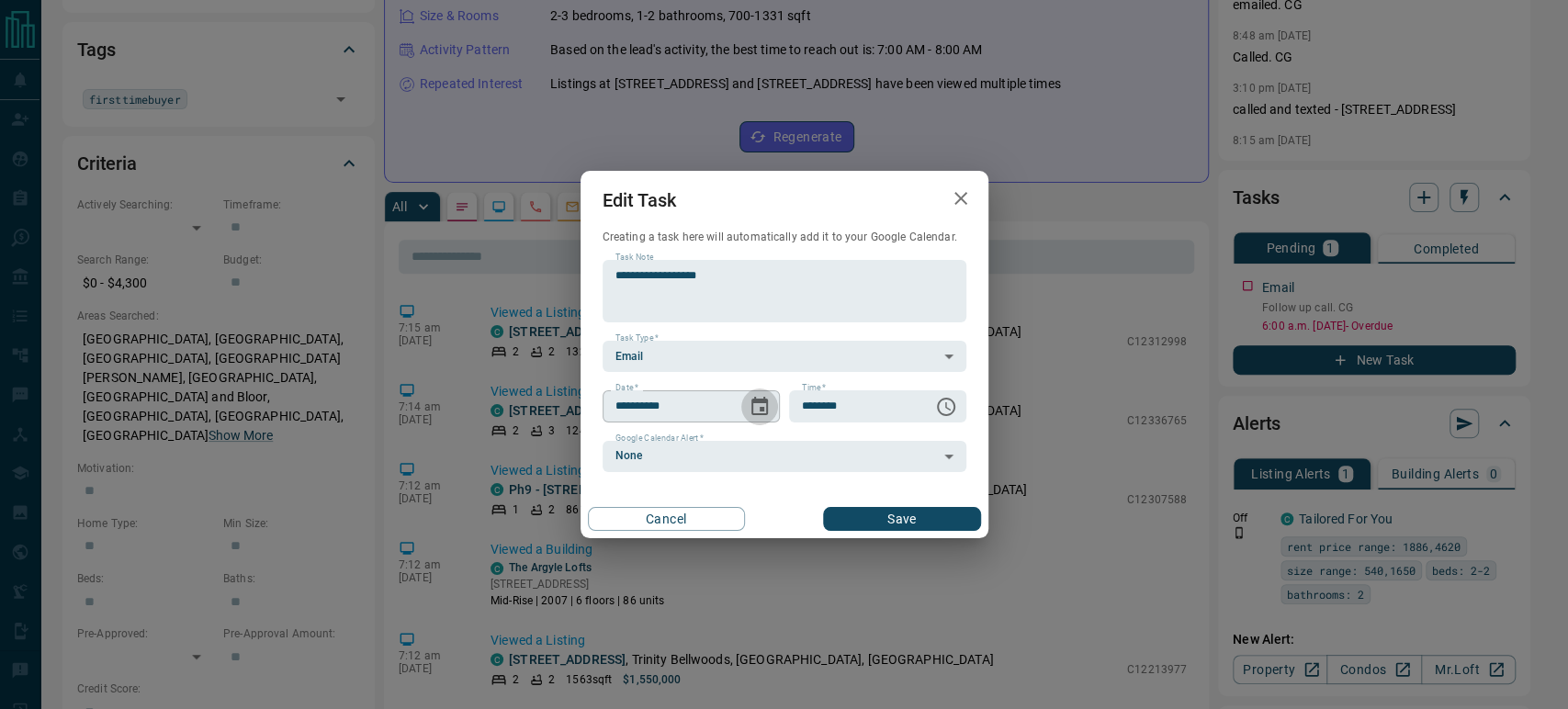
click at [760, 405] on icon "Choose date, selected date is Aug 12, 2025" at bounding box center [759, 407] width 22 height 22
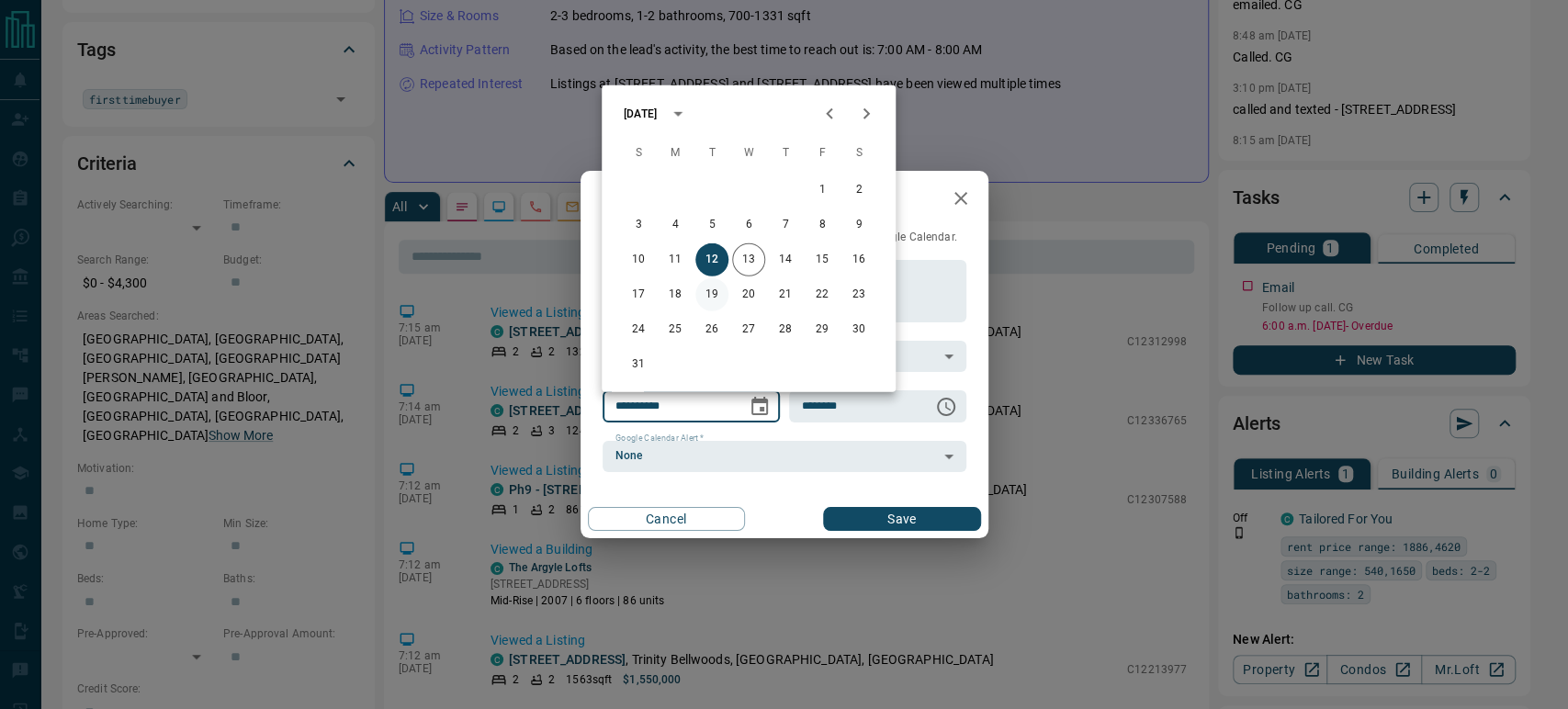
click at [712, 288] on button "19" at bounding box center [711, 295] width 34 height 33
type input "**********"
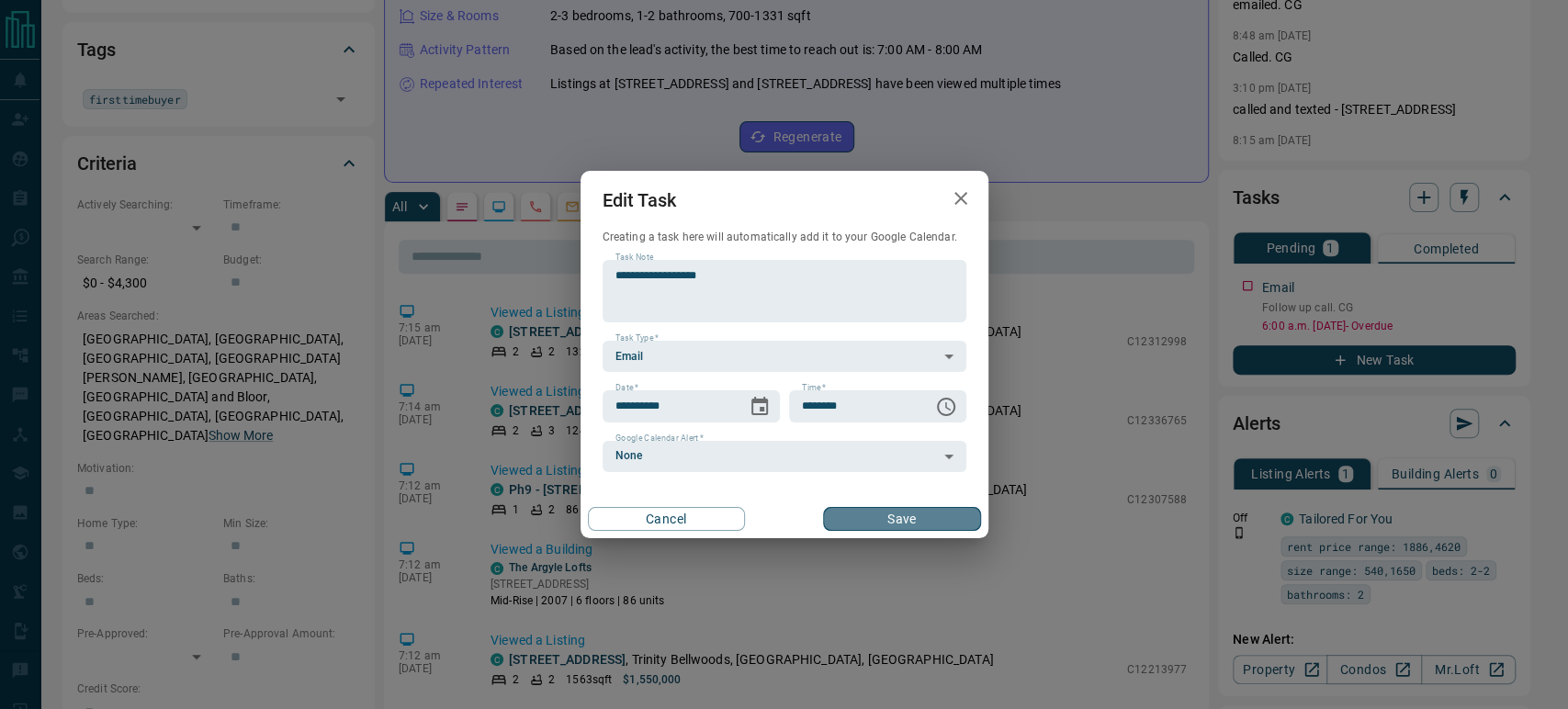
click at [896, 507] on button "Save" at bounding box center [902, 519] width 157 height 24
